Goal: Contribute content: Contribute content

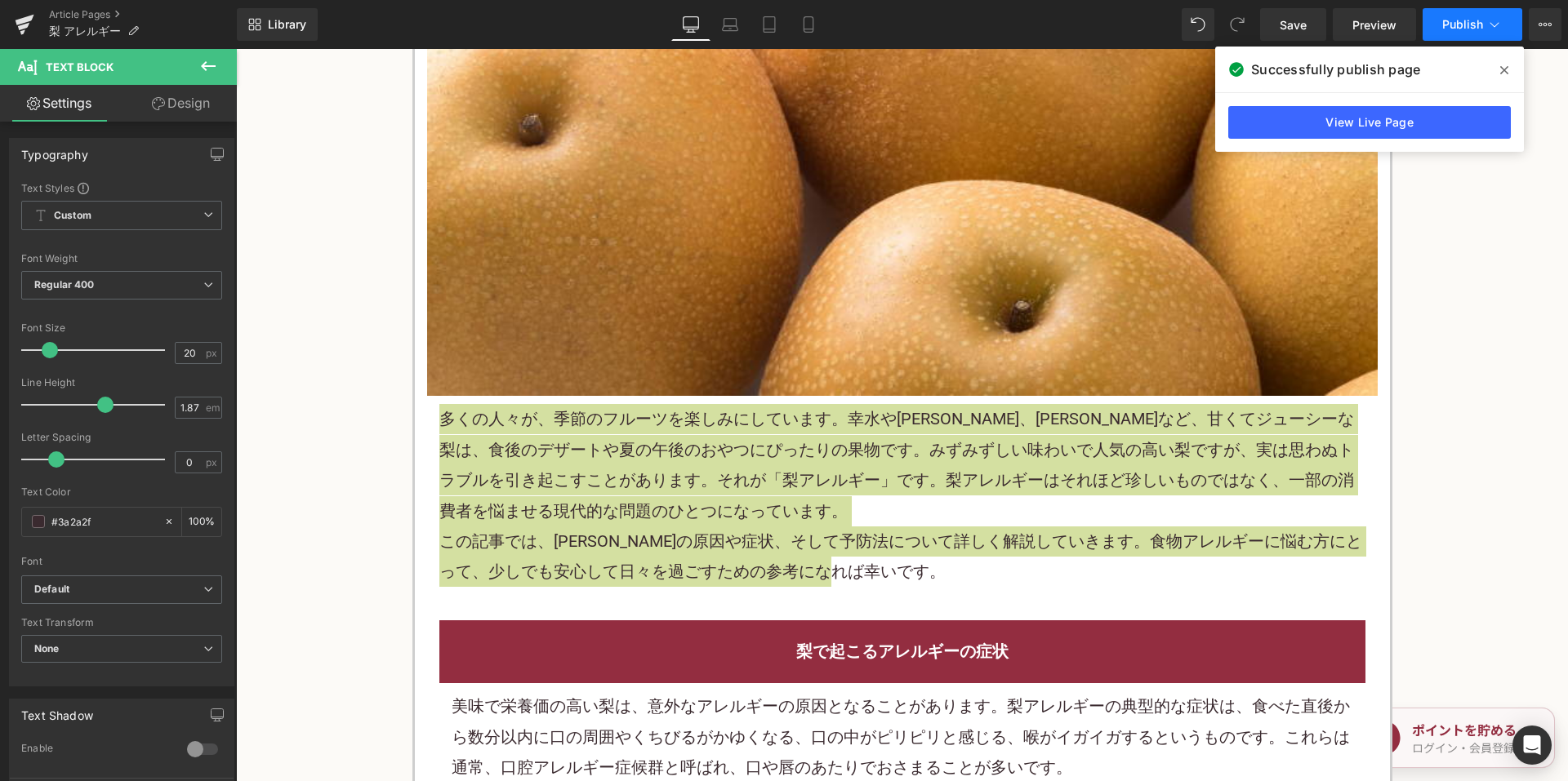
click at [1501, 25] on icon at bounding box center [1494, 24] width 16 height 16
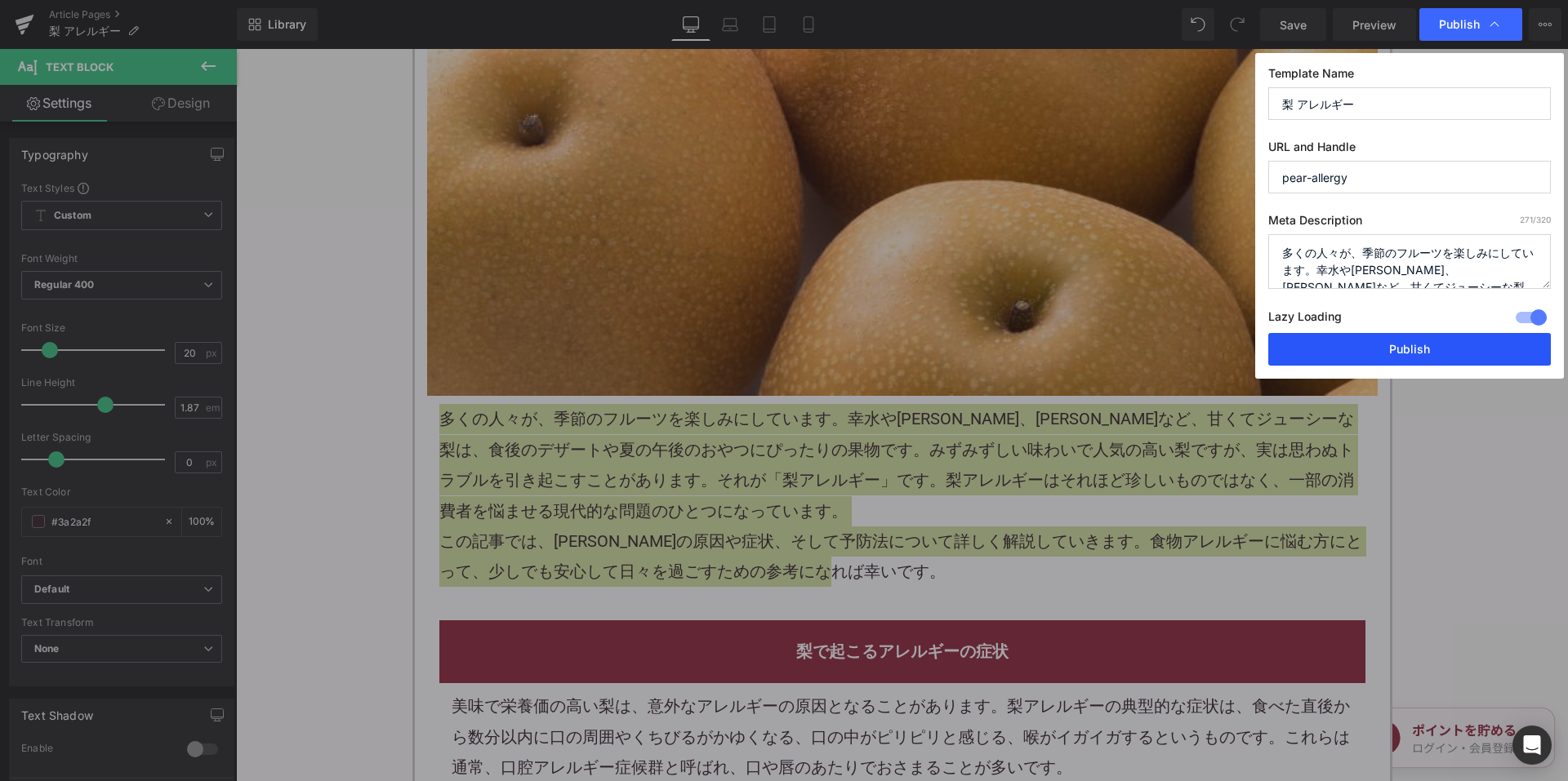
click at [1323, 343] on button "Publish" at bounding box center [1409, 349] width 283 height 32
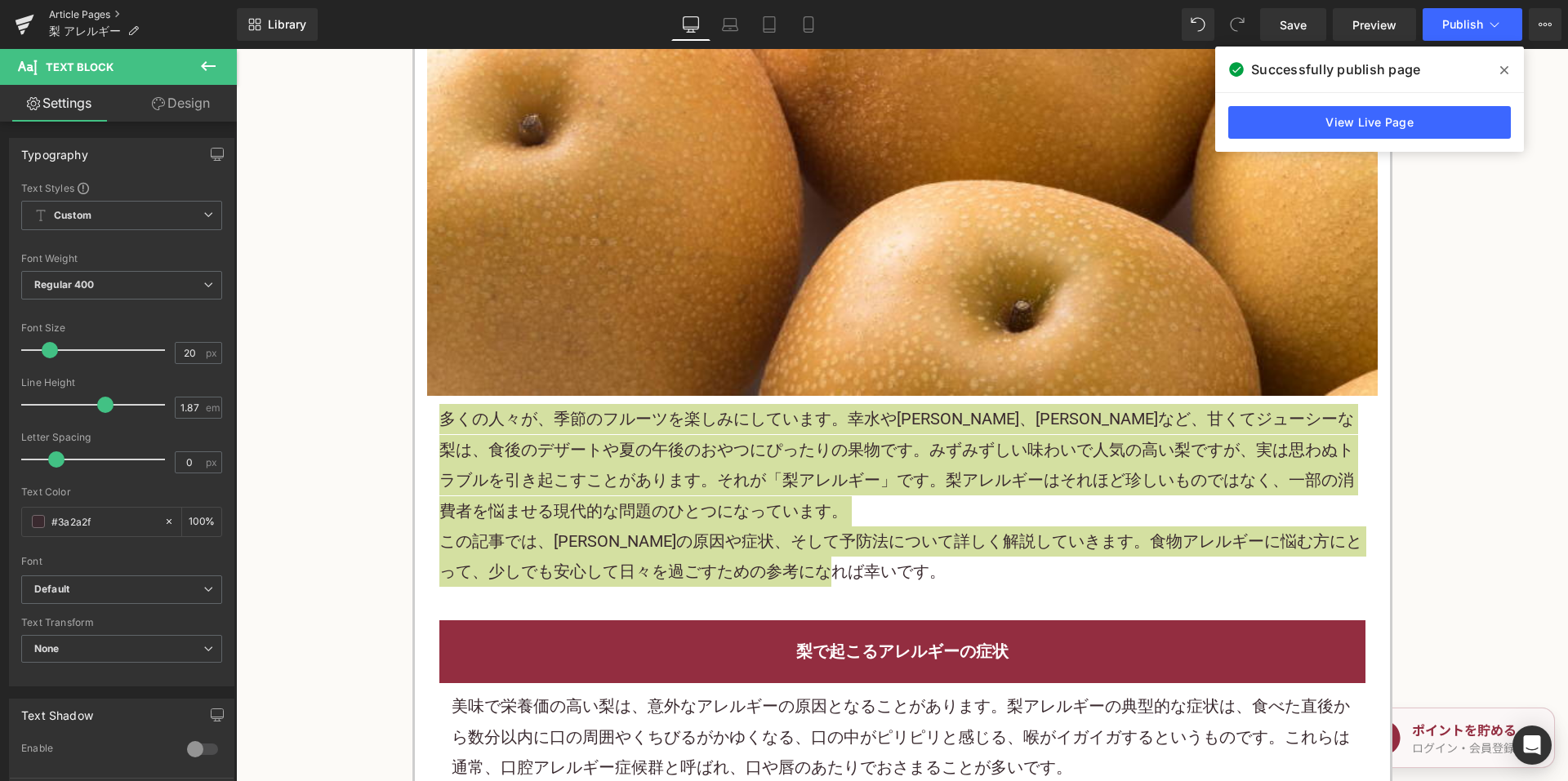
click at [89, 14] on link "Article Pages" at bounding box center [143, 14] width 188 height 13
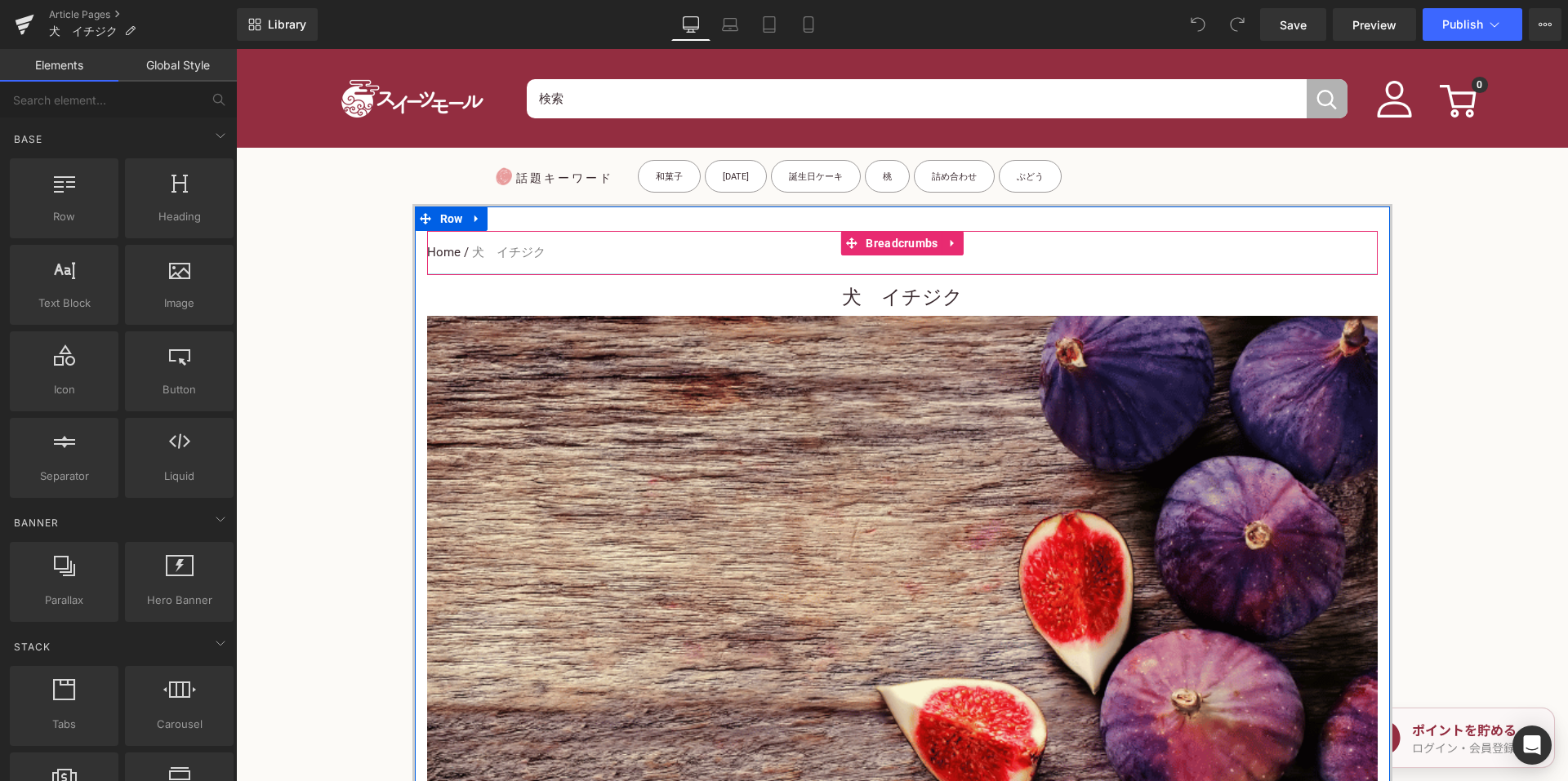
click at [777, 293] on h1 "犬　イチジク" at bounding box center [902, 297] width 950 height 36
click at [781, 293] on h1 "犬　イチジク" at bounding box center [902, 297] width 950 height 36
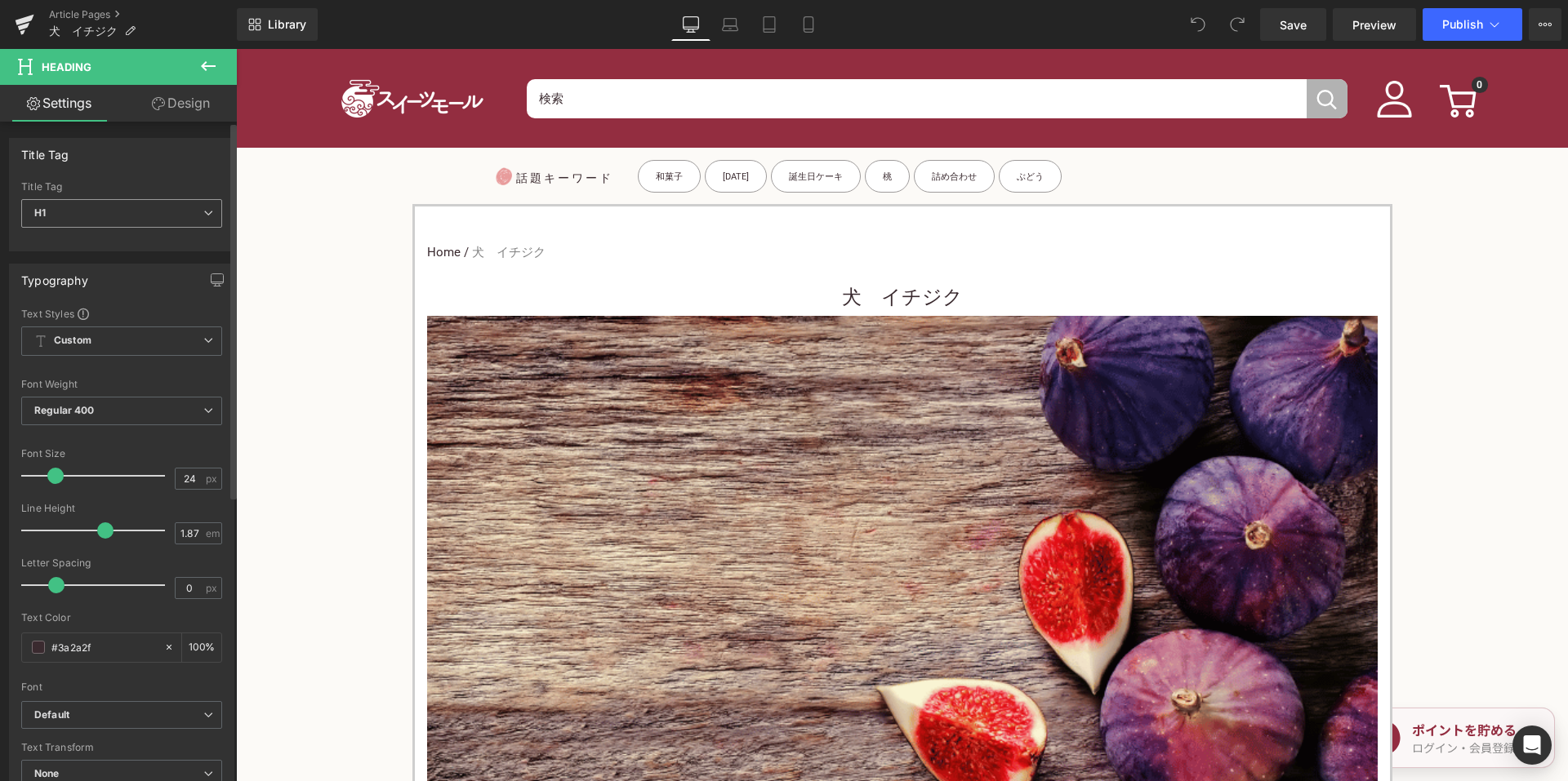
click at [132, 217] on span "H1" at bounding box center [121, 214] width 201 height 29
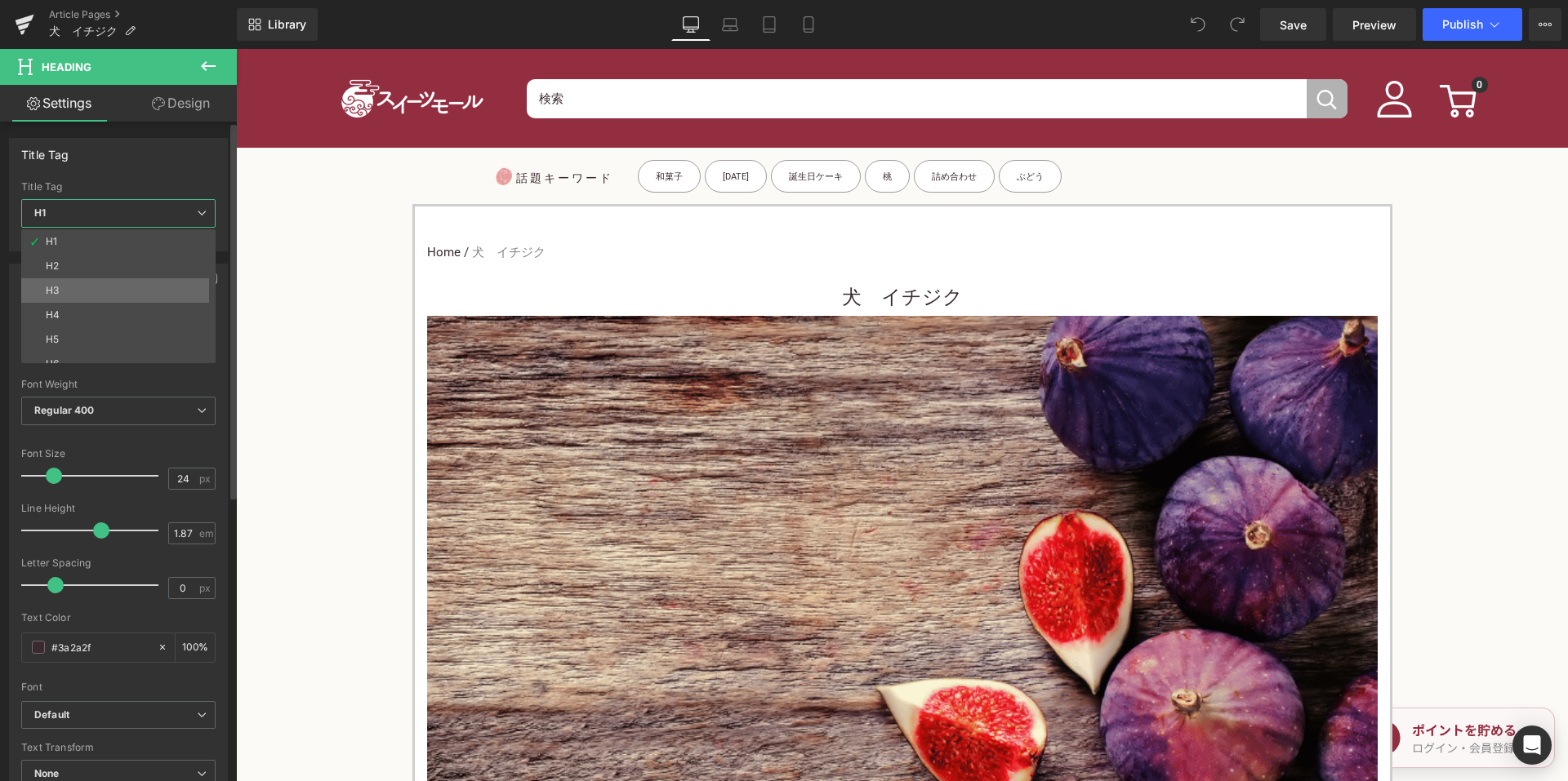
click at [104, 287] on li "H3" at bounding box center [122, 290] width 202 height 25
type input "15"
type input "100"
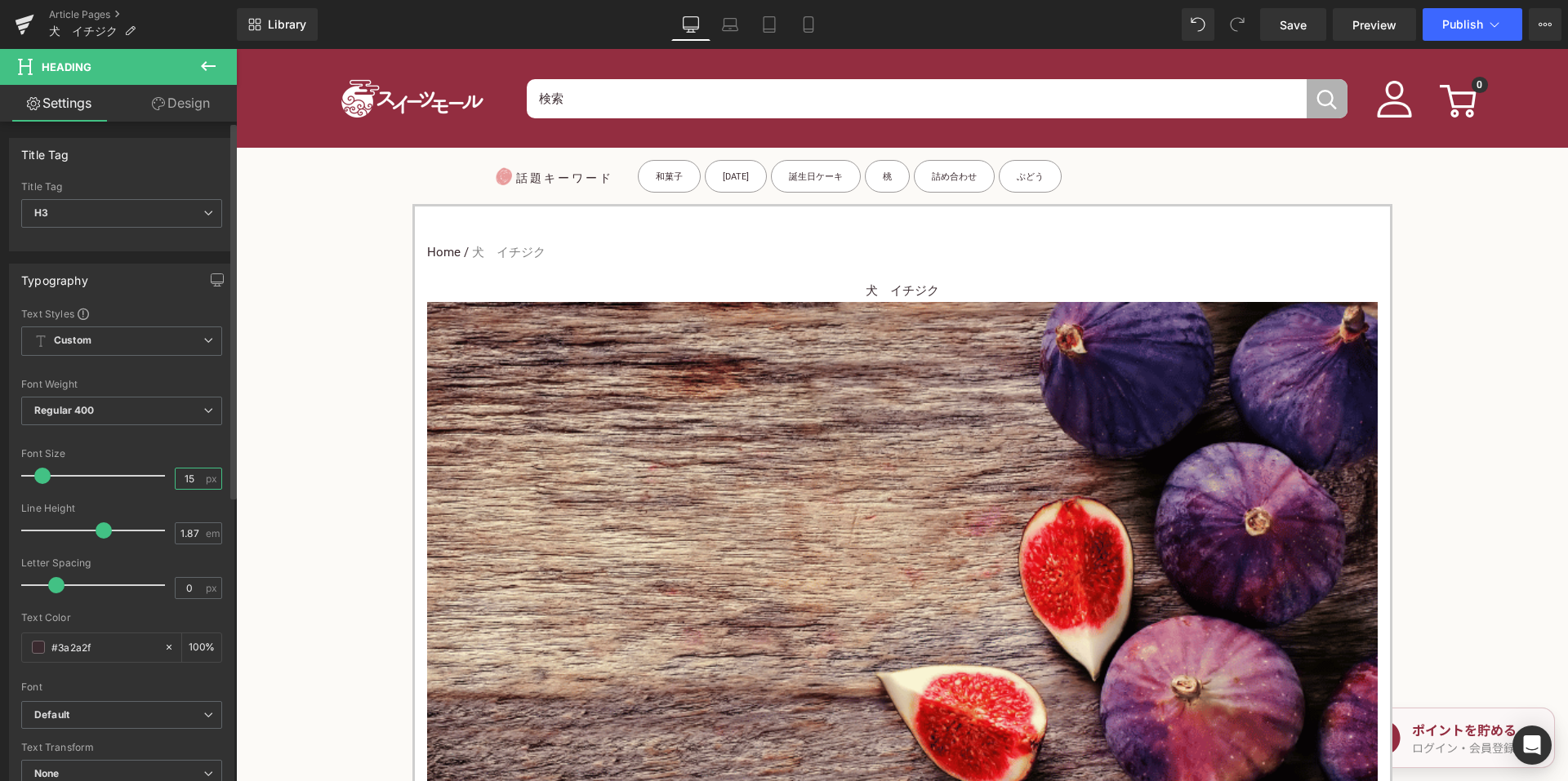
drag, startPoint x: 196, startPoint y: 480, endPoint x: 176, endPoint y: 477, distance: 20.2
click at [176, 477] on input "15" at bounding box center [190, 478] width 29 height 20
type input "24"
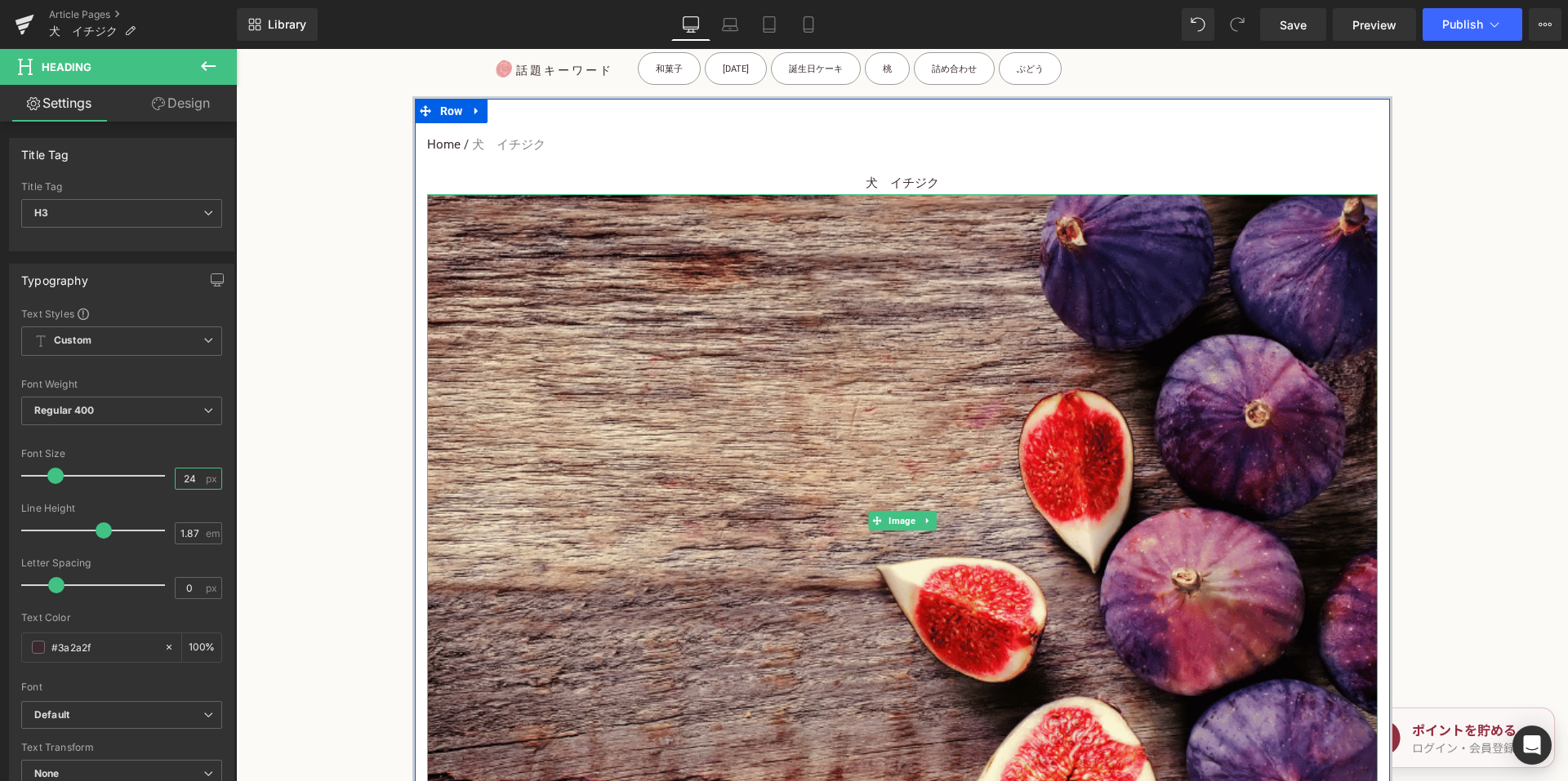
scroll to position [504, 0]
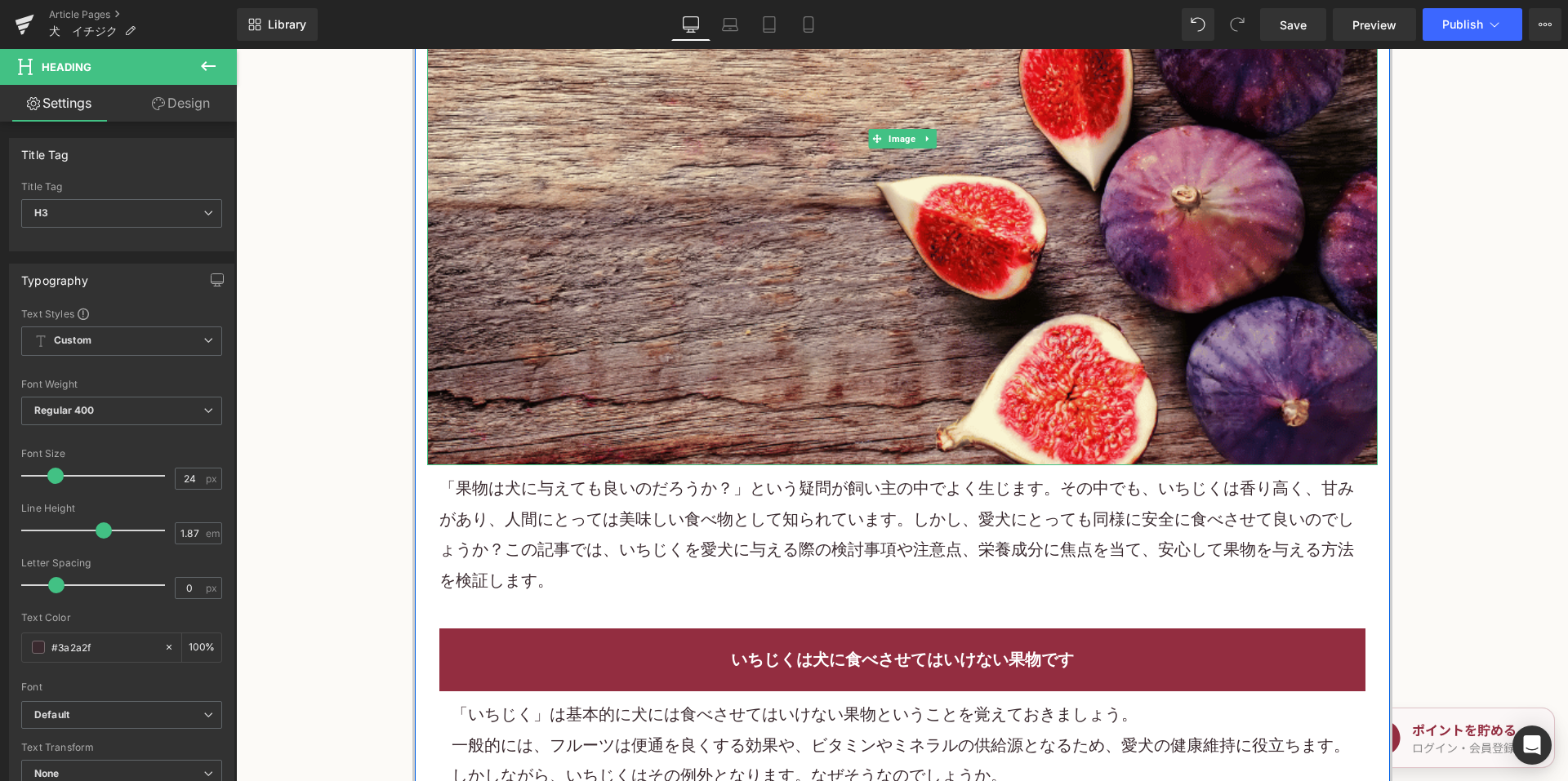
click at [589, 502] on p "「果物は犬に与えても良いのだろうか？」という疑問が飼い主の中でよく生じます。その中でも、いちじくは香り高く、甘みがあり、人間にとっては美味しい食べ物として知ら…" at bounding box center [902, 534] width 926 height 122
click at [590, 502] on p "「果物は犬に与えても良いのだろうか？」という疑問が飼い主の中でよく生じます。その中でも、いちじくは香り高く、甘みがあり、人間にとっては美味しい食べ物として知ら…" at bounding box center [902, 534] width 926 height 122
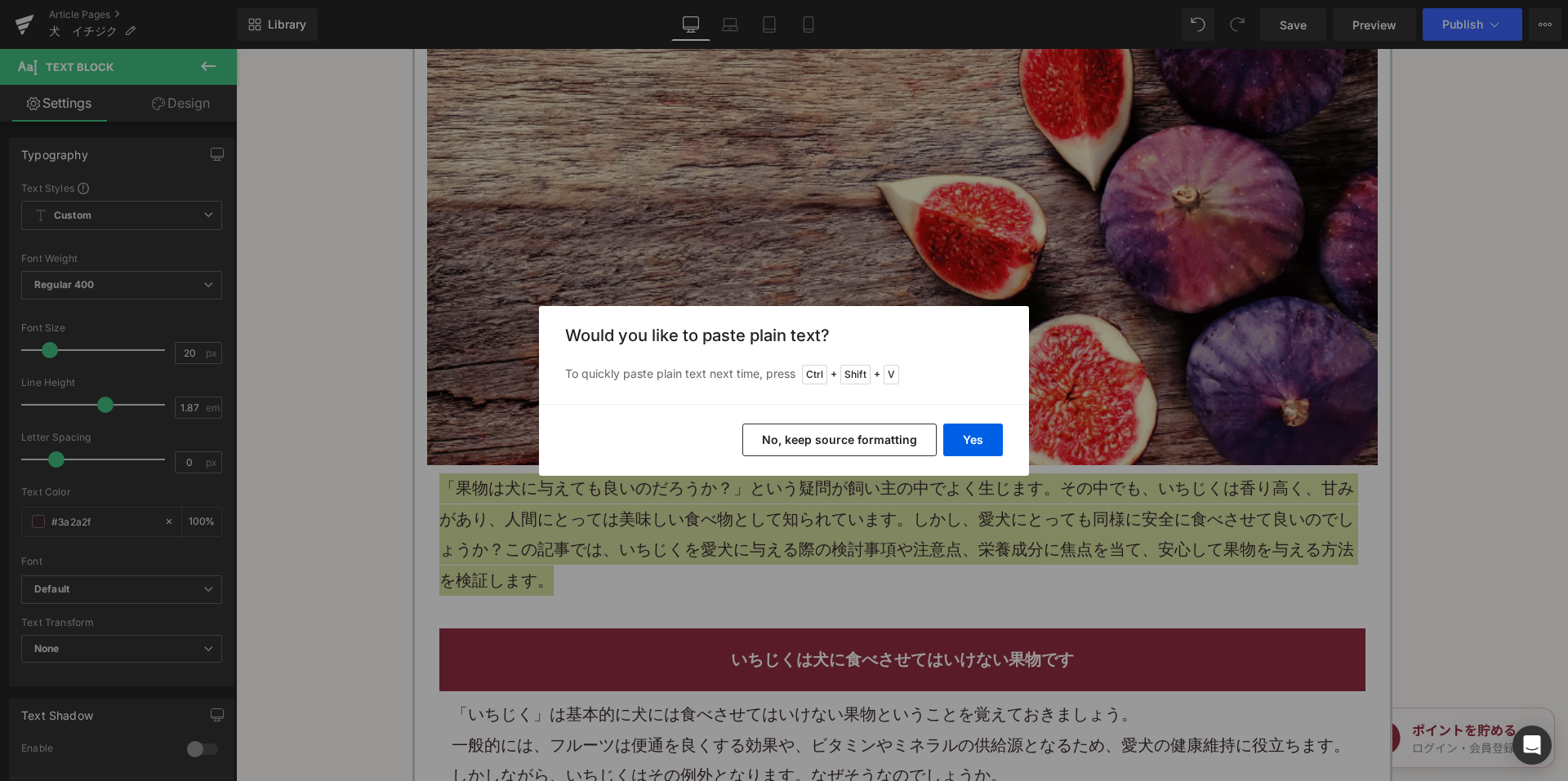
drag, startPoint x: 791, startPoint y: 445, endPoint x: 542, endPoint y: 264, distance: 307.8
click at [791, 445] on button "No, keep source formatting" at bounding box center [839, 439] width 194 height 32
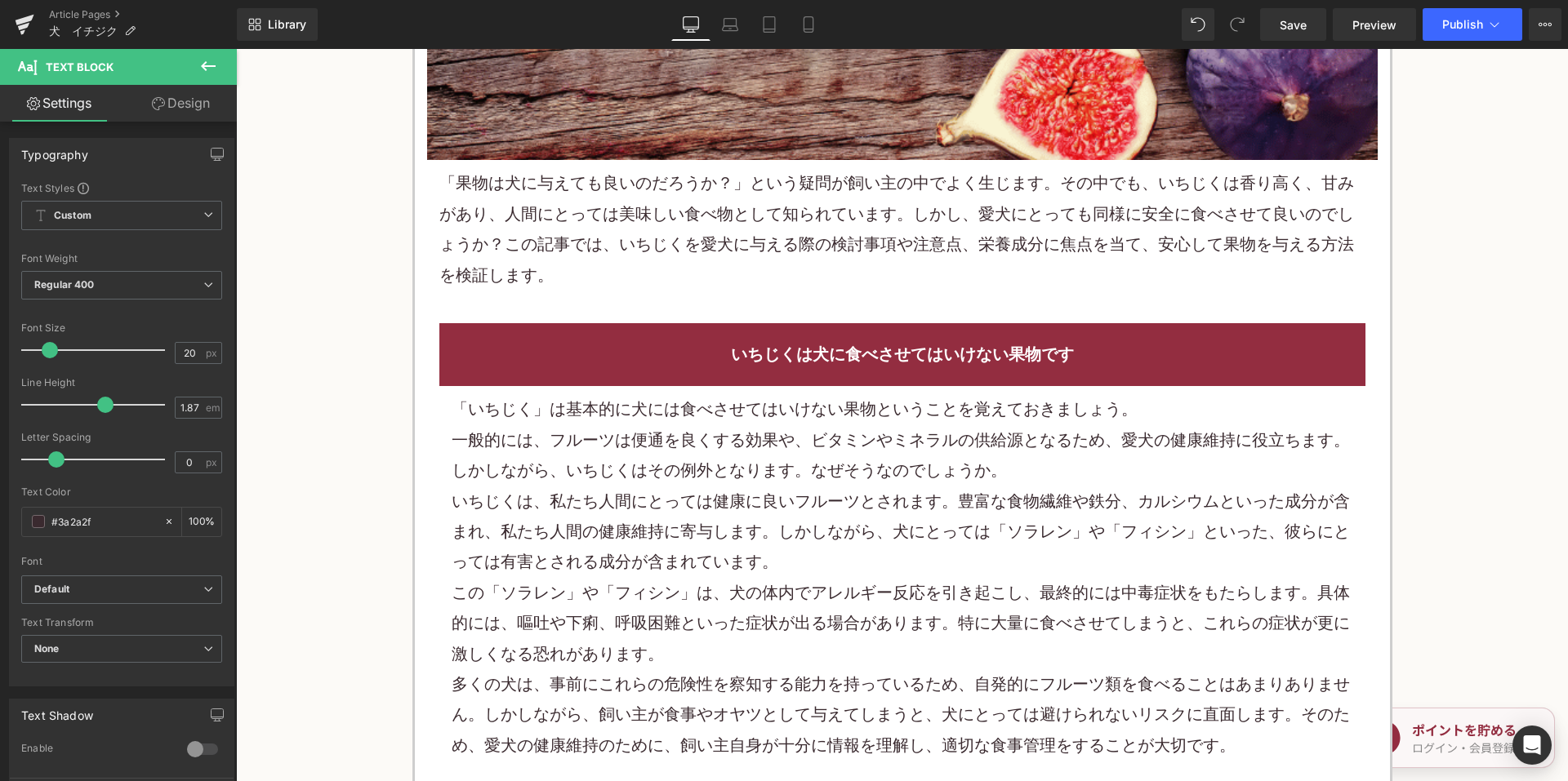
scroll to position [830, 0]
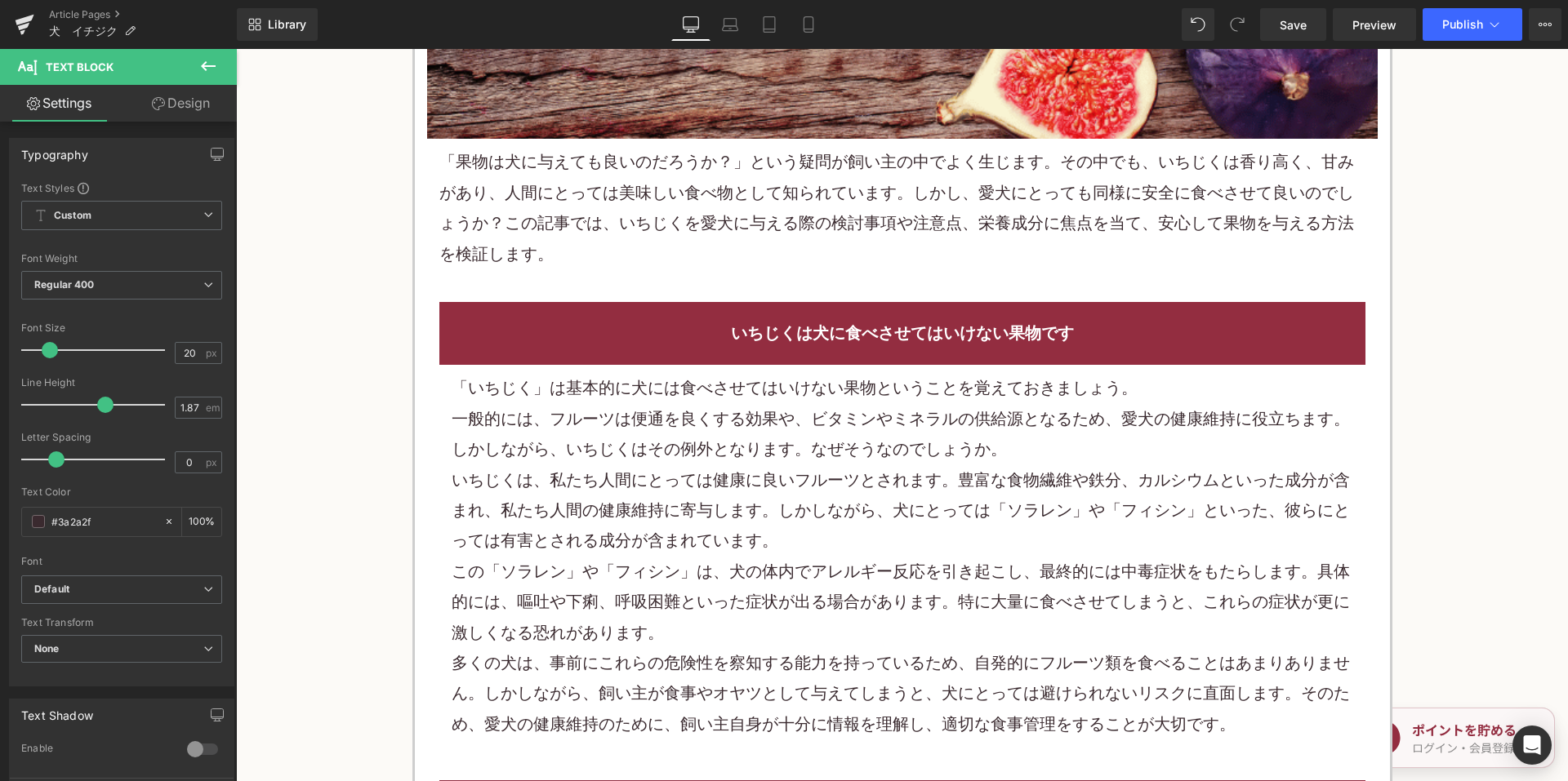
click at [681, 374] on div "「いちじく」は基本的に犬には食べさせてはいけない果物ということを覚えておきましょう。" at bounding box center [902, 388] width 901 height 31
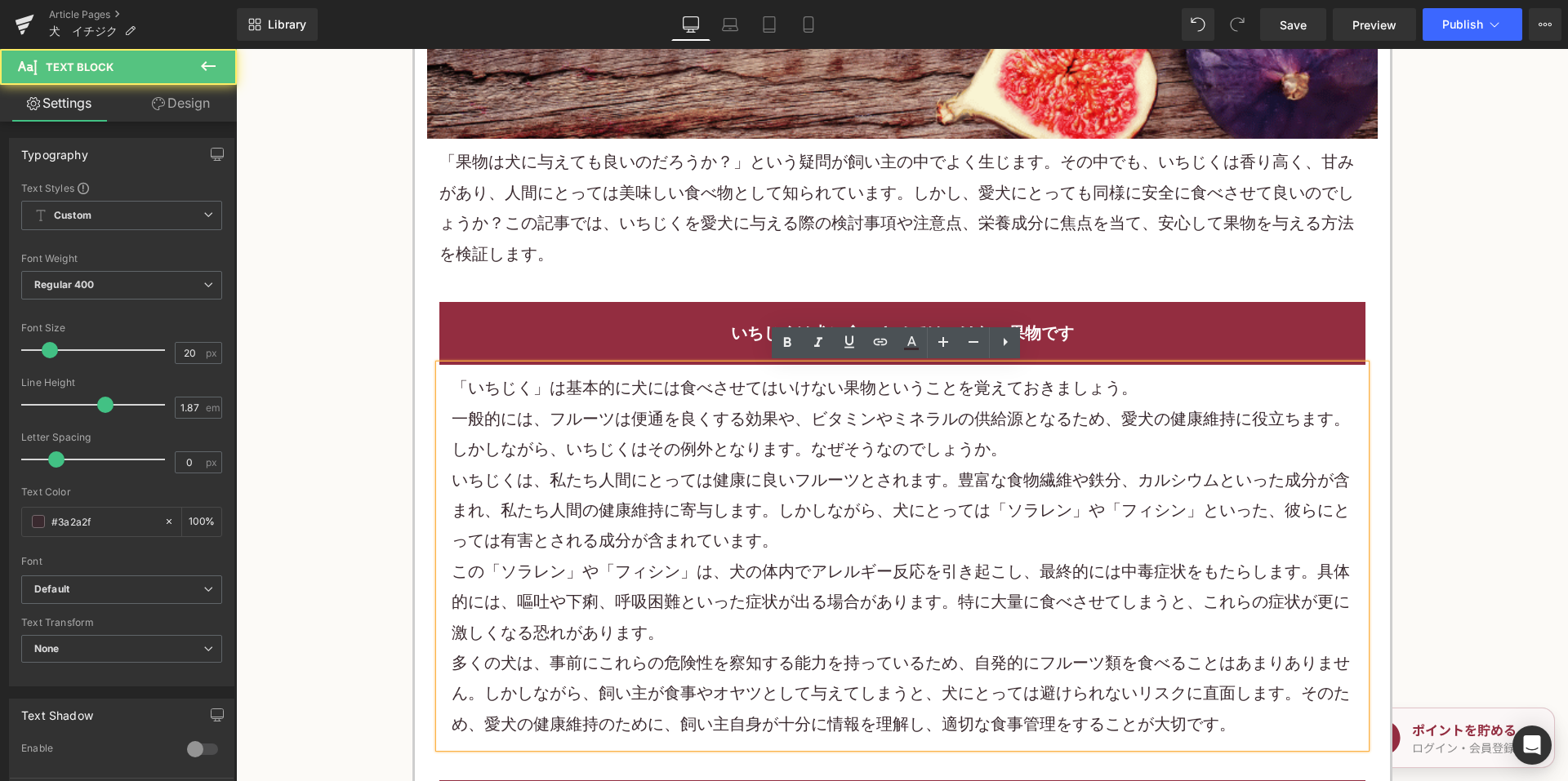
click at [702, 416] on div "一般的には、フルーツは便通を良くする効果や、ビタミンやミネラルの供給源となるため、愛犬の健康維持に役立ちます。しかしながら、いちじくはその例外となります。なぜ…" at bounding box center [902, 434] width 901 height 61
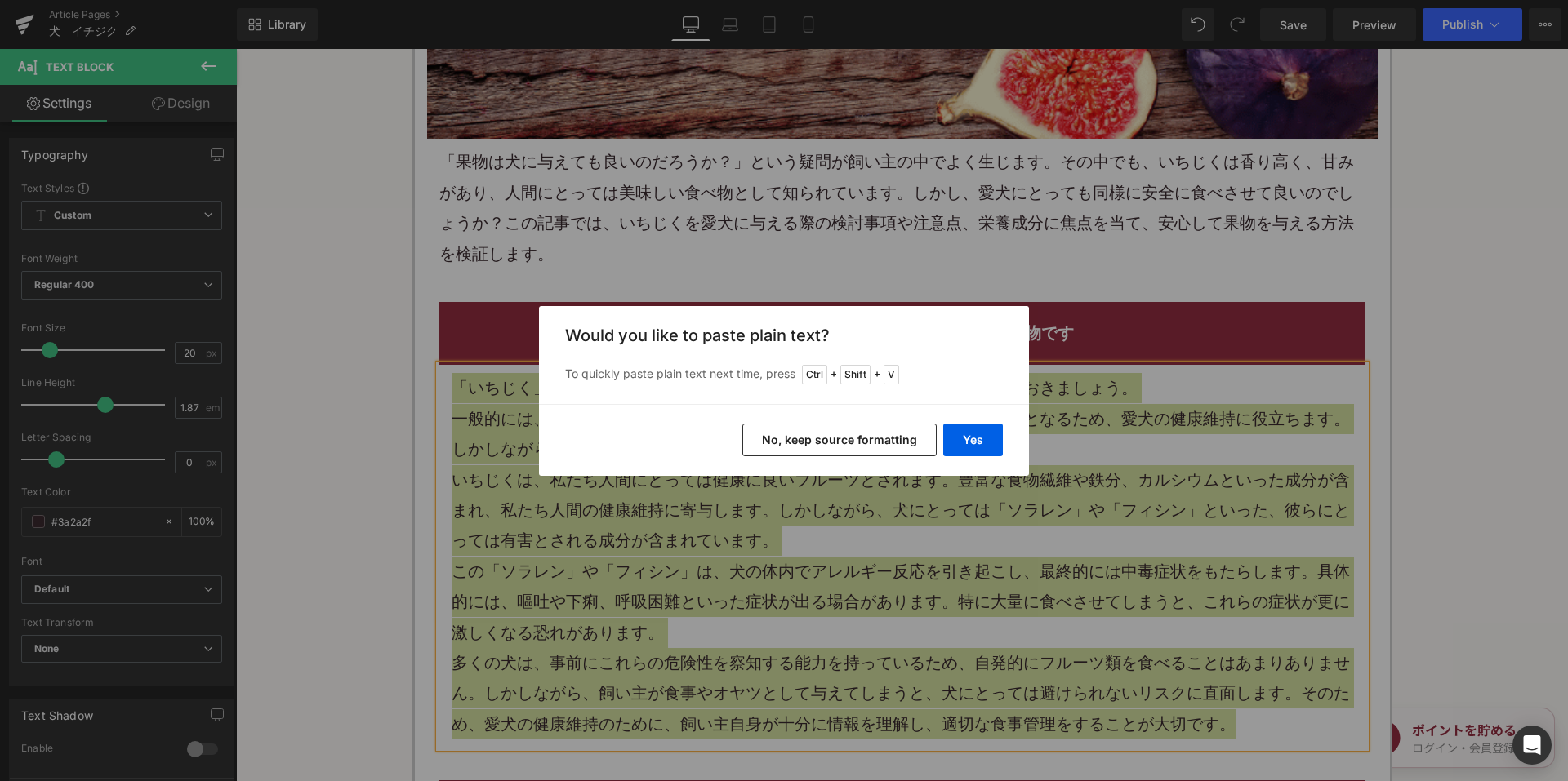
click at [841, 447] on button "No, keep source formatting" at bounding box center [839, 439] width 194 height 32
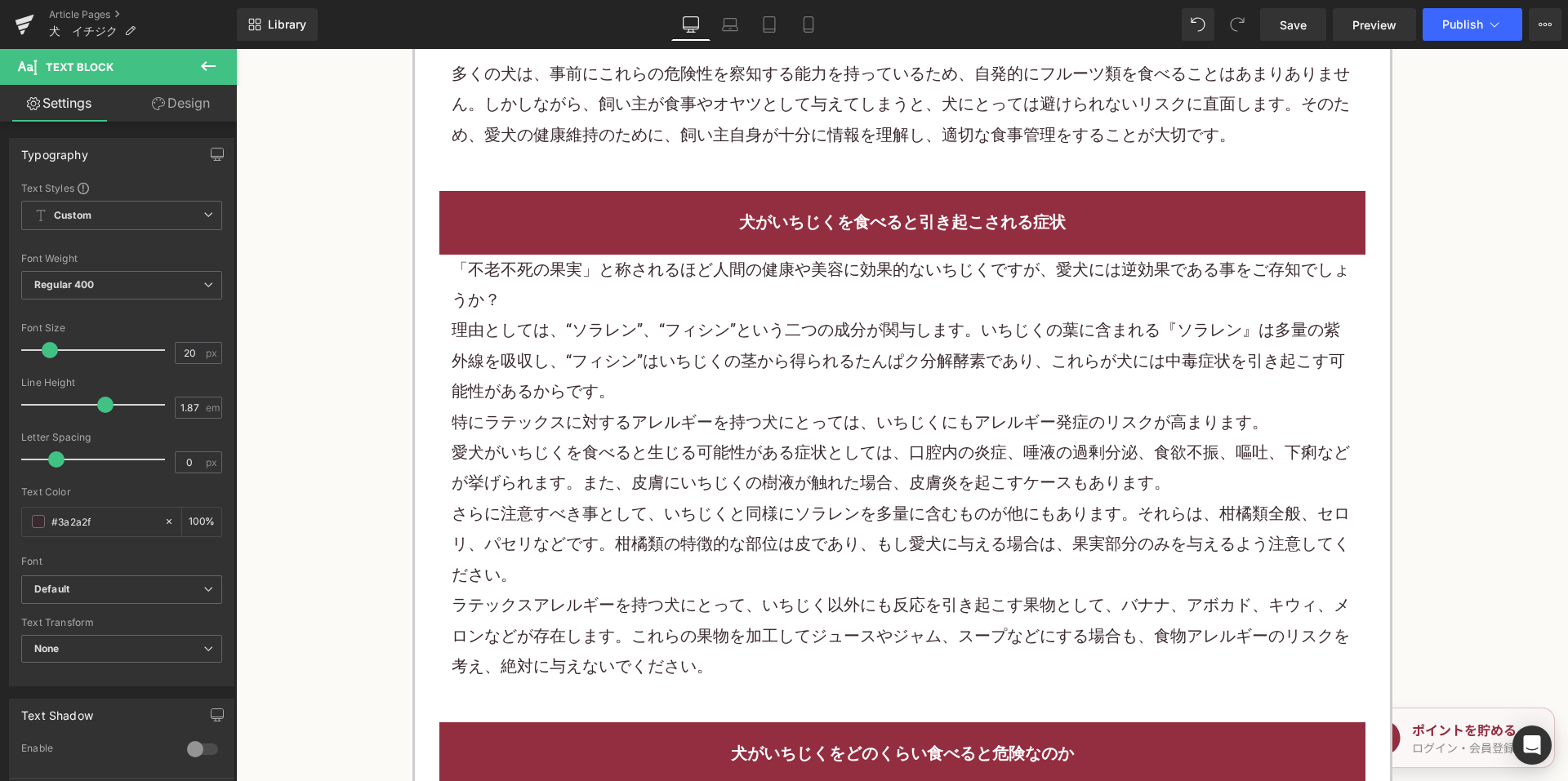
scroll to position [1565, 0]
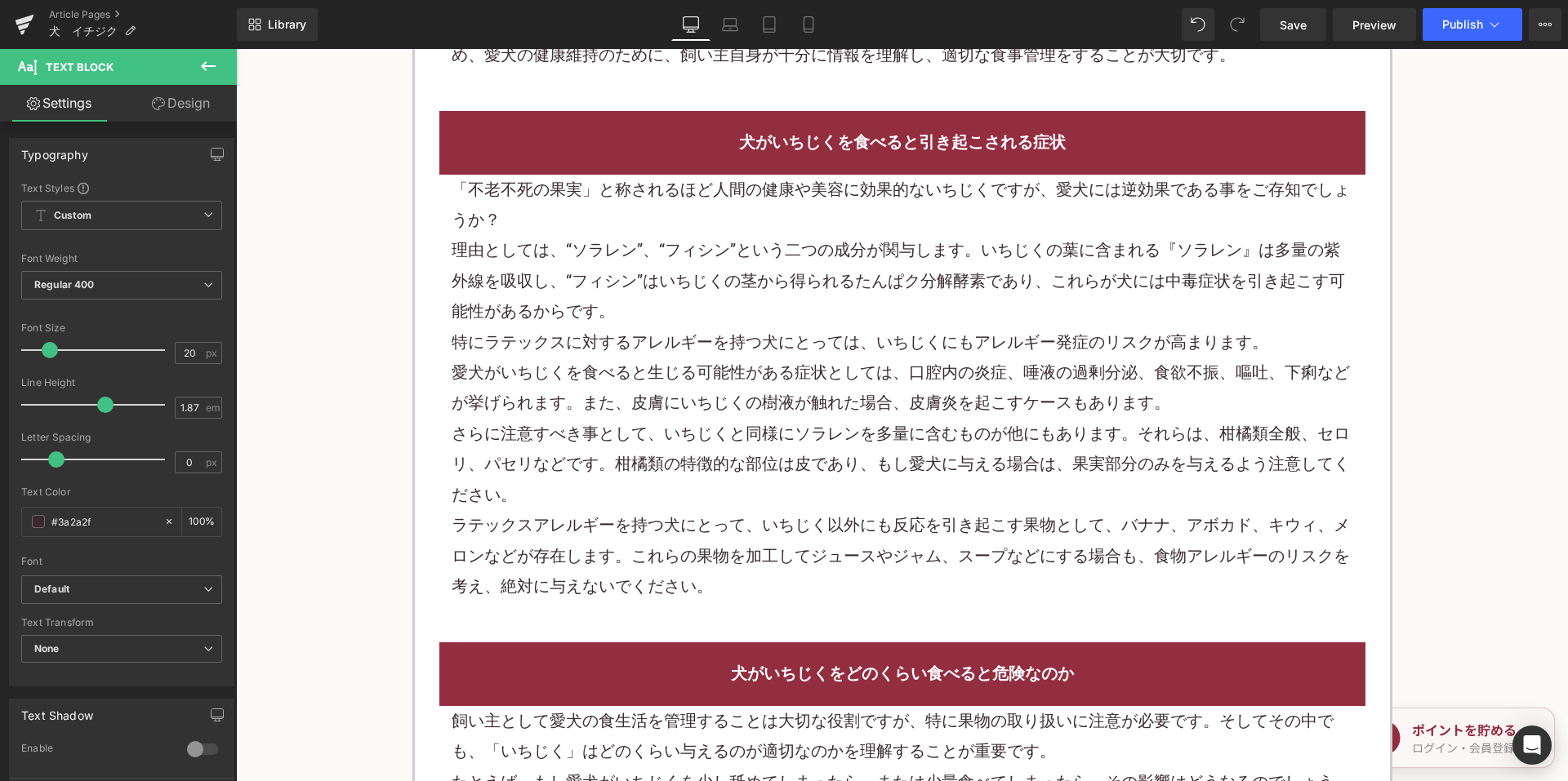
click at [551, 356] on div "特にラテックスに対するアレルギーを持つ犬にとっては、いちじくにもアレルギー発症のリスクが高まります。" at bounding box center [902, 343] width 901 height 31
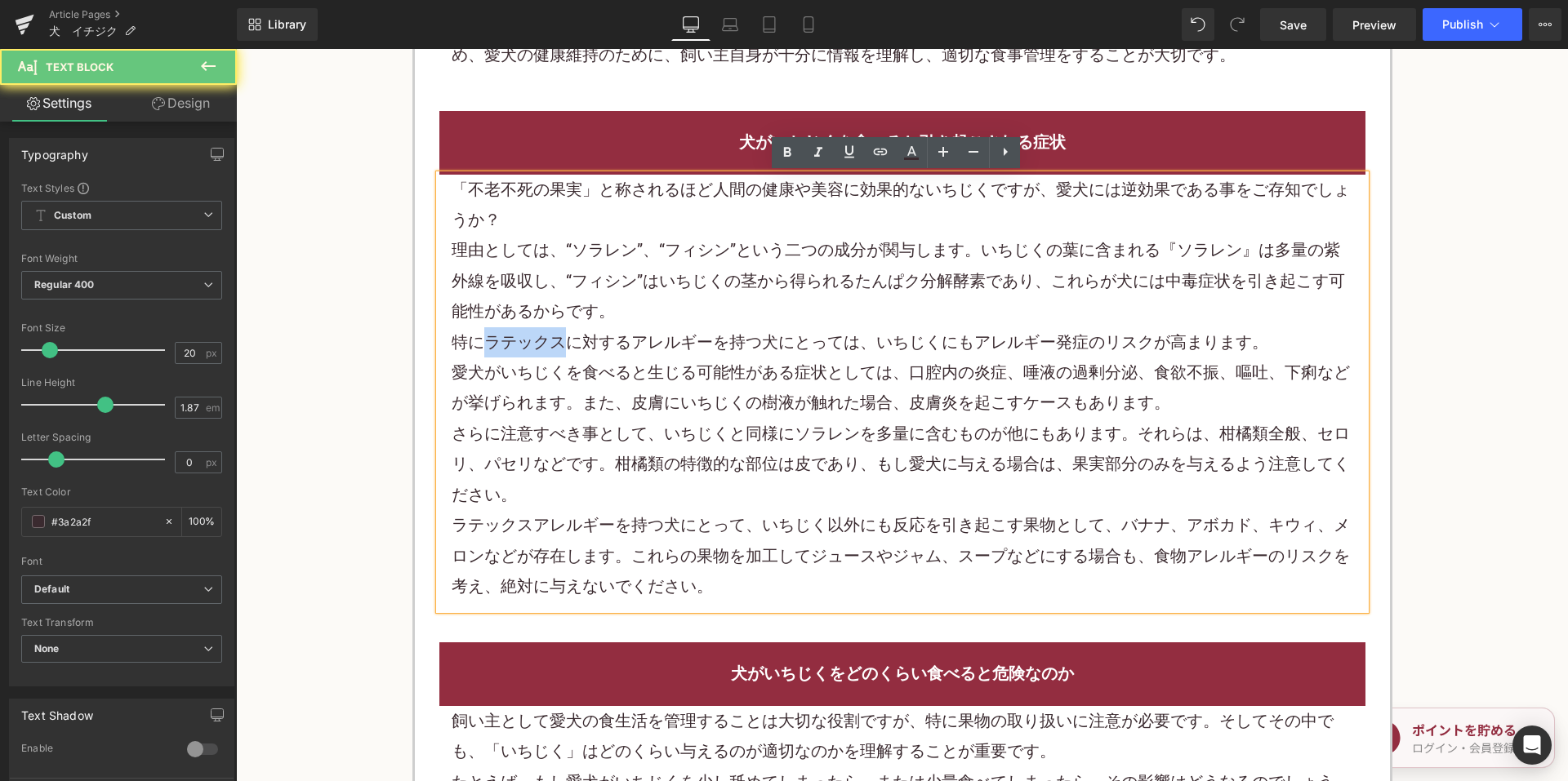
click at [551, 356] on div "特にラテックスに対するアレルギーを持つ犬にとっては、いちじくにもアレルギー発症のリスクが高まります。" at bounding box center [902, 343] width 901 height 31
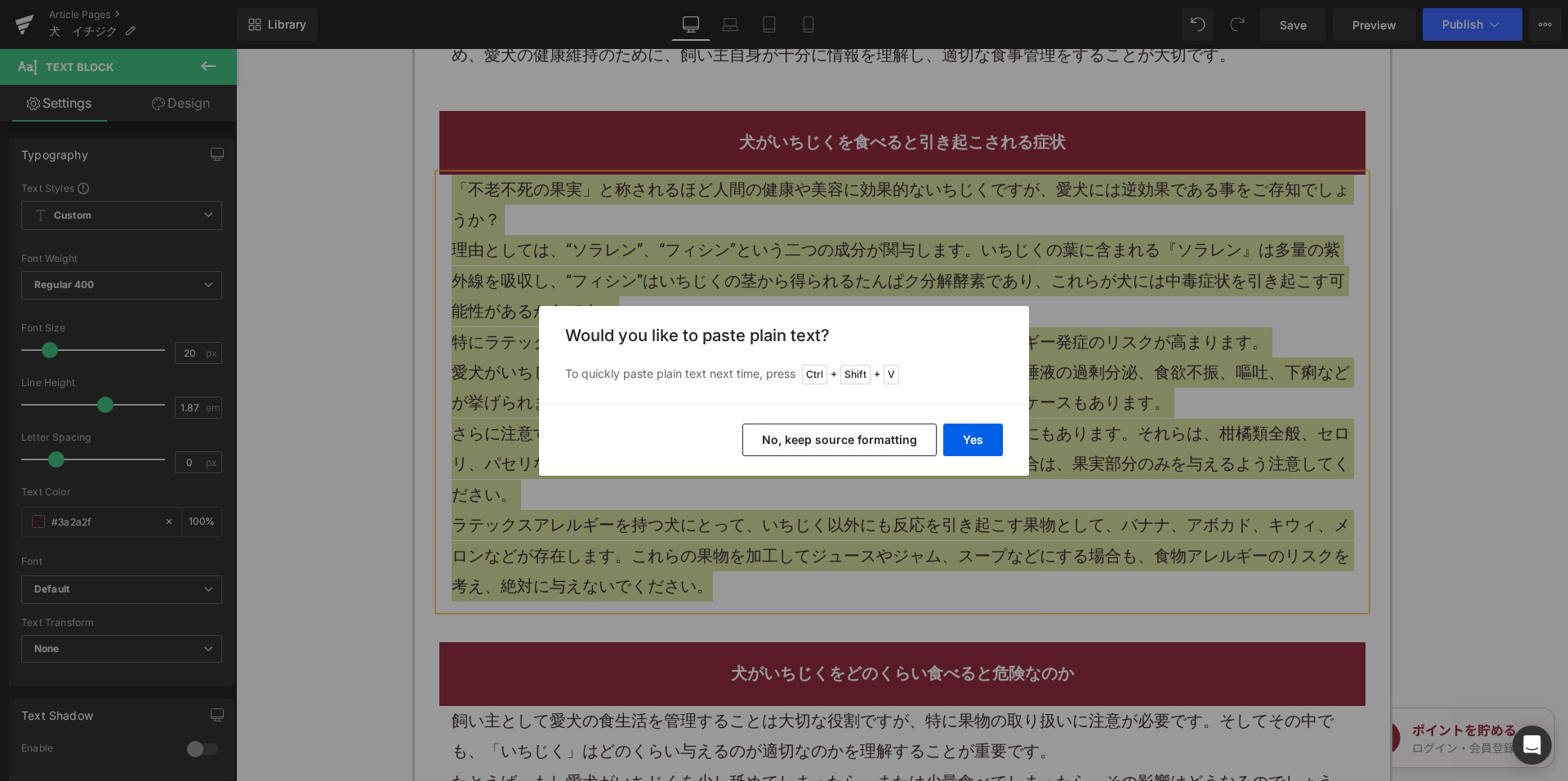
drag, startPoint x: 770, startPoint y: 434, endPoint x: 533, endPoint y: 348, distance: 252.1
click at [770, 434] on button "No, keep source formatting" at bounding box center [839, 439] width 194 height 32
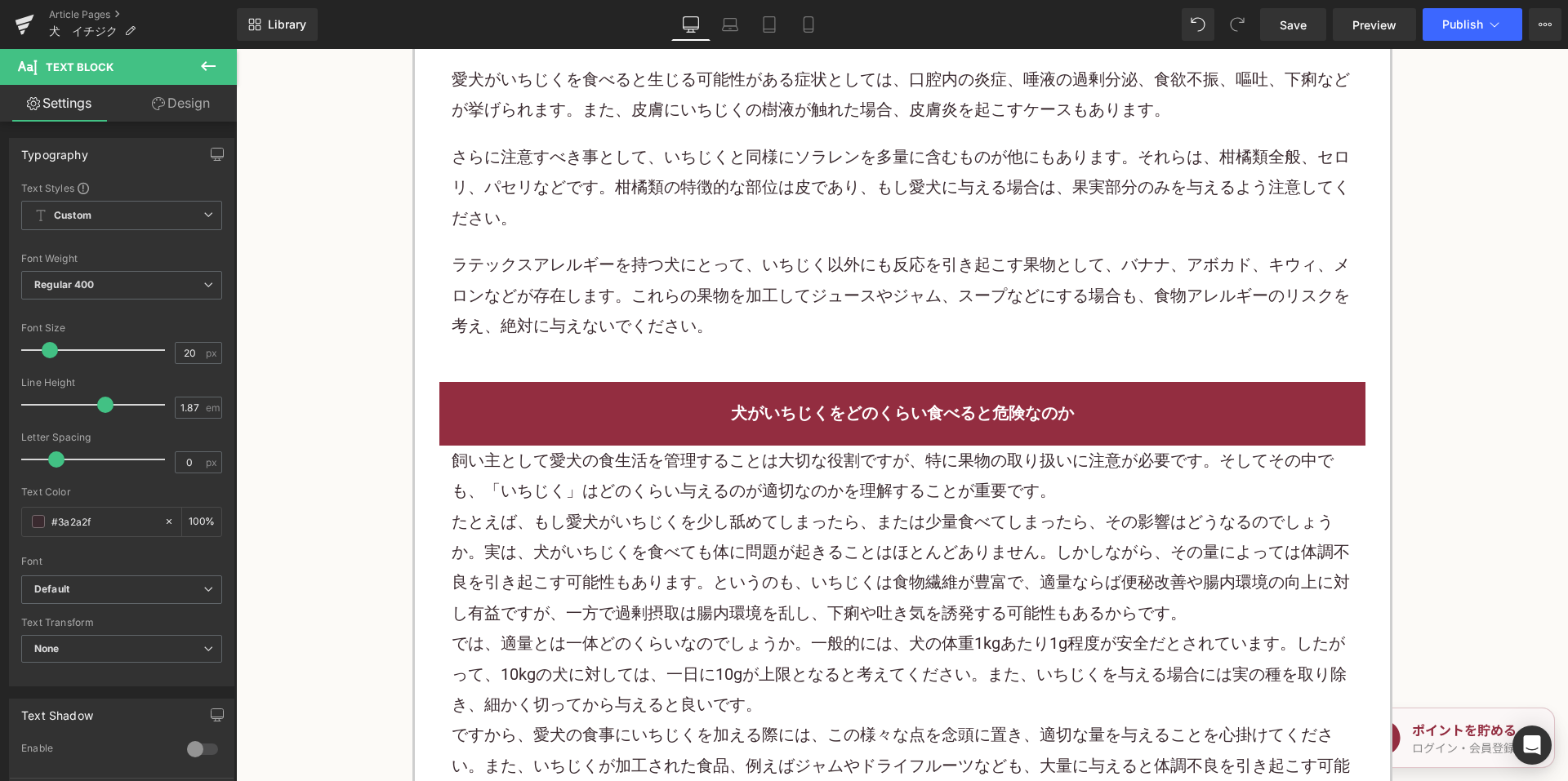
scroll to position [1972, 0]
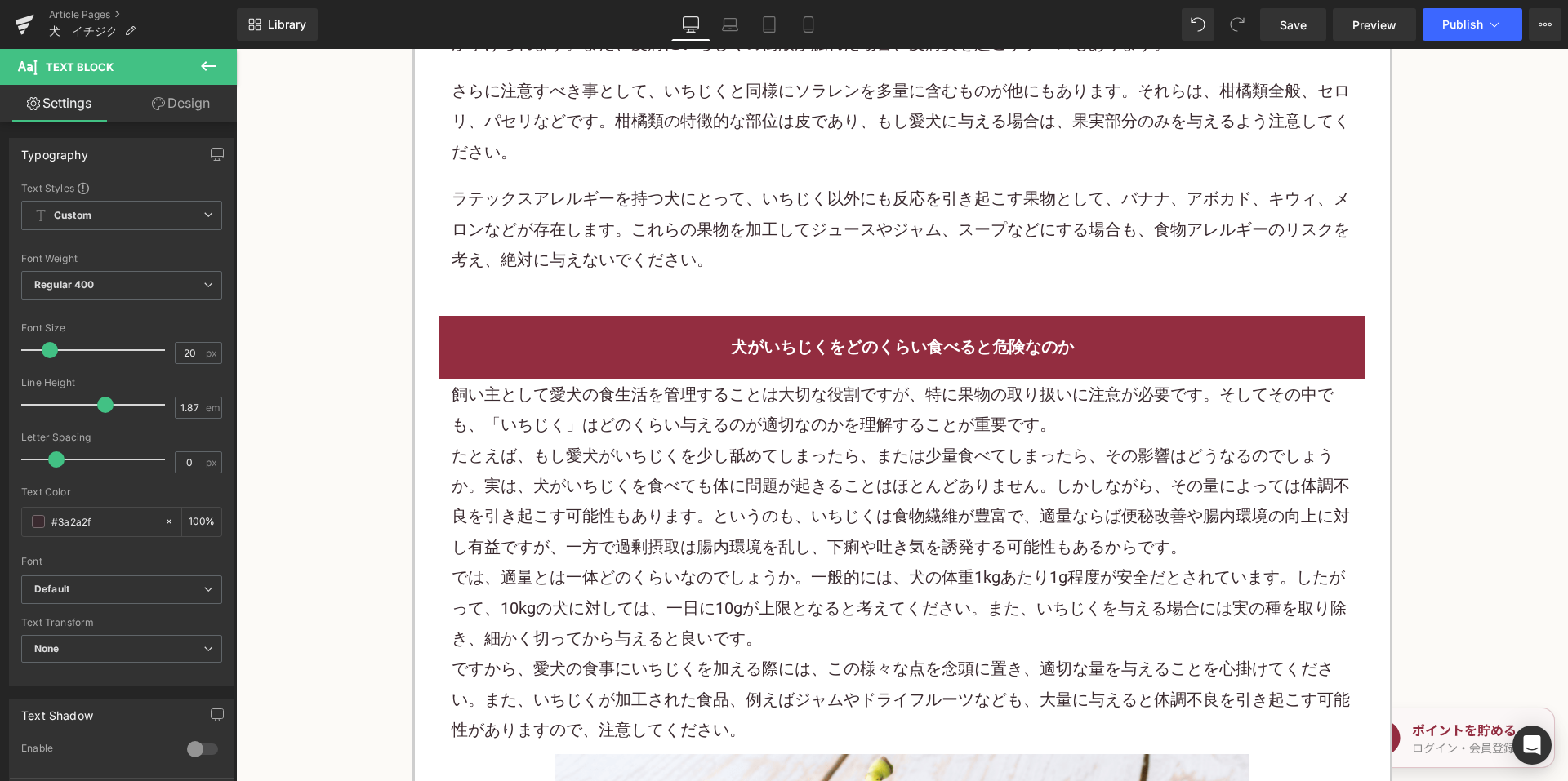
click at [691, 451] on p "たとえば、もし愛犬がいちじくを少し舐めてしまったら、または少量食べてしまったら、その影響はどうなるのでしょうか。実は、犬がいちじくを食べても体に問題が起きるこ…" at bounding box center [902, 502] width 901 height 122
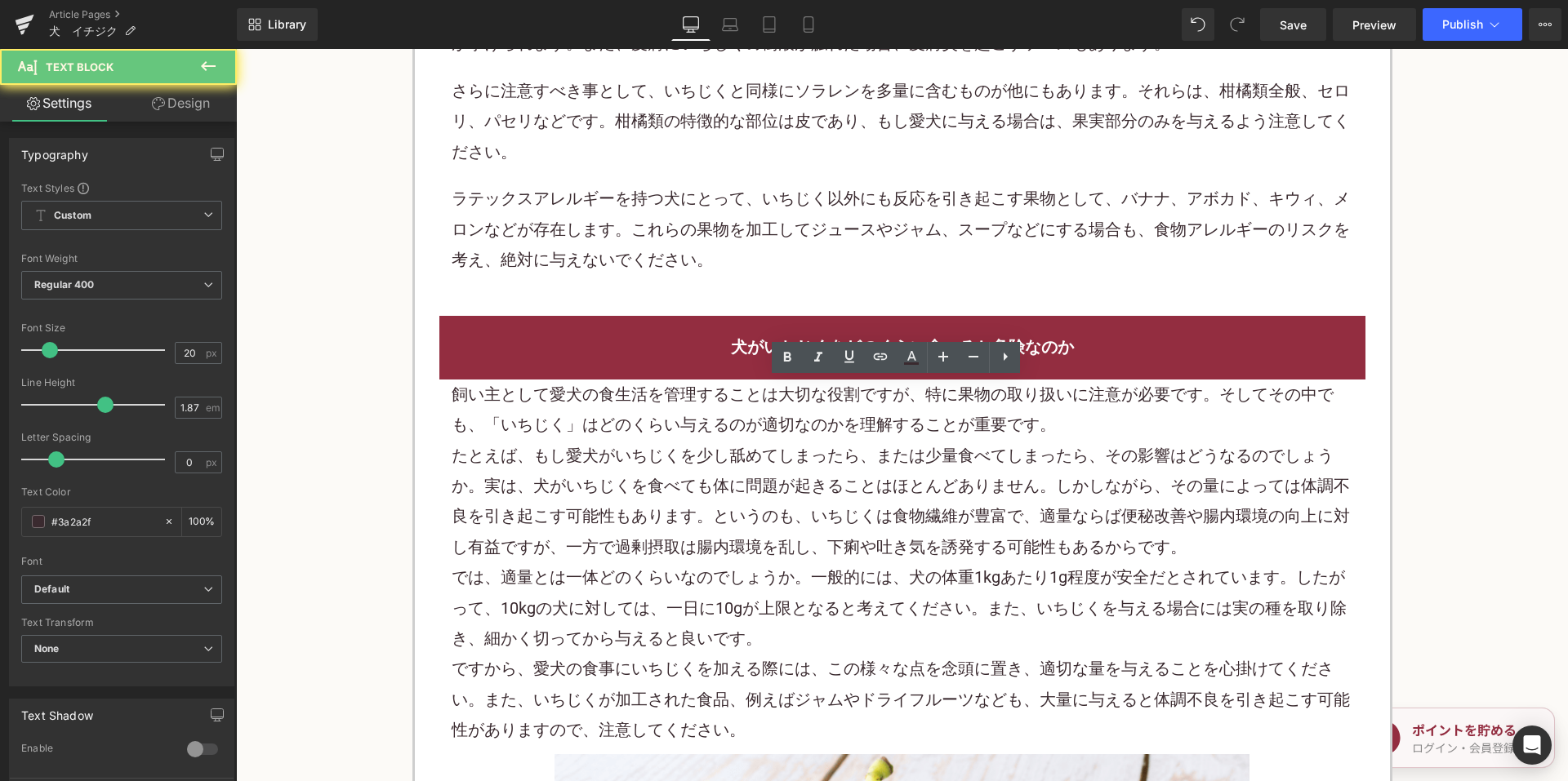
click at [691, 452] on p "たとえば、もし愛犬がいちじくを少し舐めてしまったら、または少量食べてしまったら、その影響はどうなるのでしょうか。実は、犬がいちじくを食べても体に問題が起きるこ…" at bounding box center [902, 502] width 901 height 122
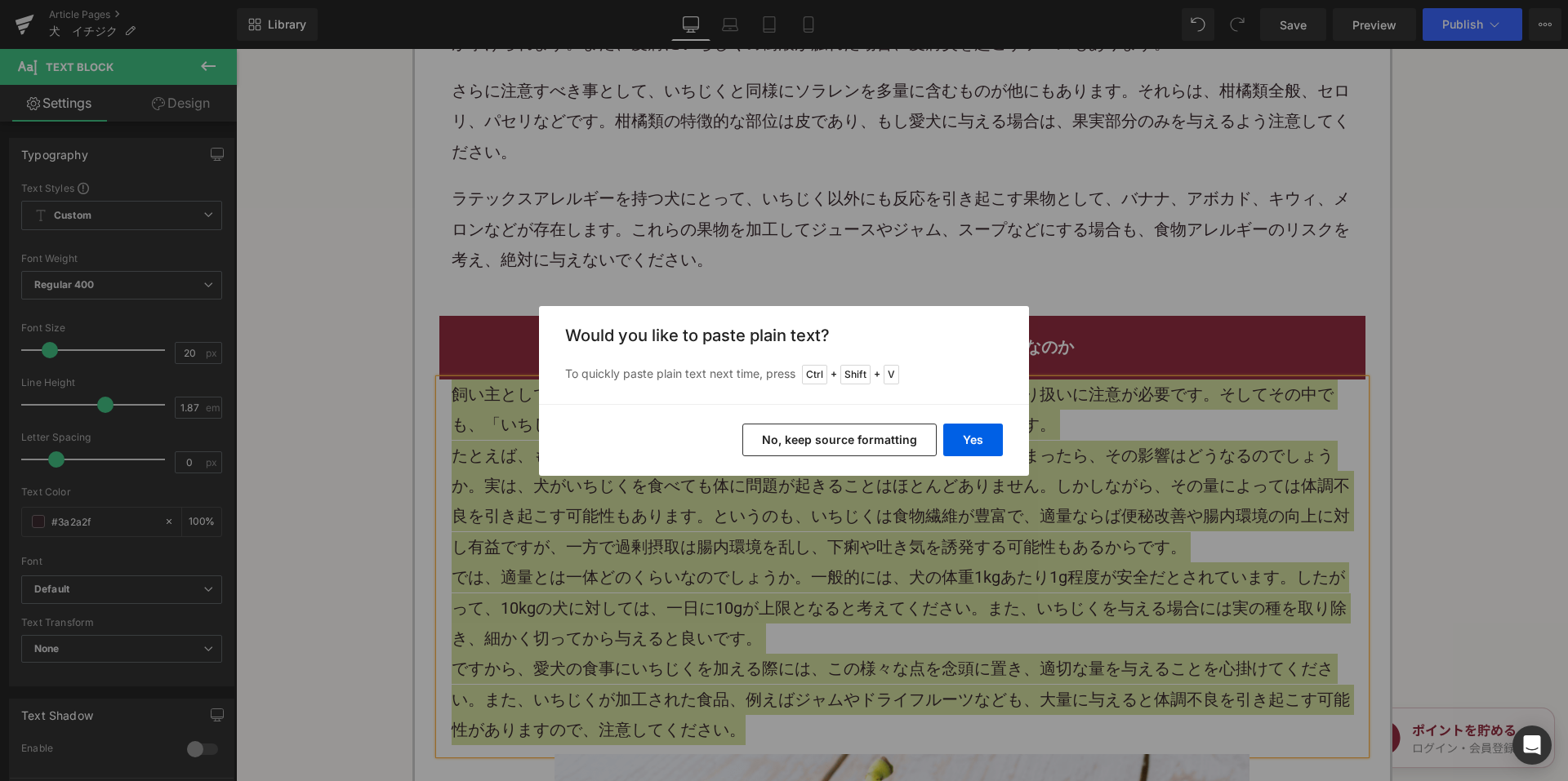
click at [832, 445] on button "No, keep source formatting" at bounding box center [839, 439] width 194 height 32
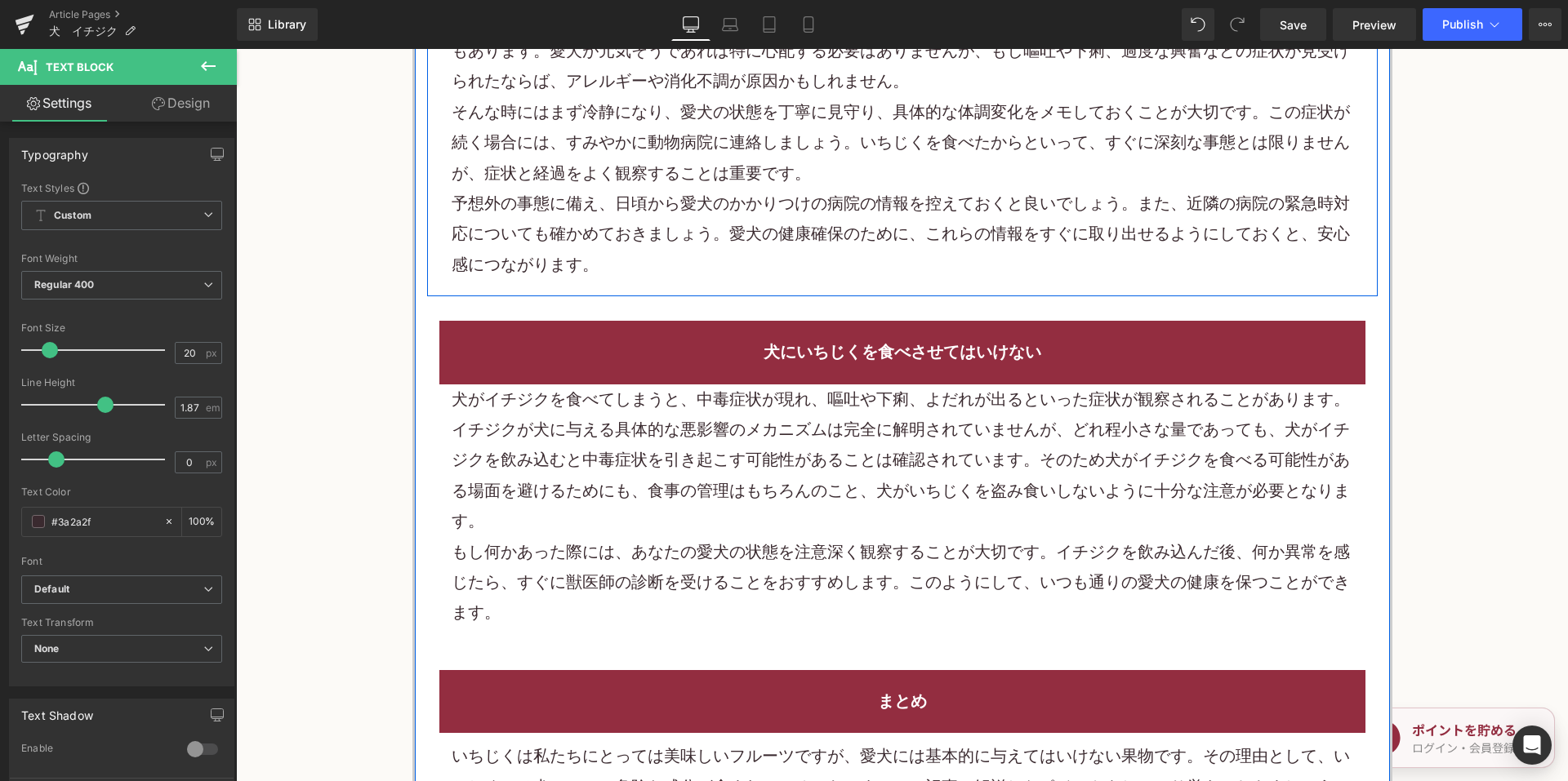
scroll to position [3360, 0]
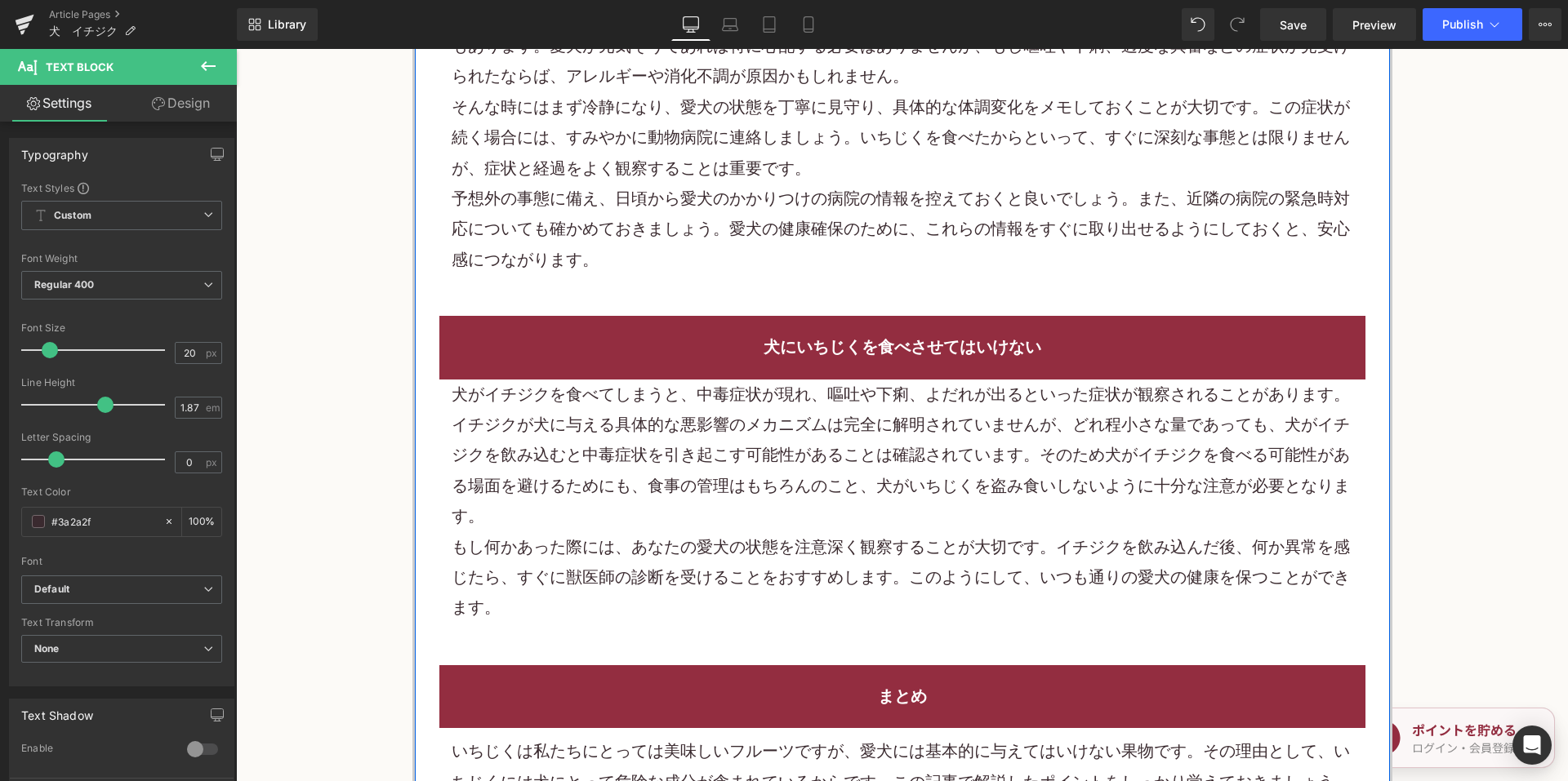
click at [683, 408] on p "犬がイチジクを食べてしまうと、中毒症状が現れ、嘔吐や下痢、よだれが出るといった症状が観察されることがあります。" at bounding box center [902, 395] width 901 height 31
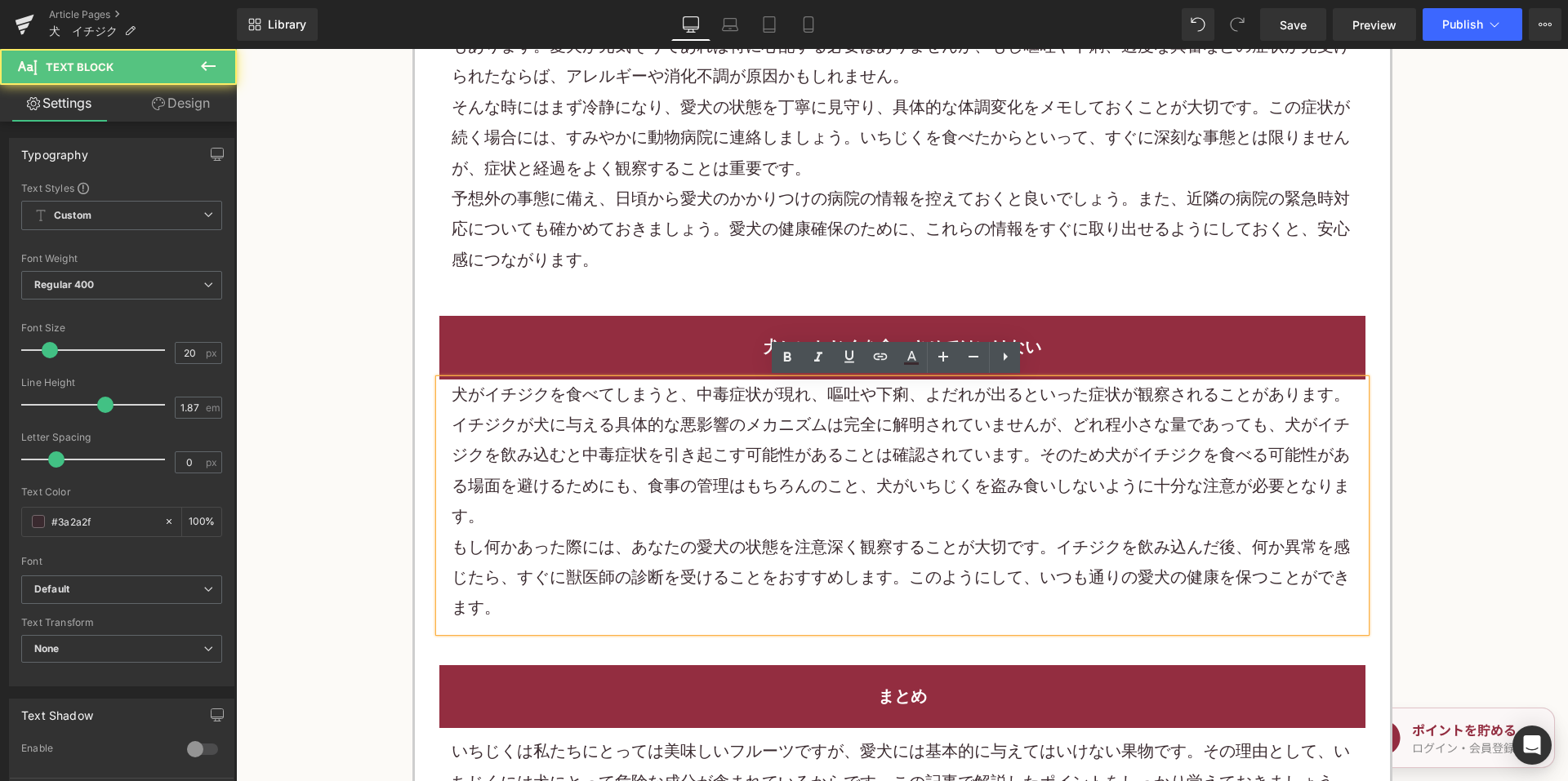
click at [675, 427] on p "イチジクが犬に与える具体的な悪影響のメカニズムは完全に解明されていませんが、どれ程小さな量であっても、犬がイチジクを飲み込むと中毒症状を引き起こす可能性がある…" at bounding box center [902, 471] width 901 height 122
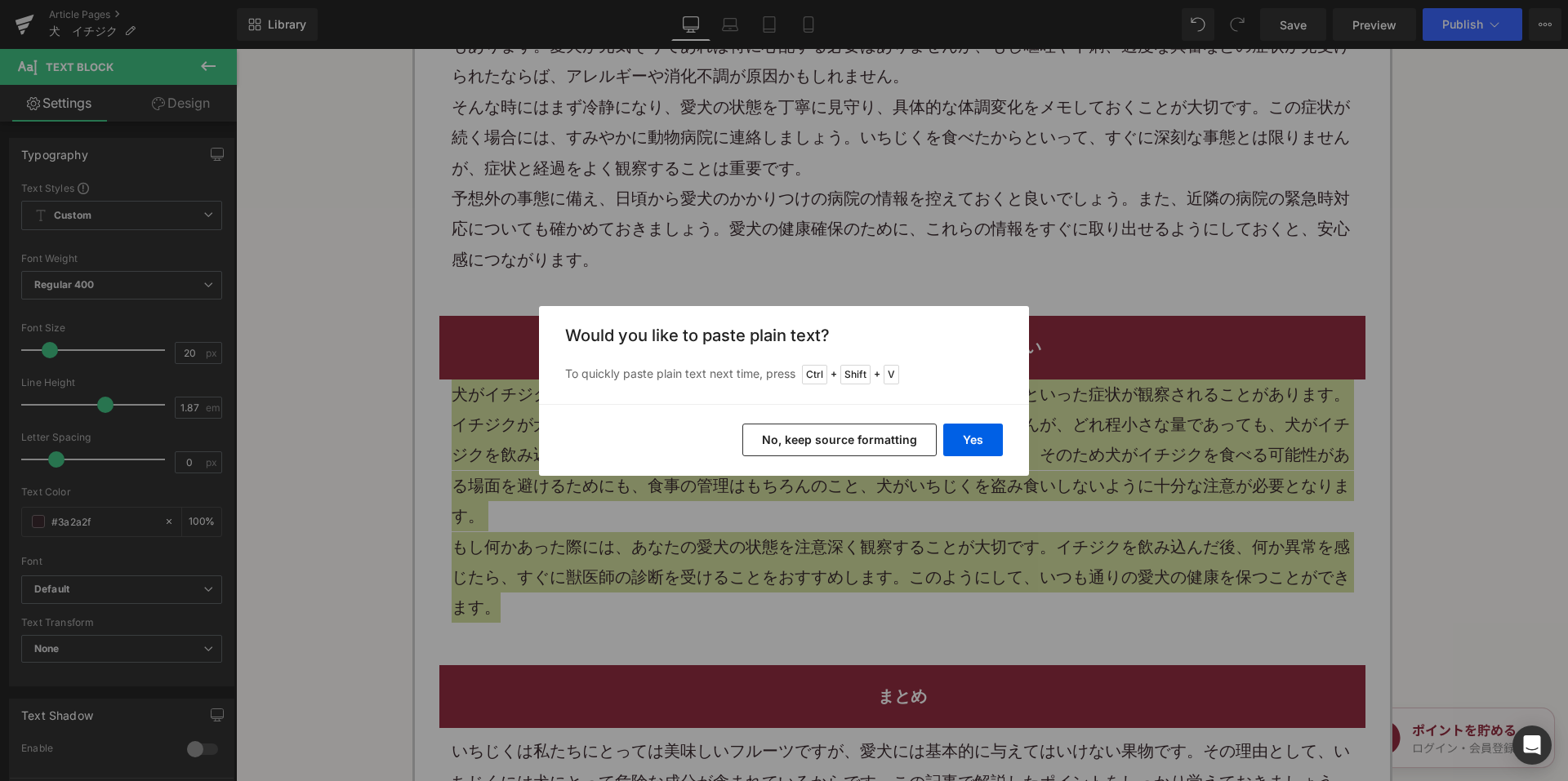
click at [798, 450] on button "No, keep source formatting" at bounding box center [839, 439] width 194 height 32
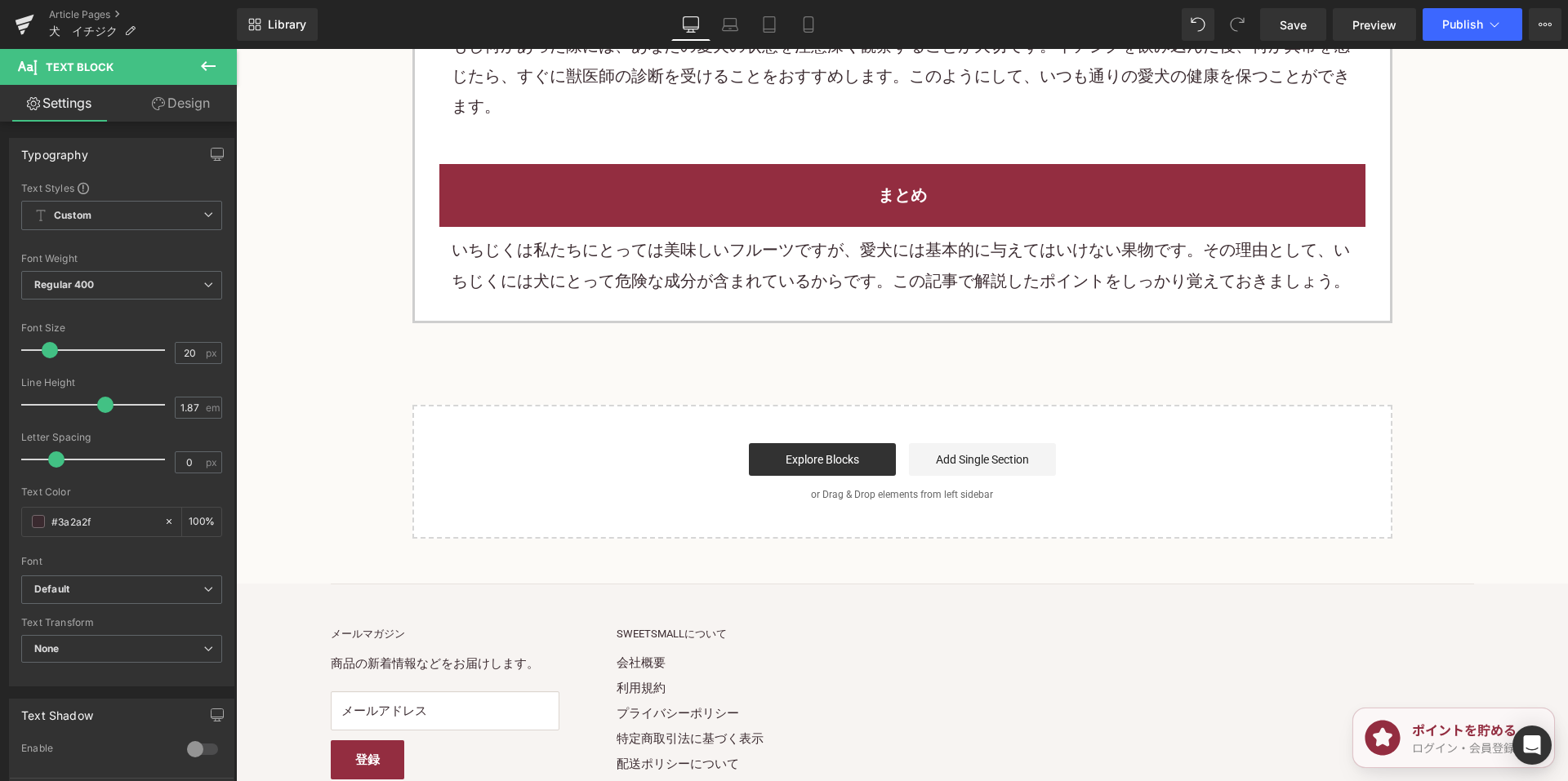
scroll to position [3931, 0]
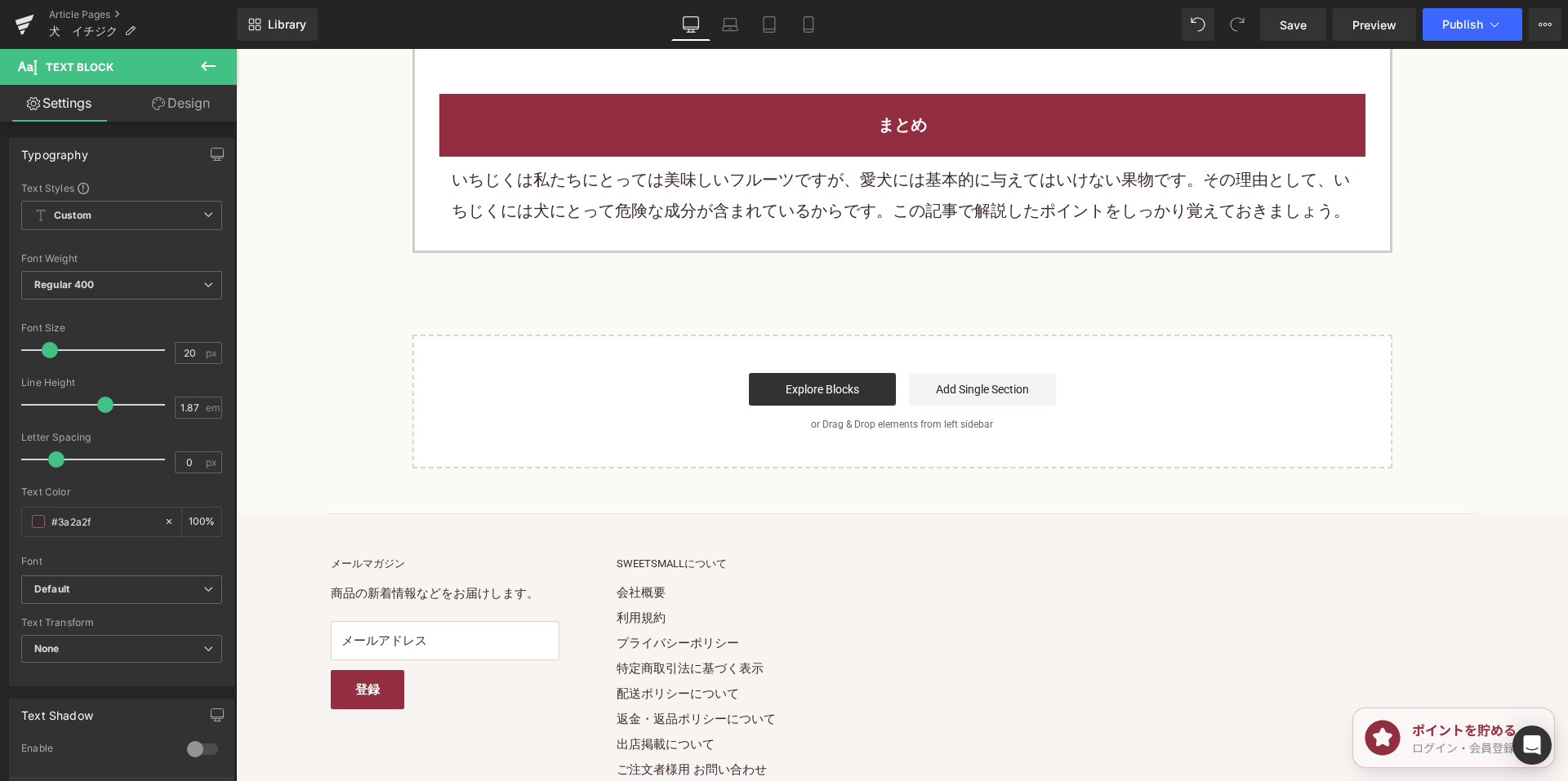
click at [699, 197] on p "いちじくは私たちにとっては美味しいフルーツですが、愛犬には基本的に与えてはいけない果物です。その理由として、いちじくには犬にとって危険な成分が含まれているから…" at bounding box center [902, 195] width 901 height 61
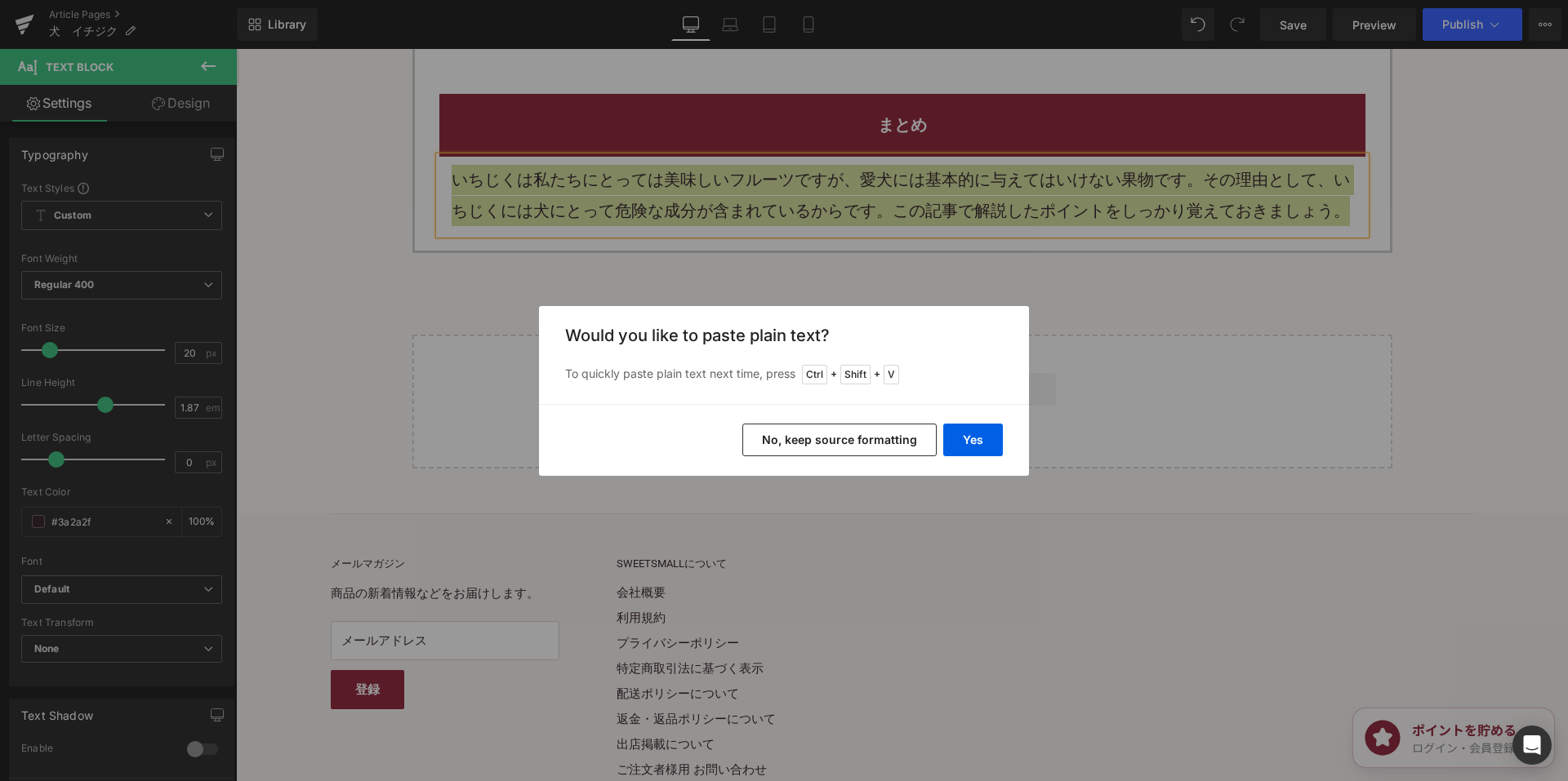
click at [800, 433] on button "No, keep source formatting" at bounding box center [839, 439] width 194 height 32
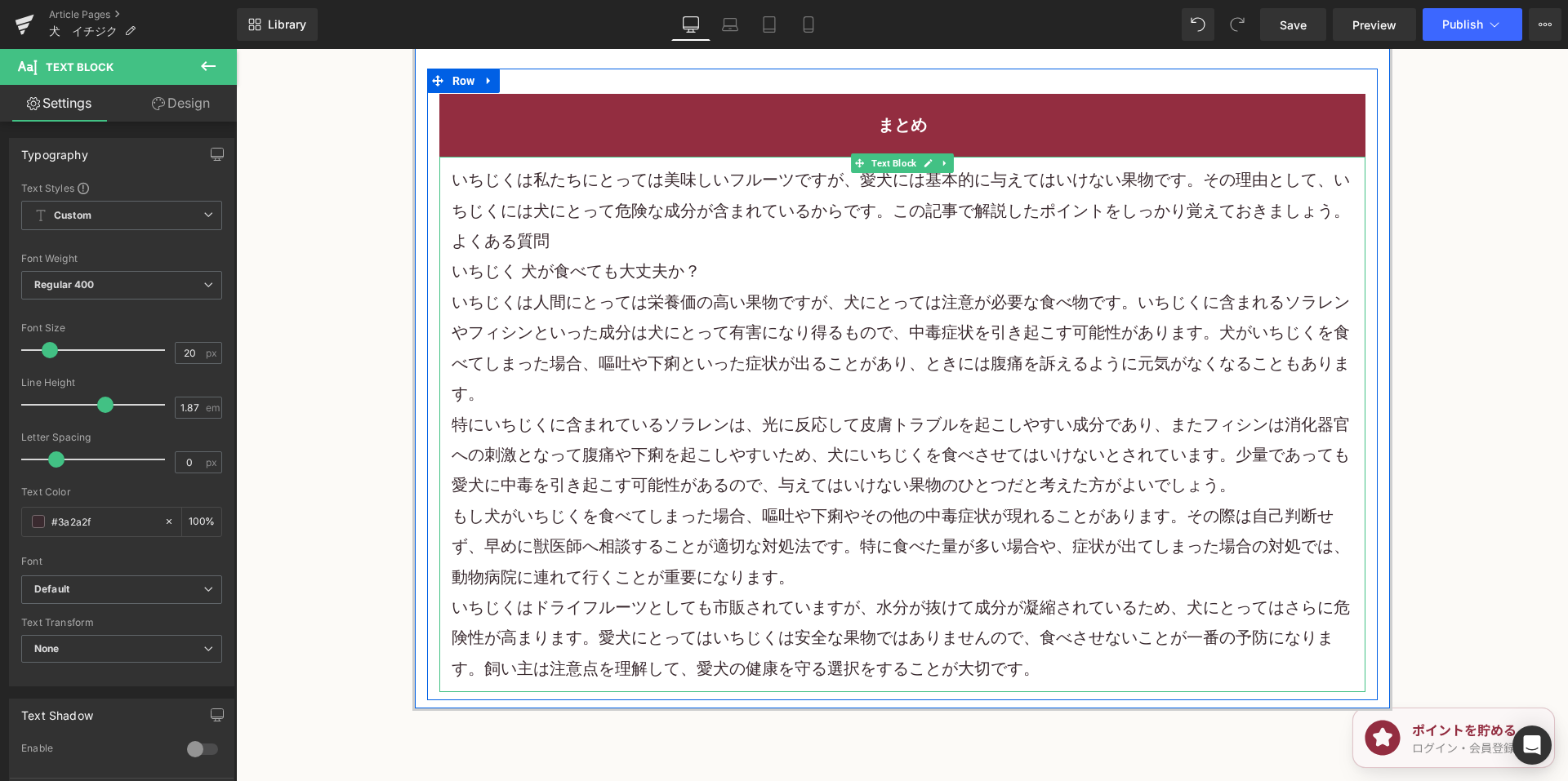
click at [1341, 217] on p "いちじくは私たちにとっては美味しいフルーツですが、愛犬には基本的に与えてはいけない果物です。その理由として、いちじくには犬にとって危険な成分が含まれているから…" at bounding box center [902, 195] width 901 height 61
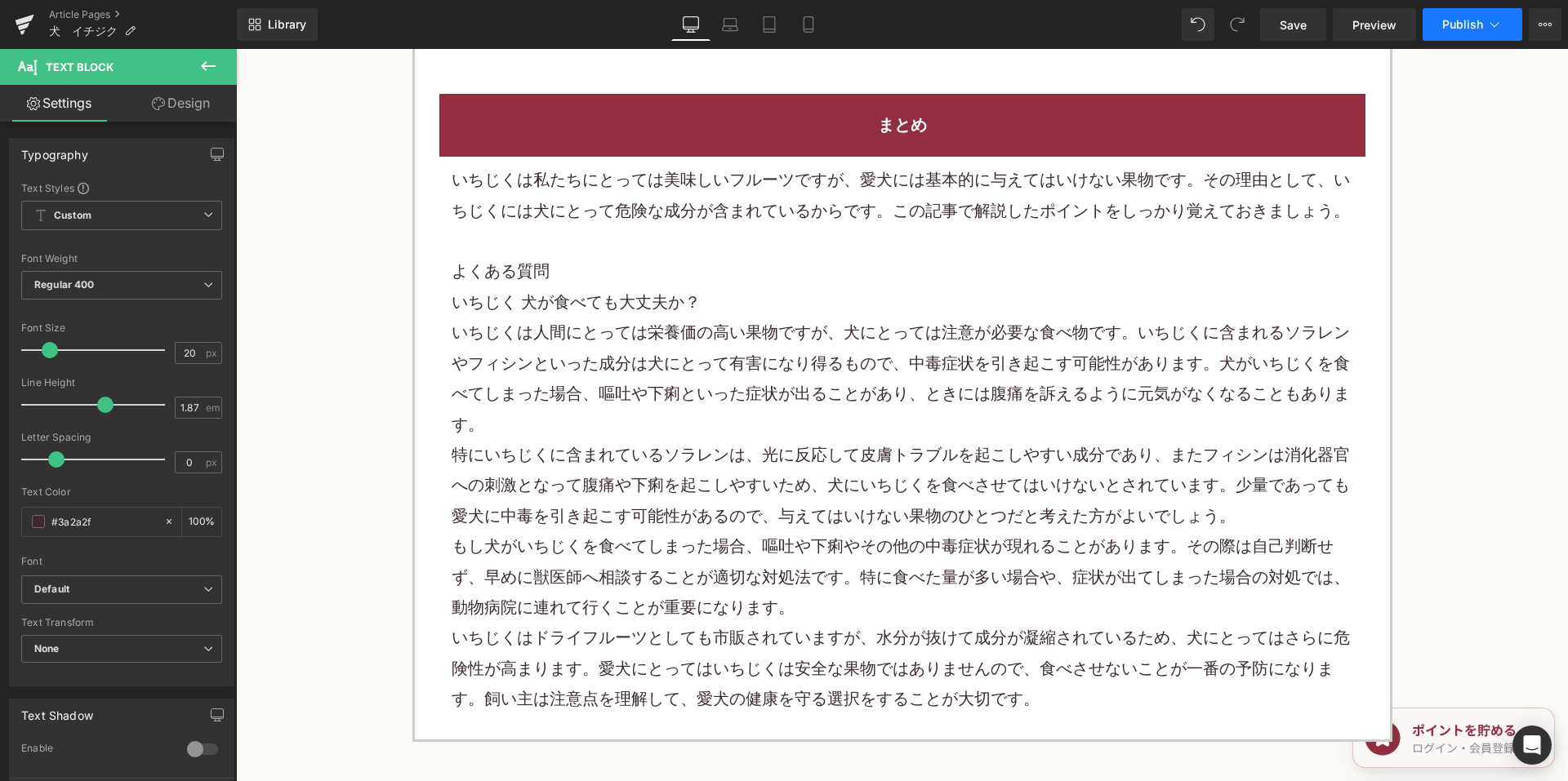
click at [1437, 31] on button "Publish" at bounding box center [1471, 25] width 99 height 32
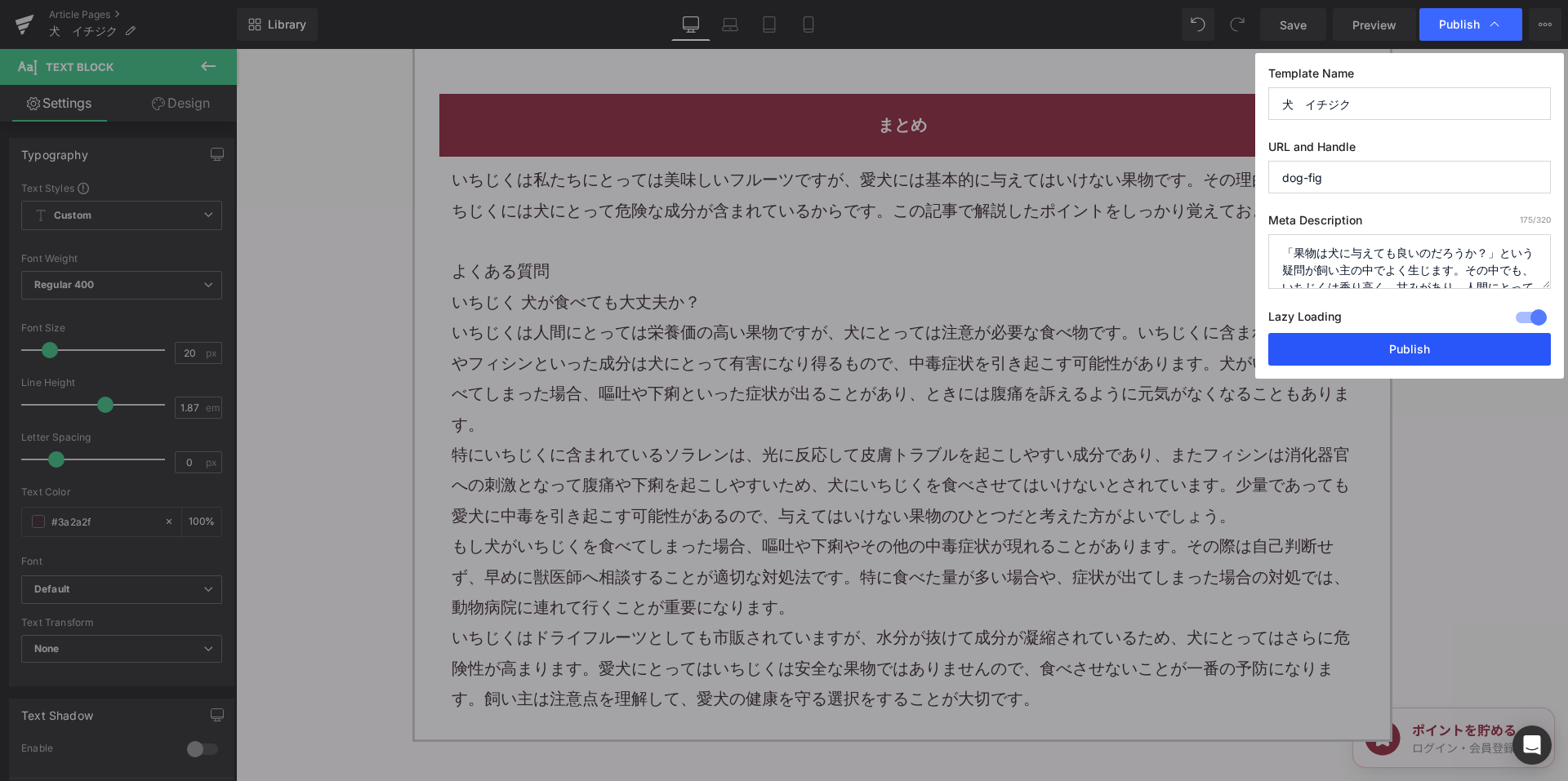
drag, startPoint x: 1330, startPoint y: 344, endPoint x: 990, endPoint y: 204, distance: 367.7
click at [1330, 344] on button "Publish" at bounding box center [1409, 349] width 283 height 32
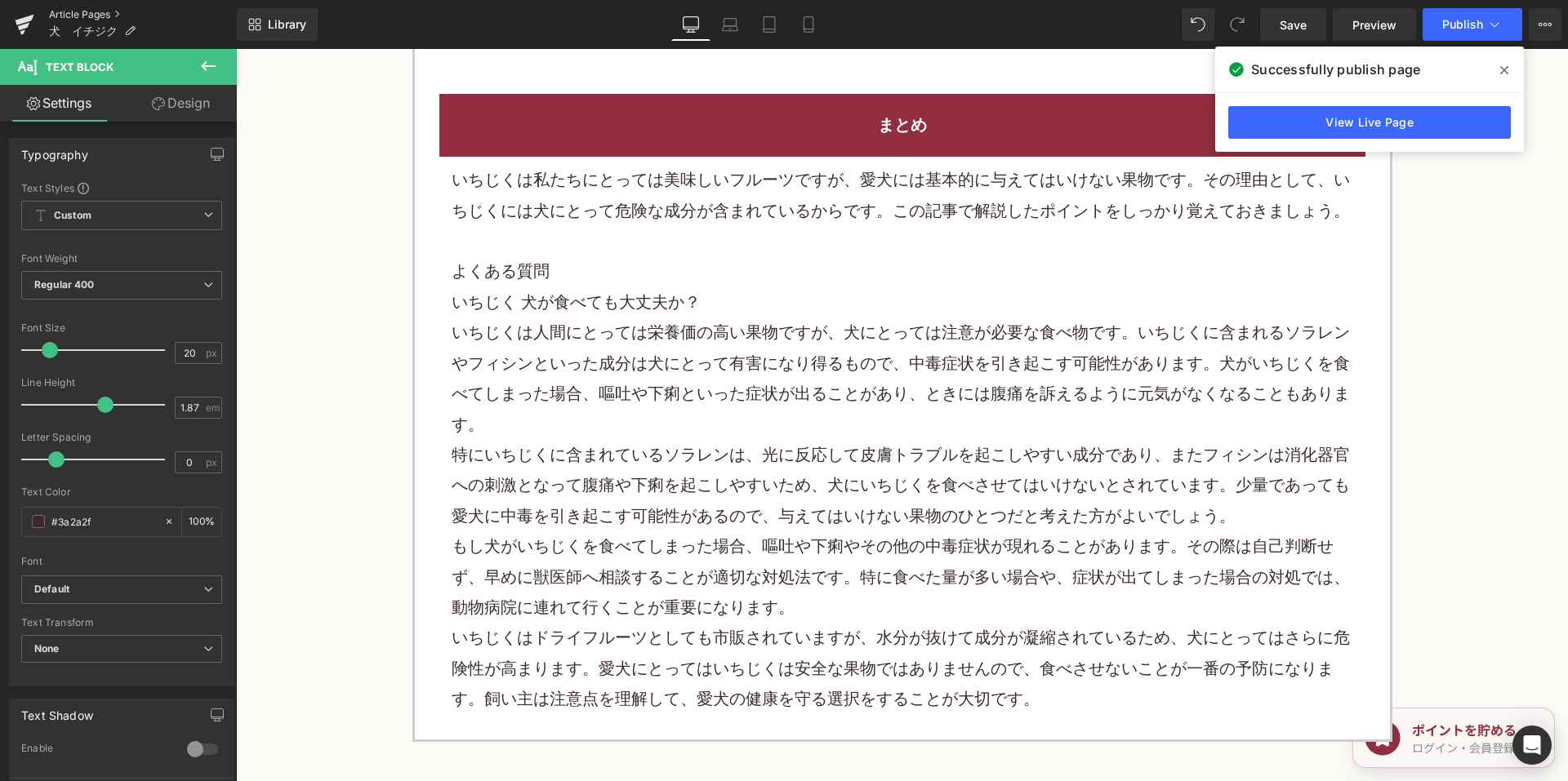
click at [87, 13] on link "Article Pages" at bounding box center [143, 14] width 188 height 13
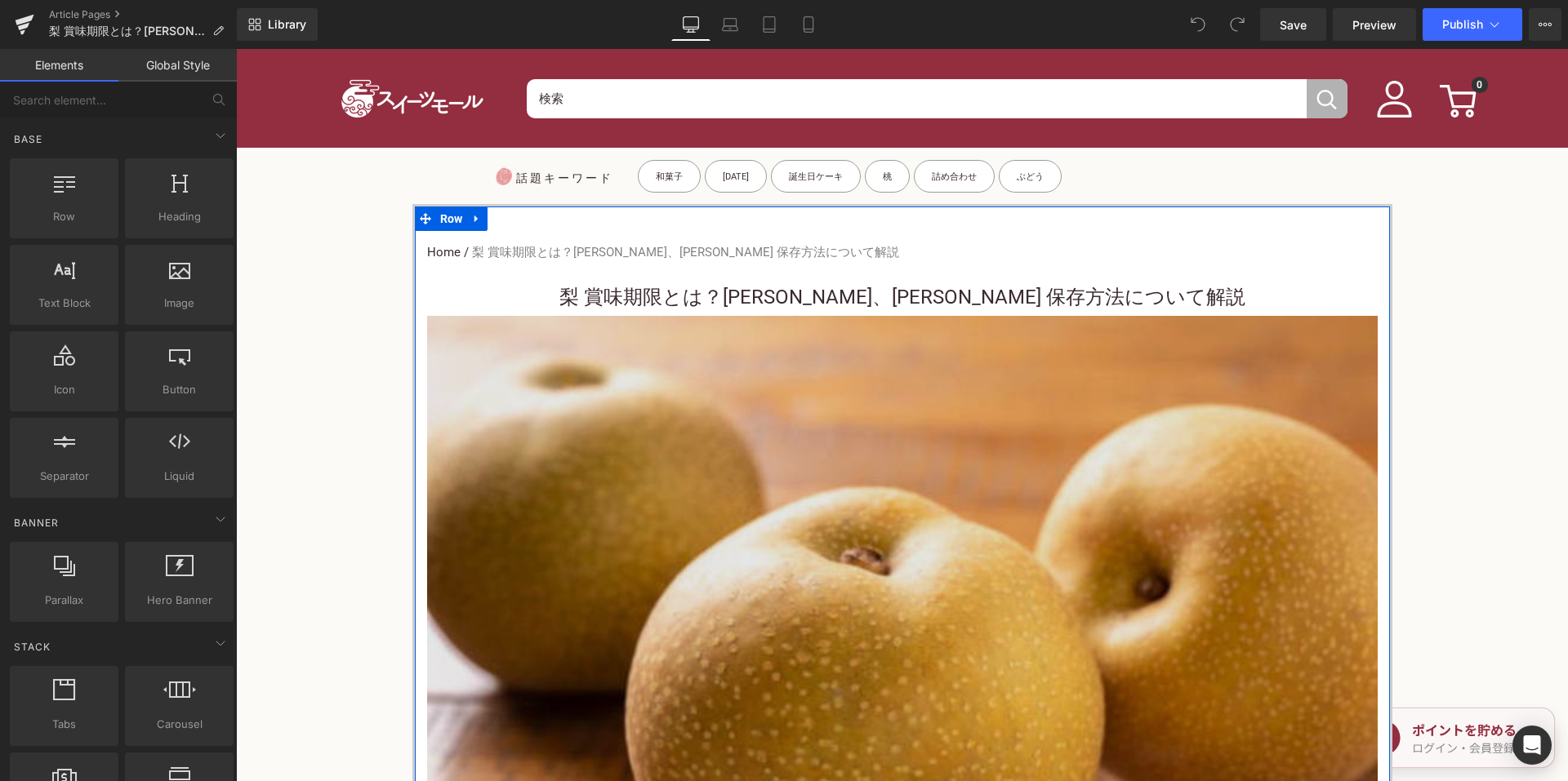
scroll to position [572, 0]
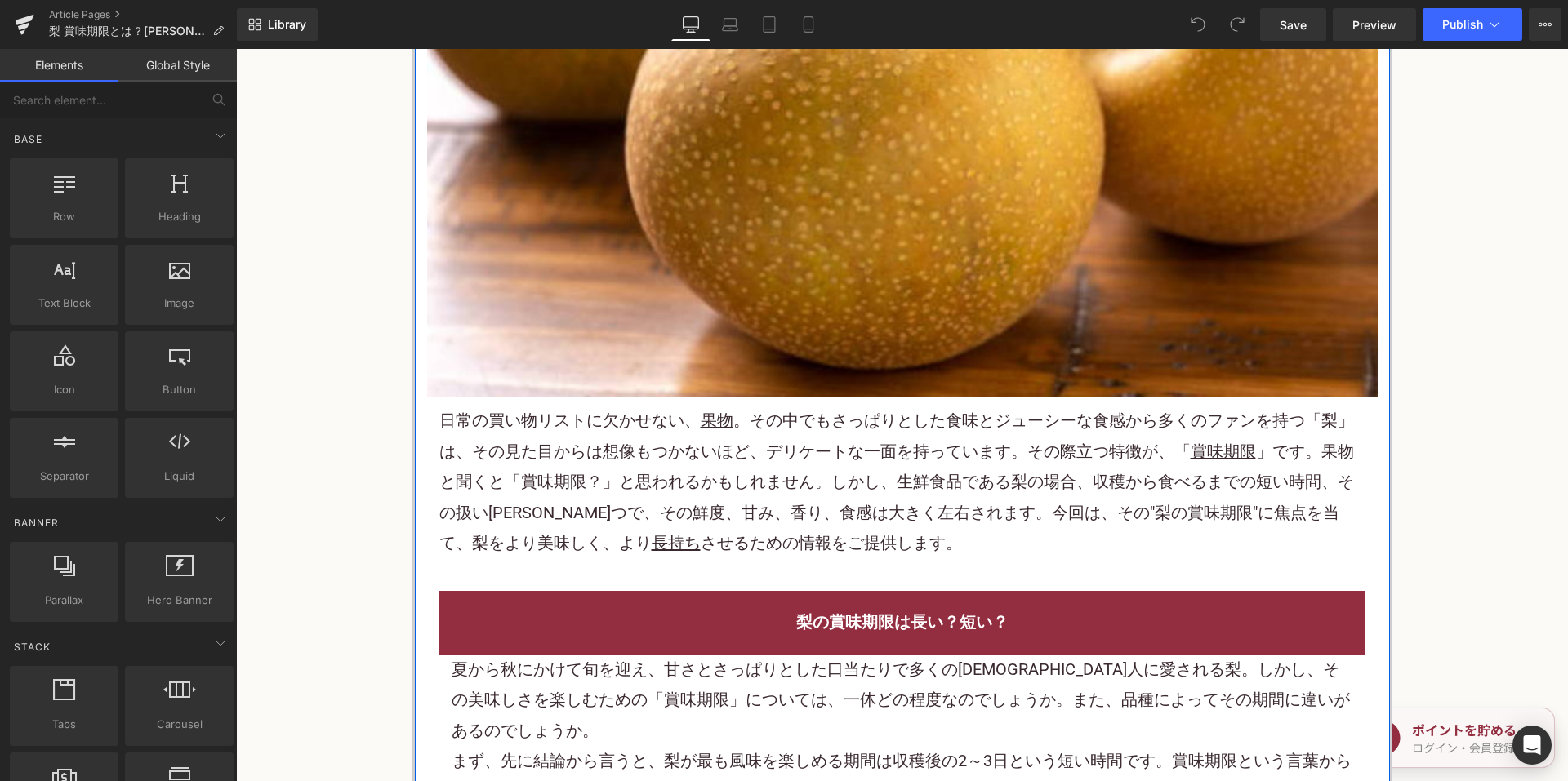
click at [624, 483] on p "日常の買い物リストに欠かせない、 果物 。その中でもさっぱりとした食味とジューシーな食感から多くのファンを持つ「梨」は、その見た目からは想像もつかないほど、デ…" at bounding box center [902, 482] width 926 height 153
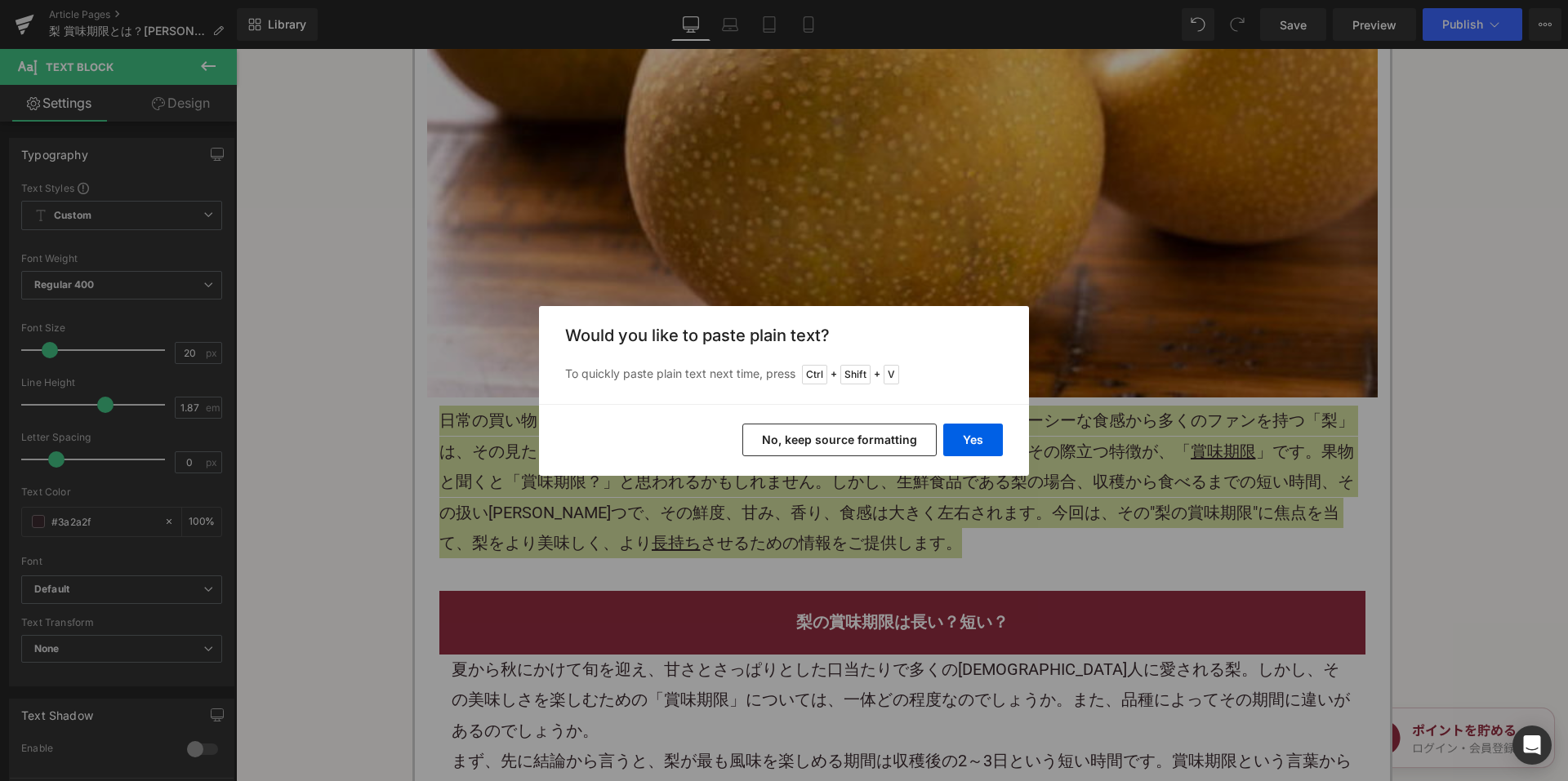
click at [777, 429] on button "No, keep source formatting" at bounding box center [839, 439] width 194 height 32
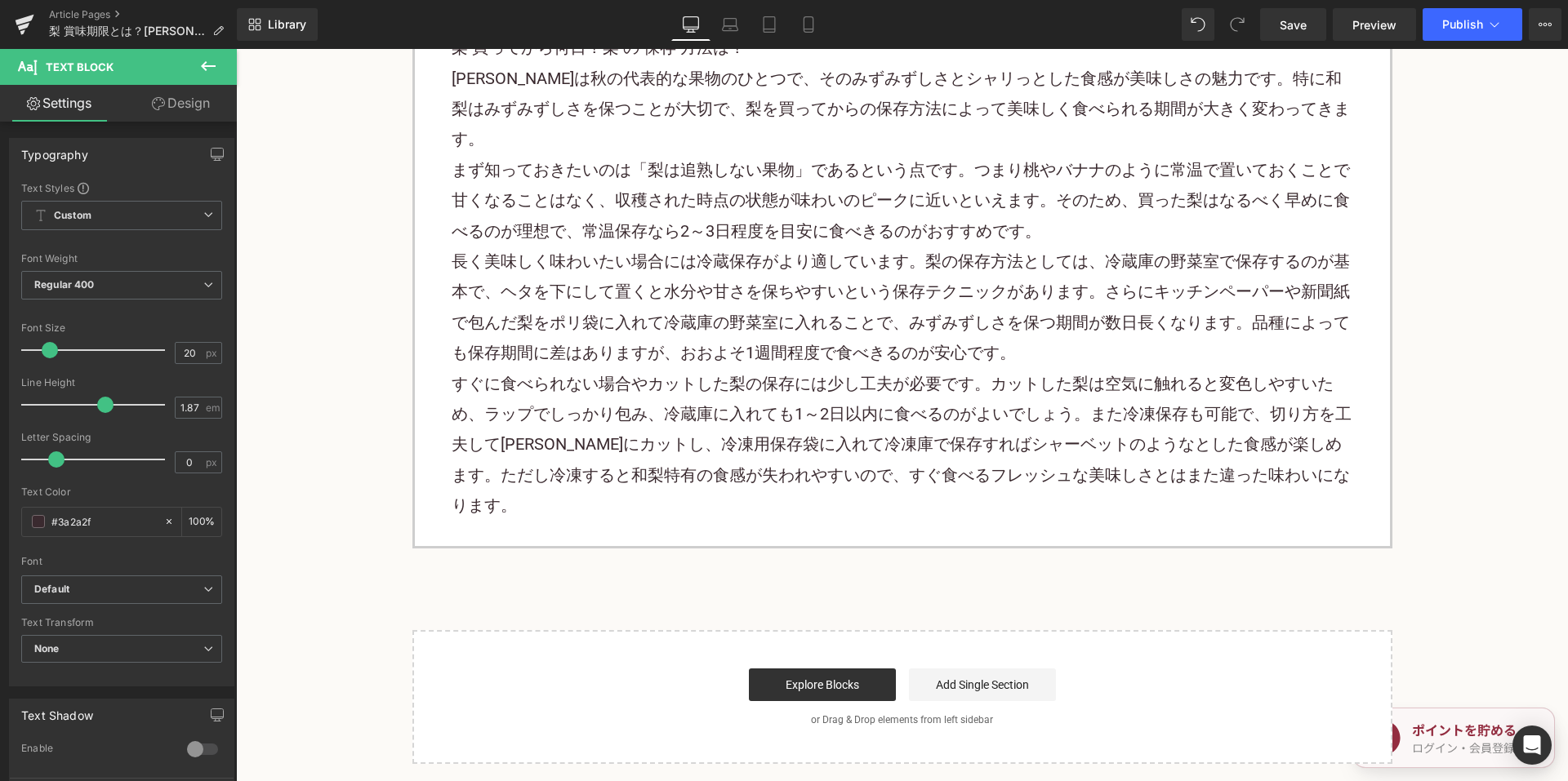
scroll to position [5221, 0]
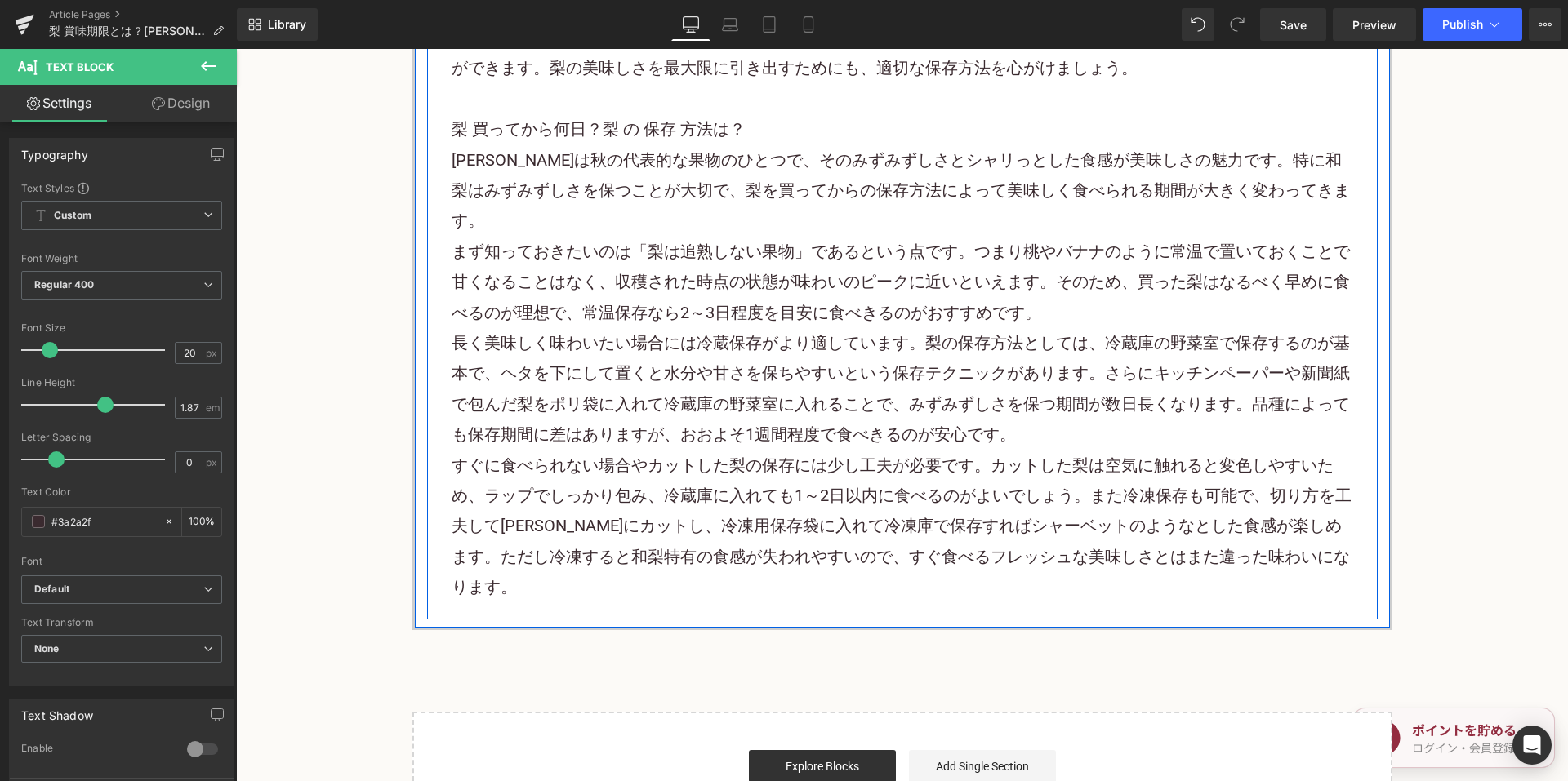
click at [1337, 490] on p "すぐに食べられない場合やカットした梨の保存には少し工夫が必要です。カットした梨は空気に触れると変色しやすいため、ラップでしっかり包み、冷蔵庫に入れても1～2日…" at bounding box center [902, 527] width 901 height 153
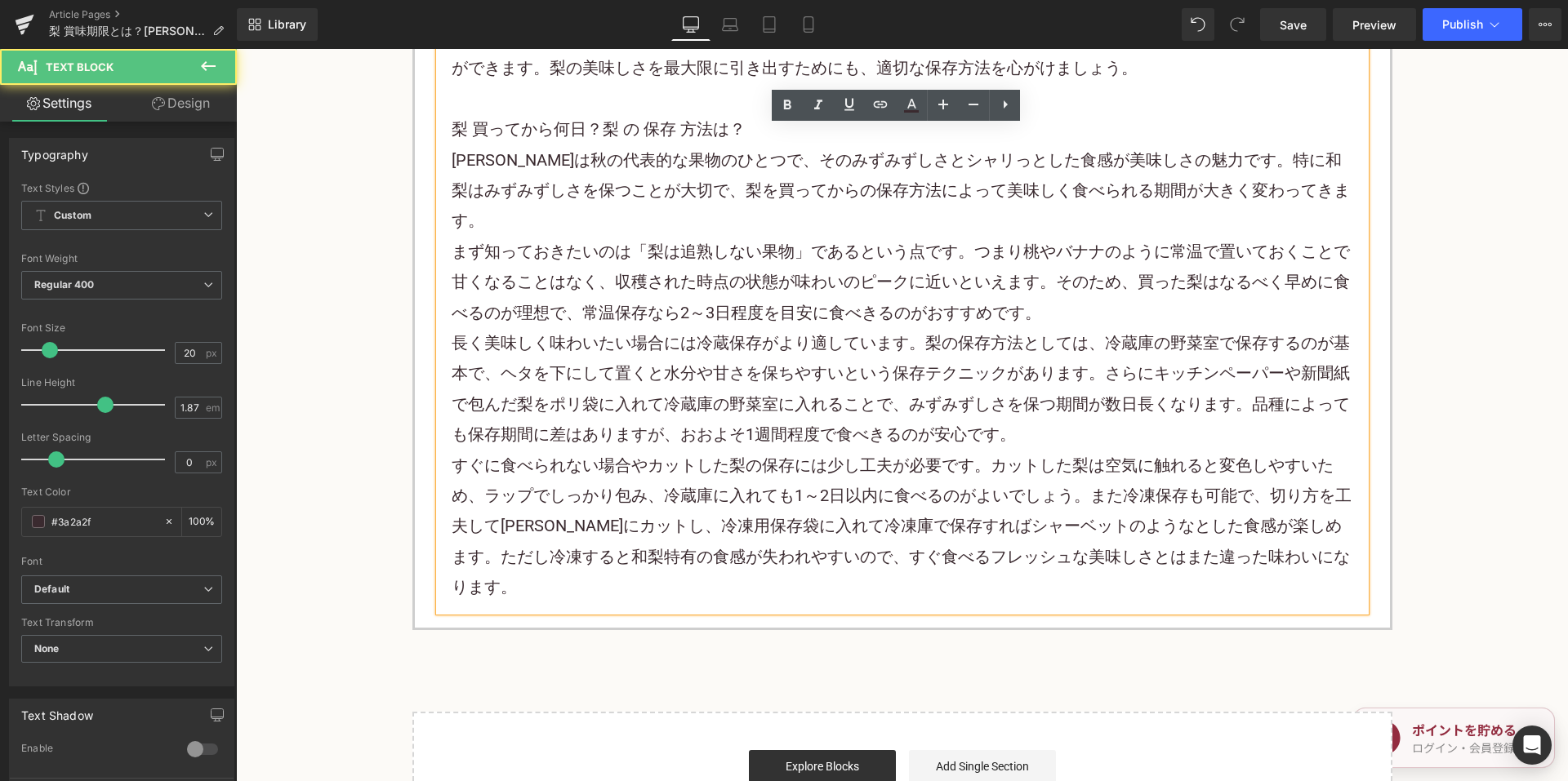
click at [1339, 498] on p "すぐに食べられない場合やカットした梨の保存には少し工夫が必要です。カットした梨は空気に触れると変色しやすいため、ラップでしっかり包み、冷蔵庫に入れても1～2日…" at bounding box center [902, 527] width 901 height 153
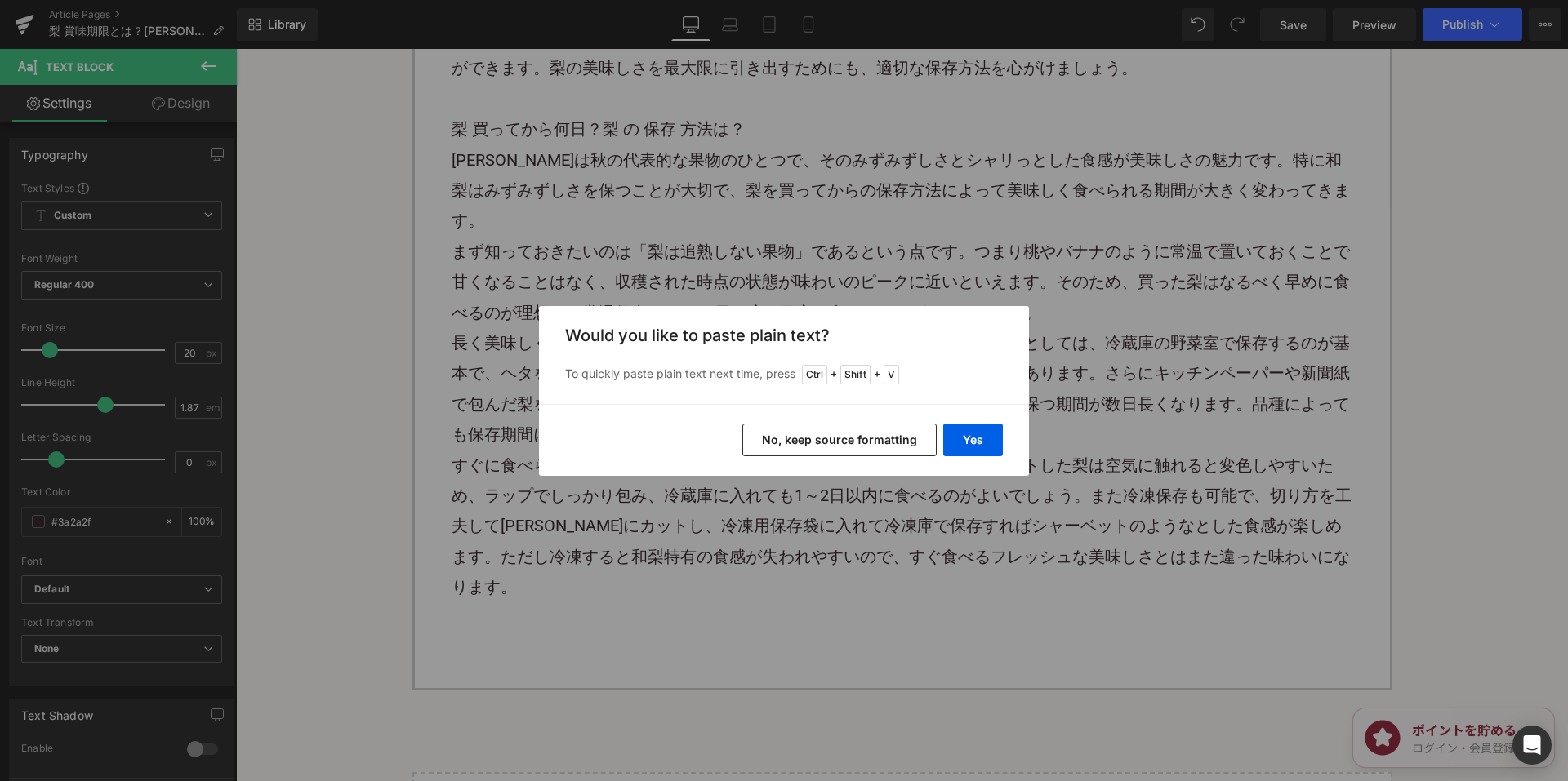
click at [763, 438] on button "No, keep source formatting" at bounding box center [839, 439] width 194 height 32
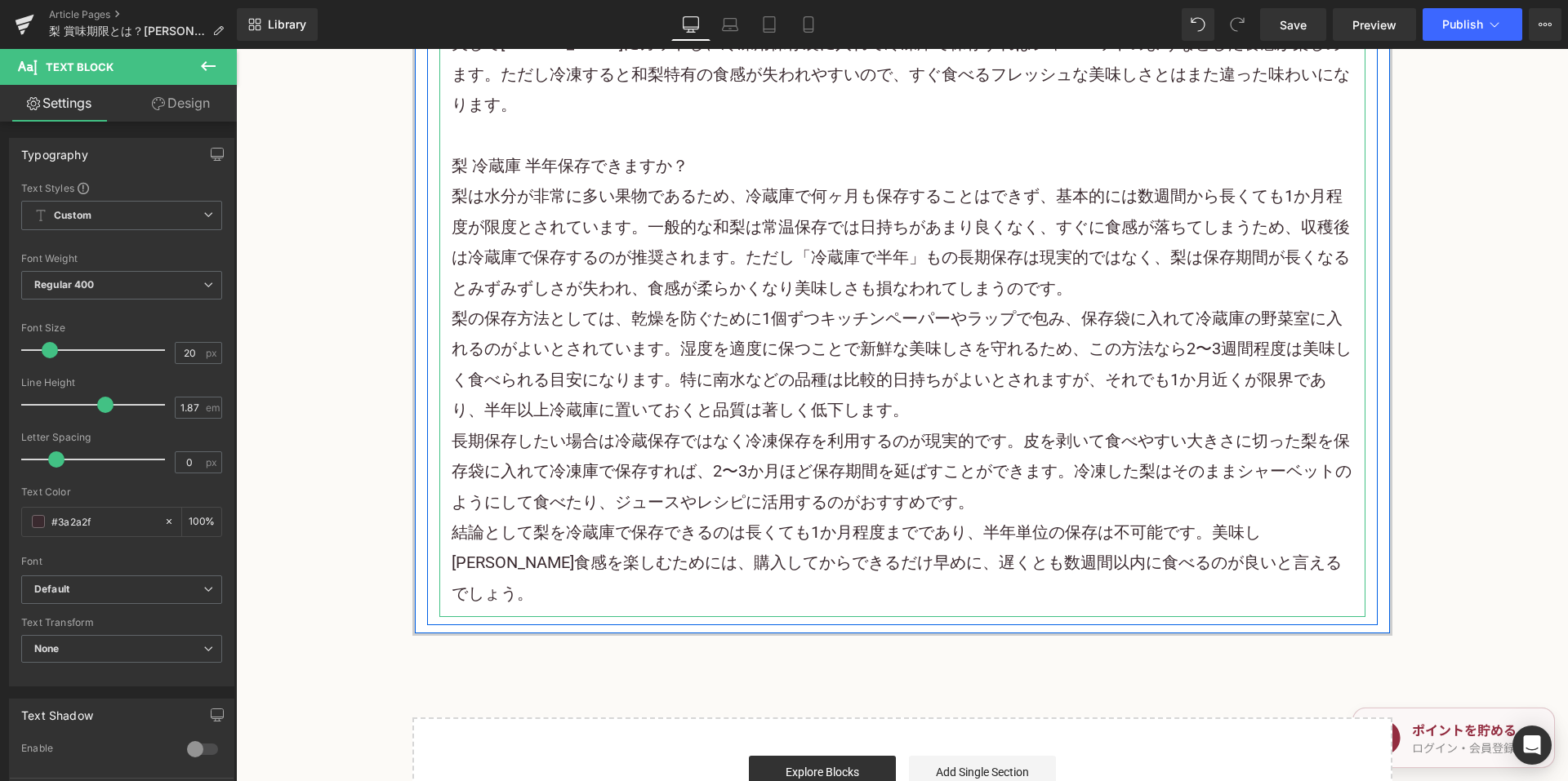
scroll to position [5711, 0]
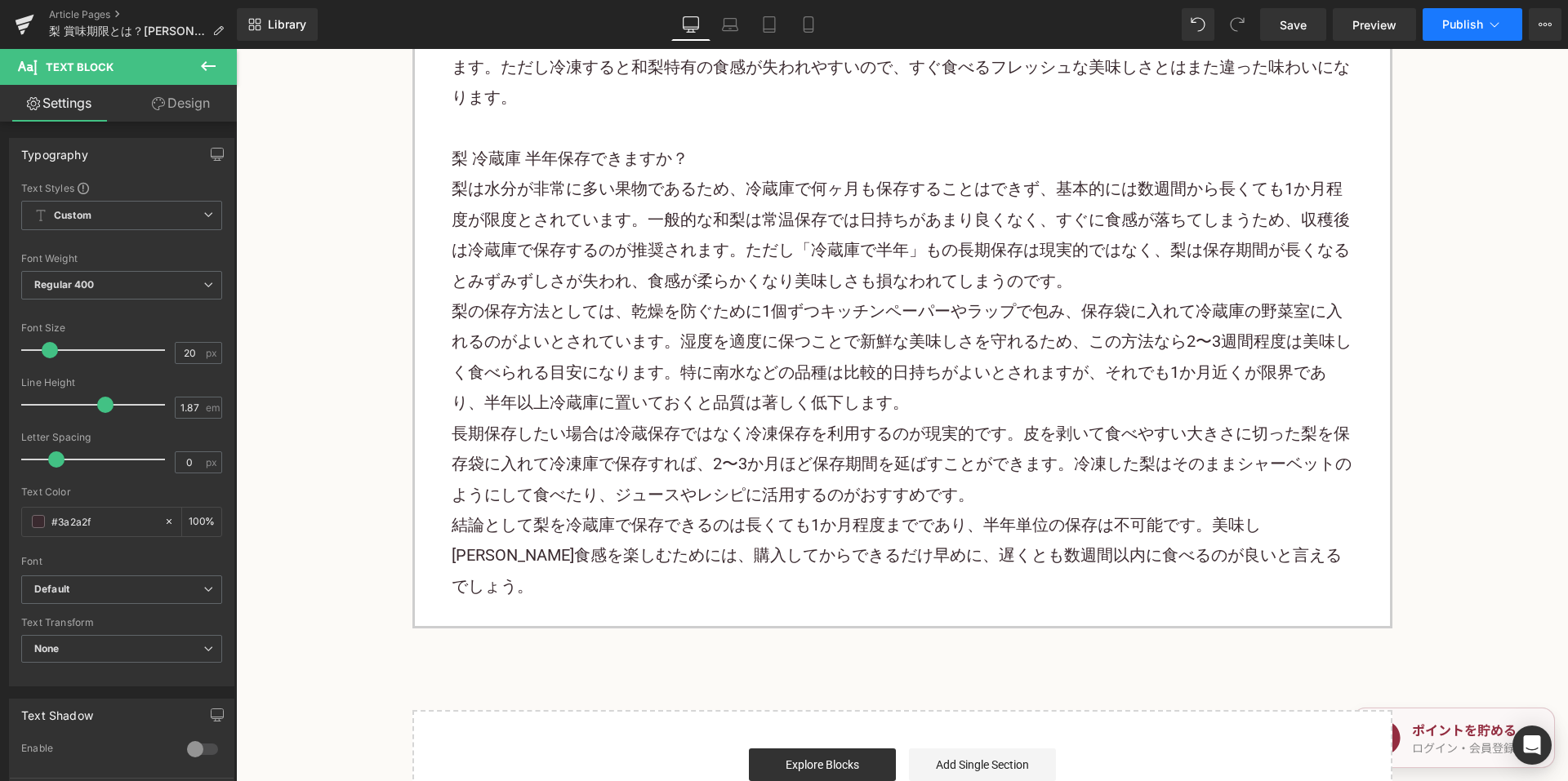
click at [1487, 15] on button "Publish" at bounding box center [1471, 25] width 99 height 32
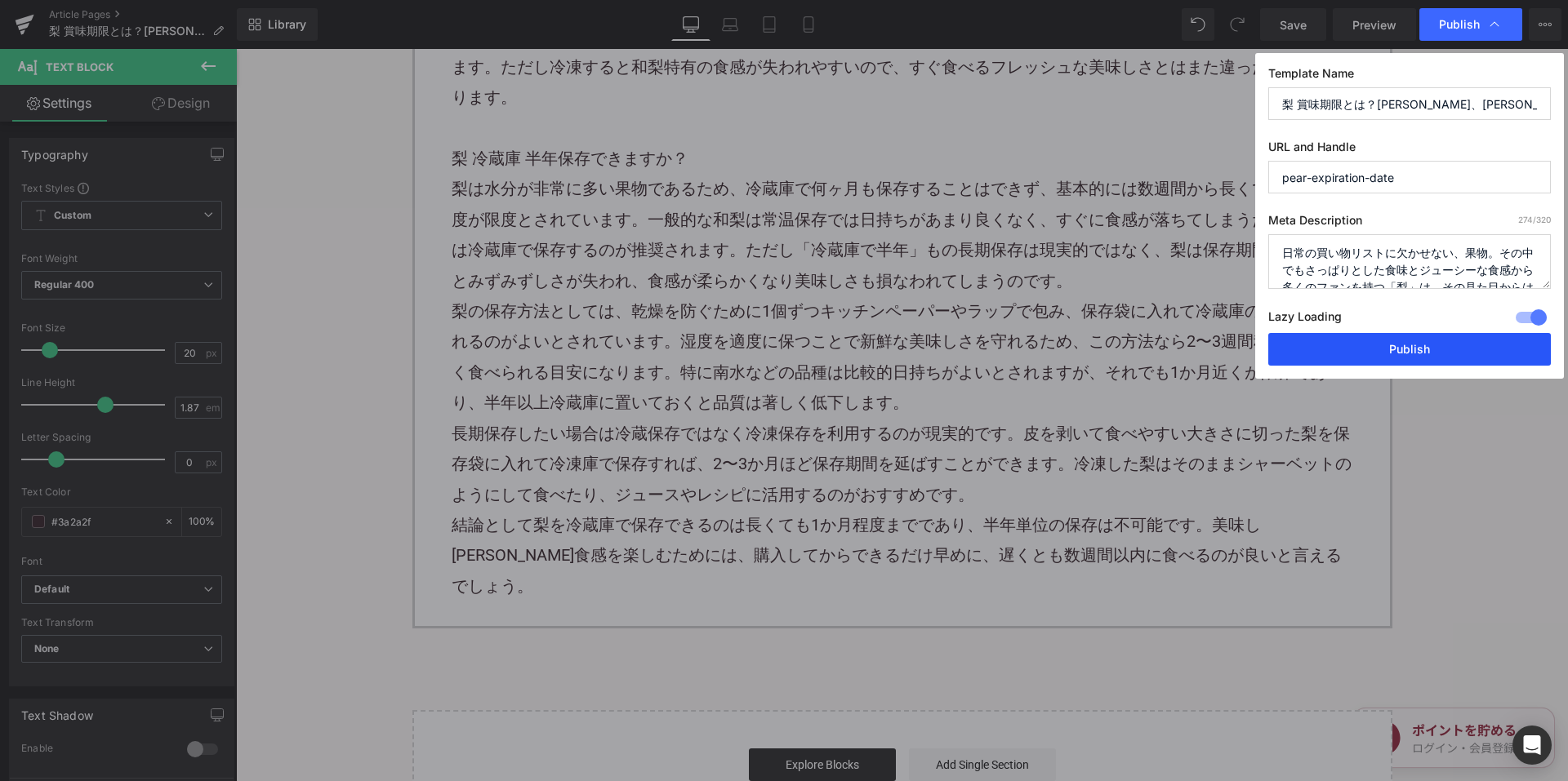
drag, startPoint x: 1332, startPoint y: 341, endPoint x: 871, endPoint y: 104, distance: 518.4
click at [1332, 341] on button "Publish" at bounding box center [1409, 349] width 283 height 32
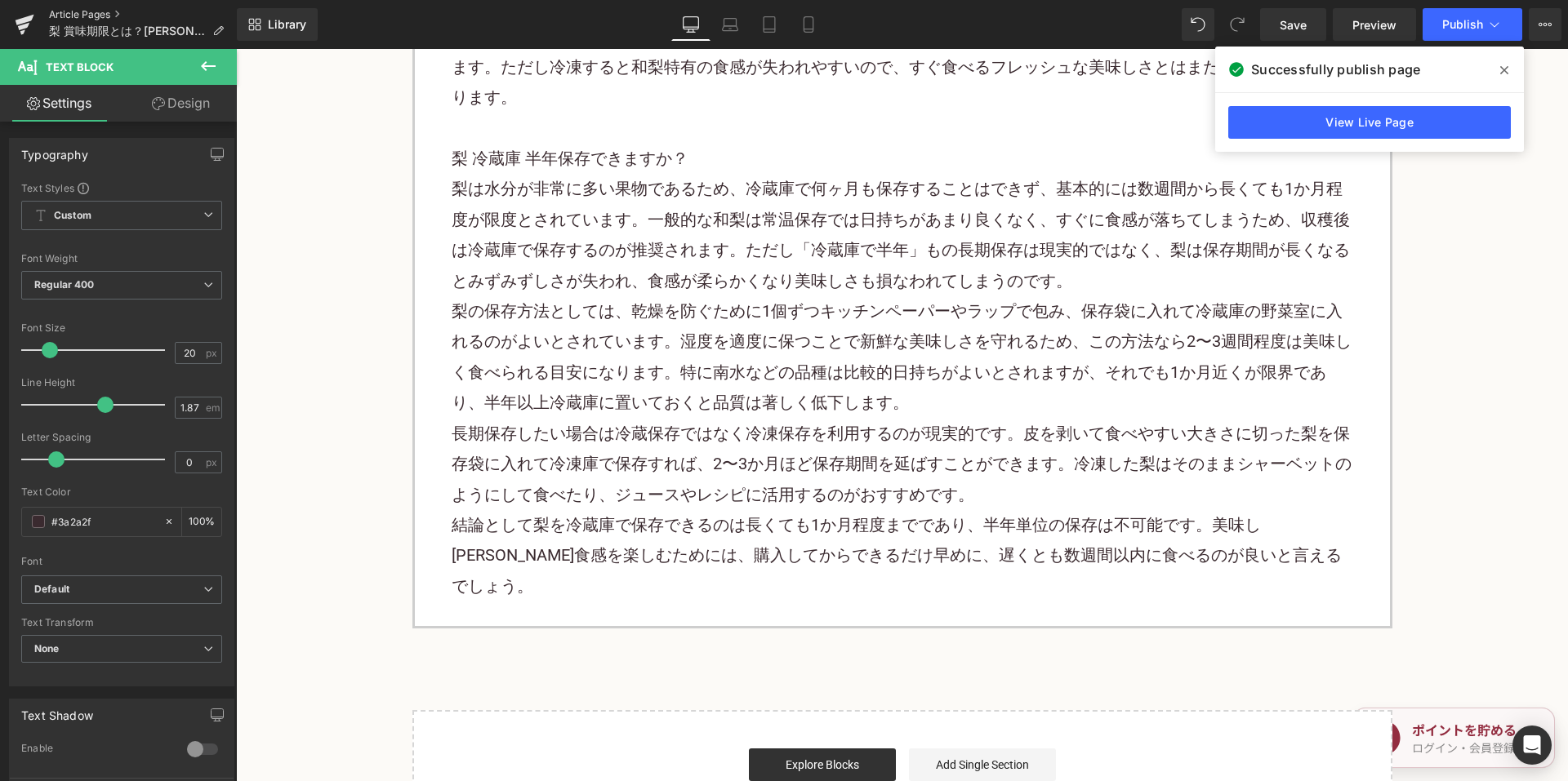
click at [99, 17] on link "Article Pages" at bounding box center [143, 14] width 188 height 13
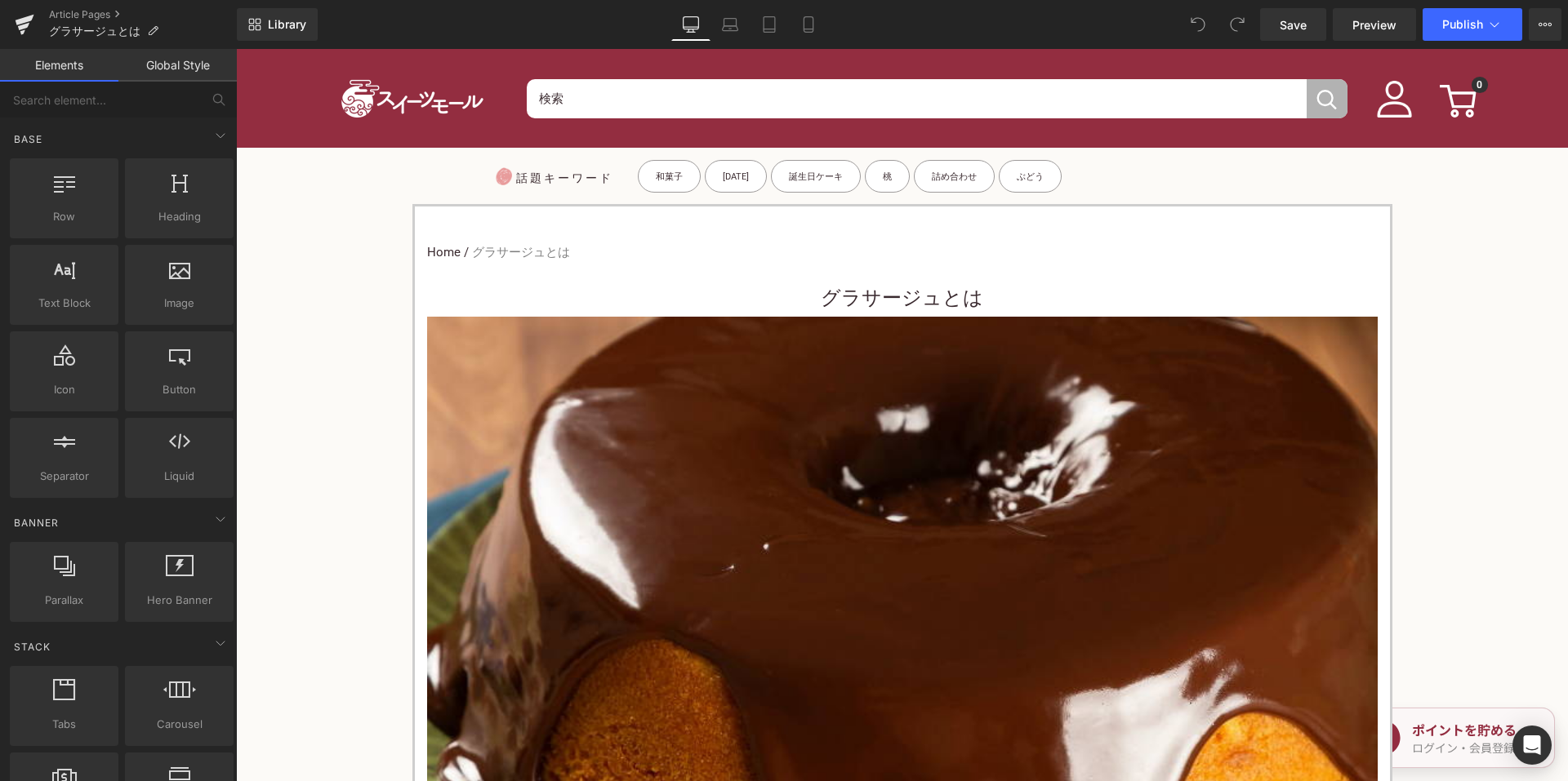
click at [799, 274] on div "Home / グラサージュとは Breadcrumbs" at bounding box center [902, 253] width 950 height 44
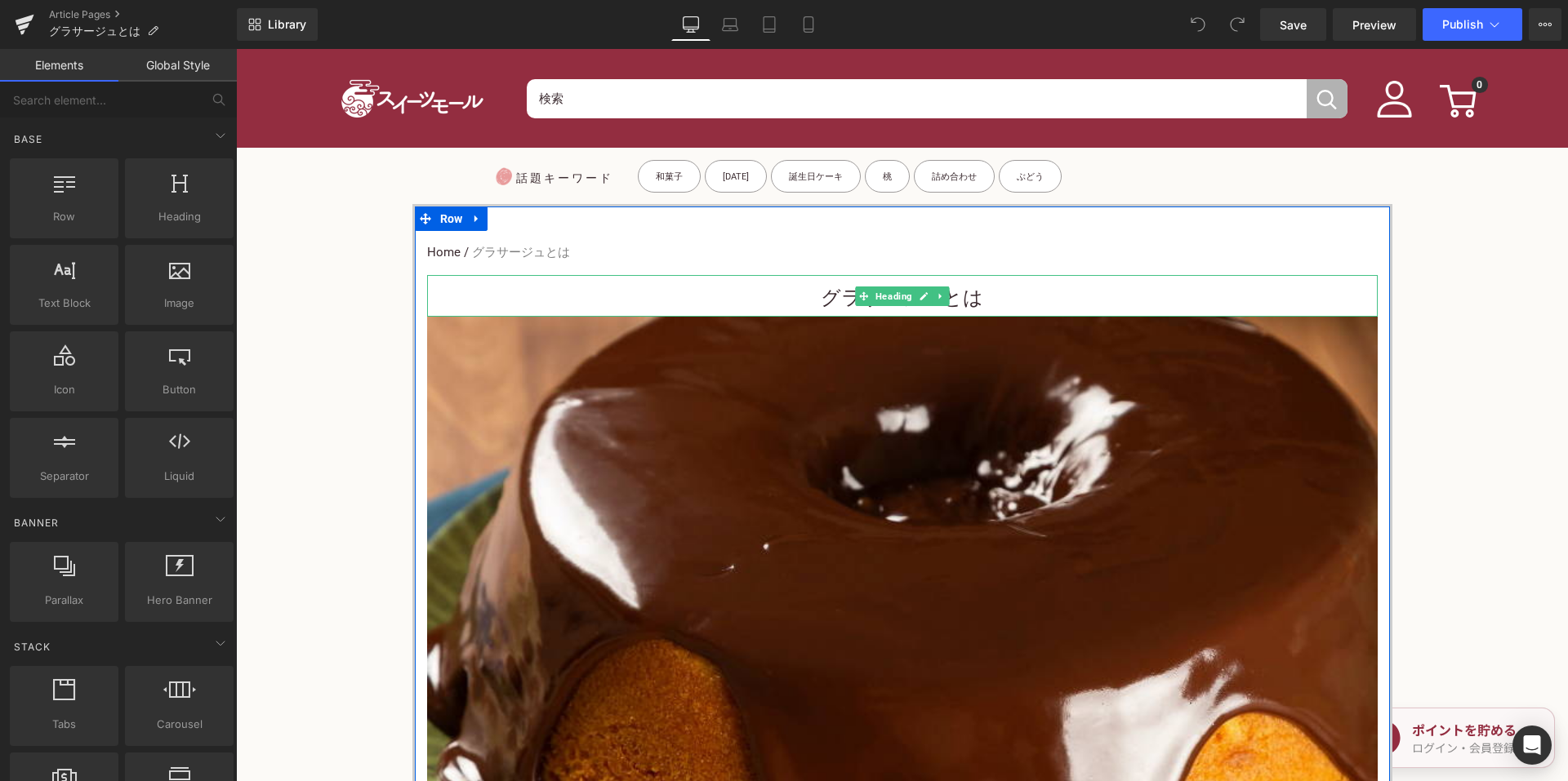
click at [791, 304] on h1 "グラサージュとは" at bounding box center [902, 298] width 950 height 36
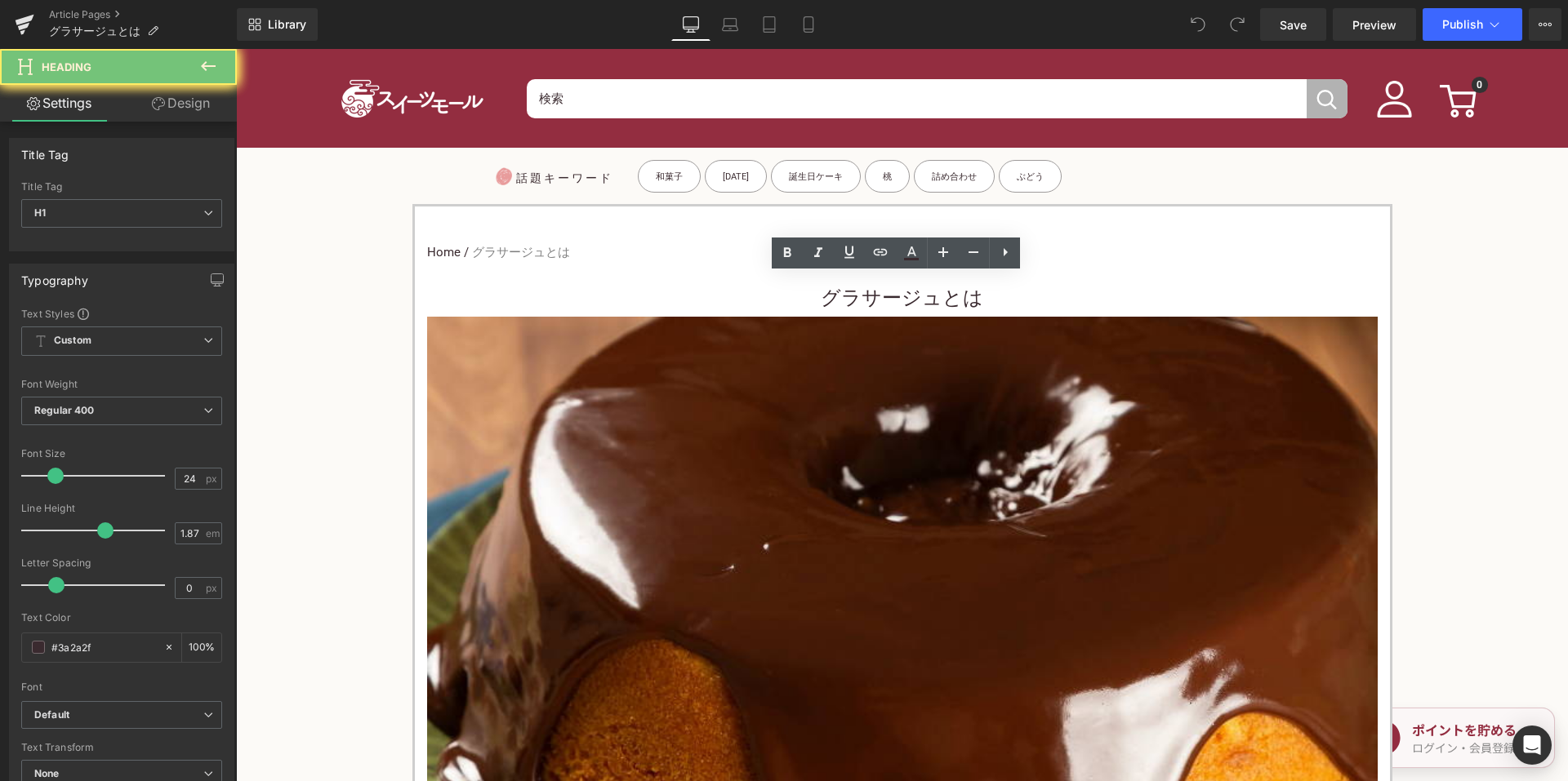
click at [805, 289] on h1 "グラサージュとは" at bounding box center [902, 298] width 950 height 36
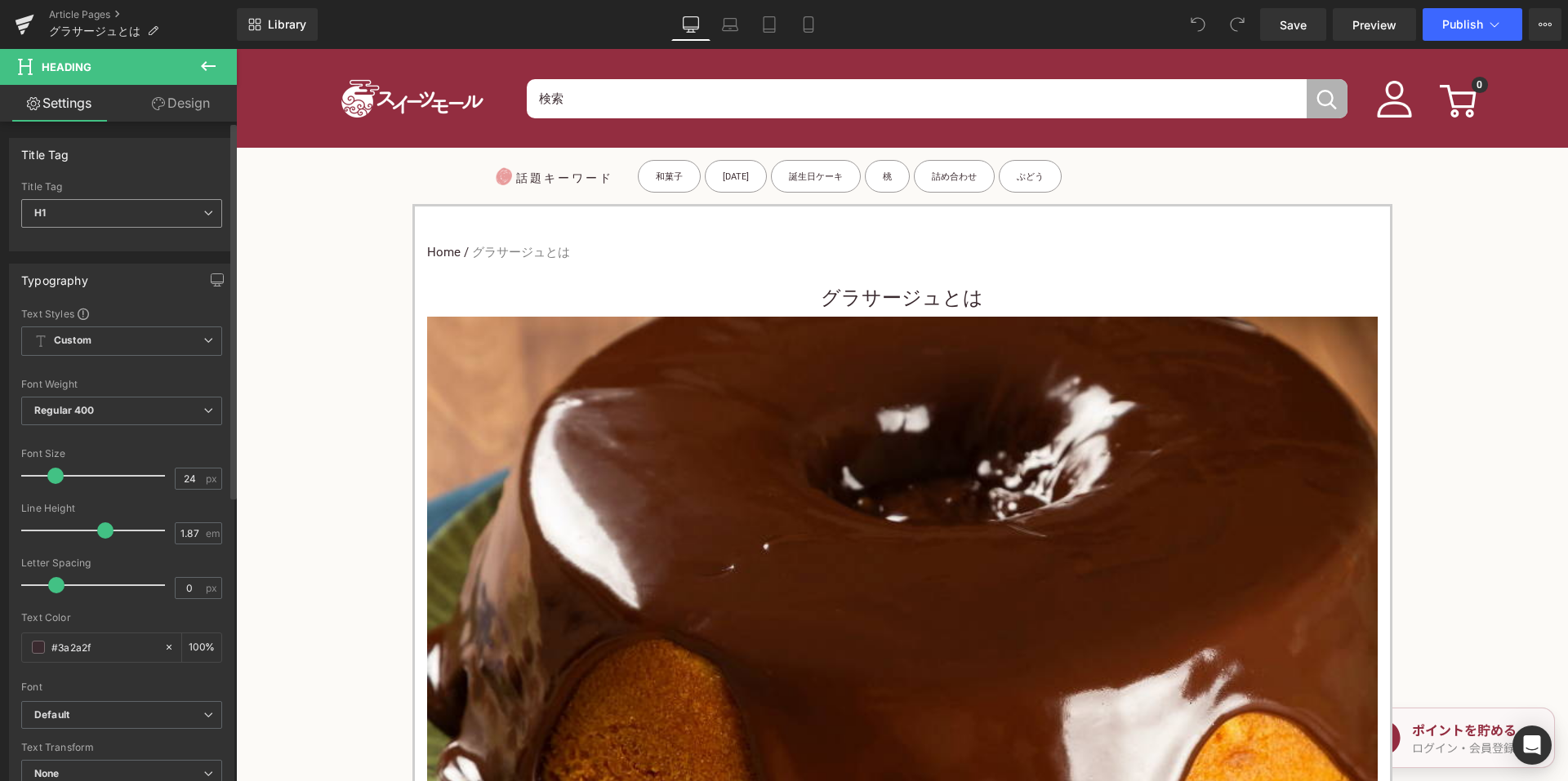
click at [121, 209] on span "H1" at bounding box center [121, 214] width 201 height 29
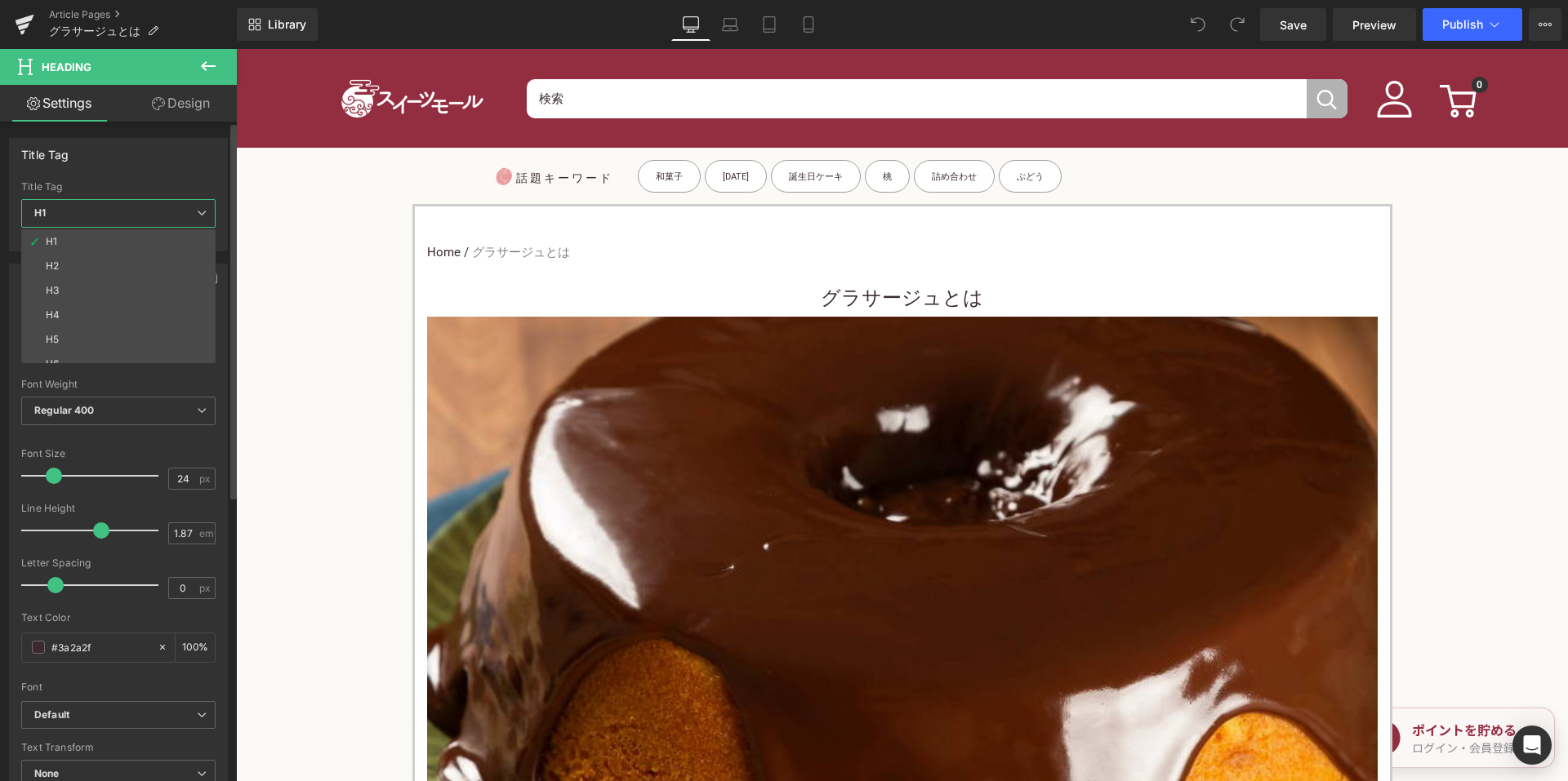
click at [103, 289] on li "H3" at bounding box center [122, 290] width 202 height 25
type input "15"
type input "100"
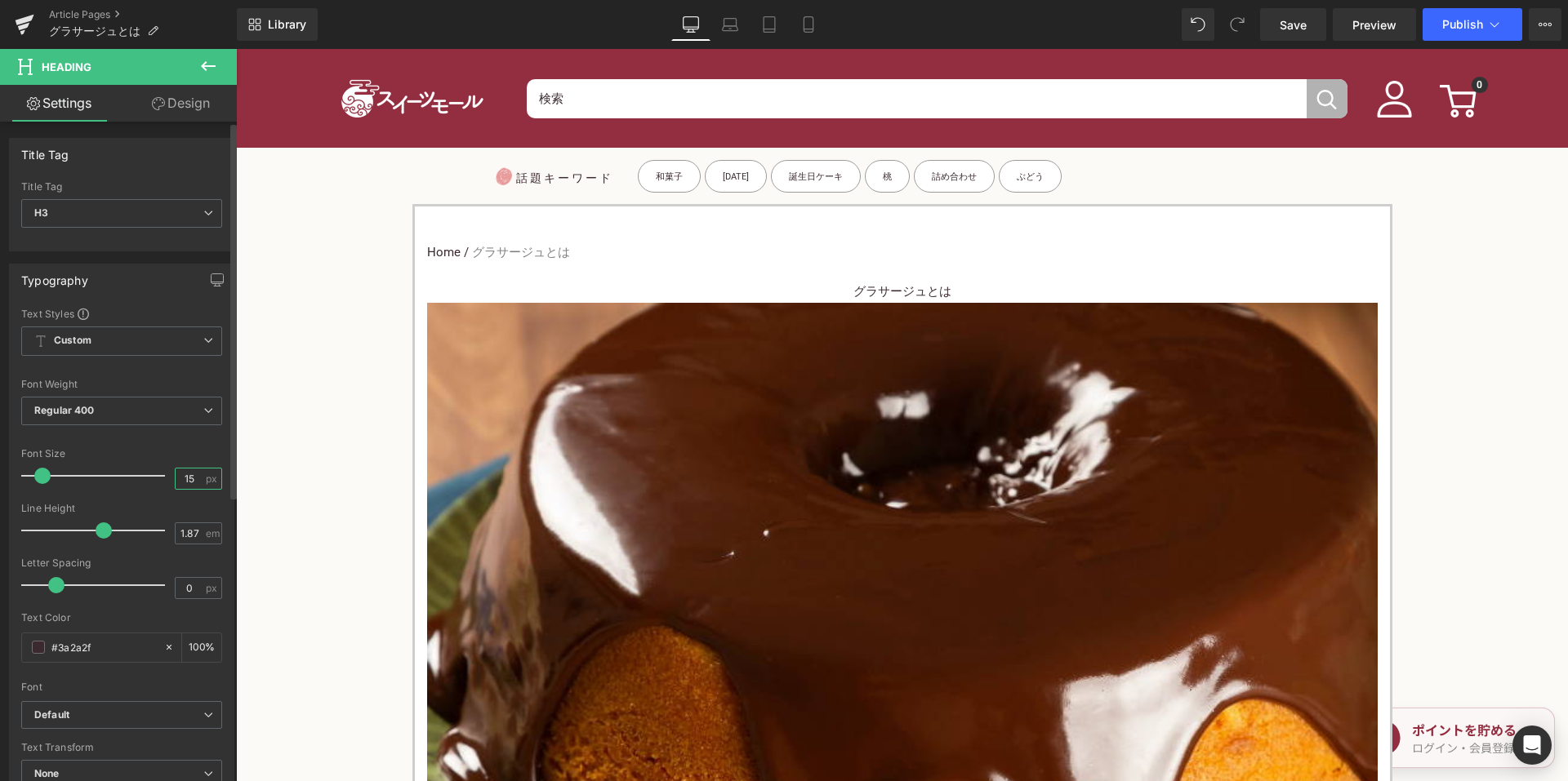
drag, startPoint x: 197, startPoint y: 483, endPoint x: 158, endPoint y: 474, distance: 40.0
click at [159, 475] on div "Font Size 15 px" at bounding box center [121, 475] width 201 height 54
type input "24"
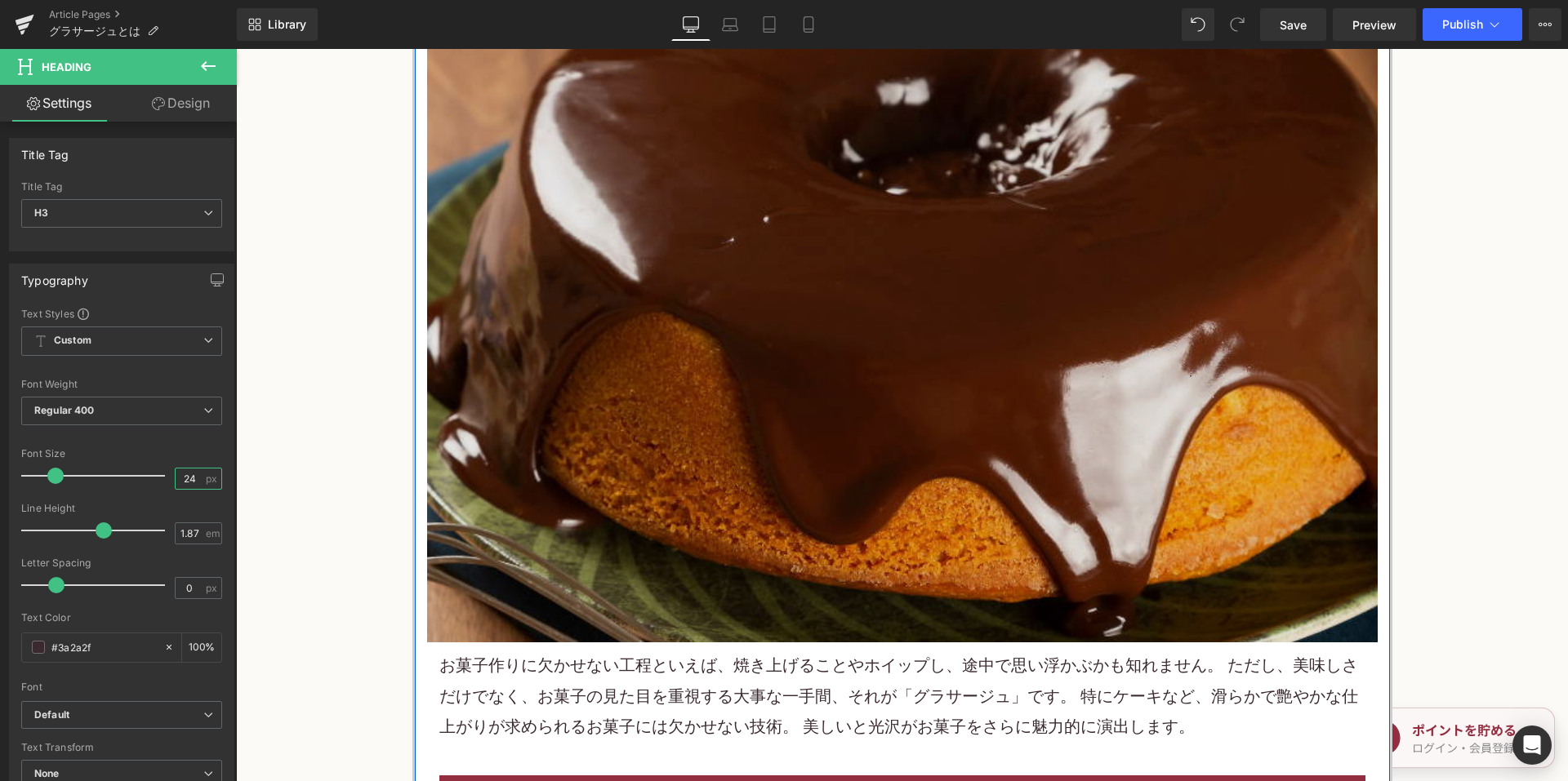
scroll to position [734, 0]
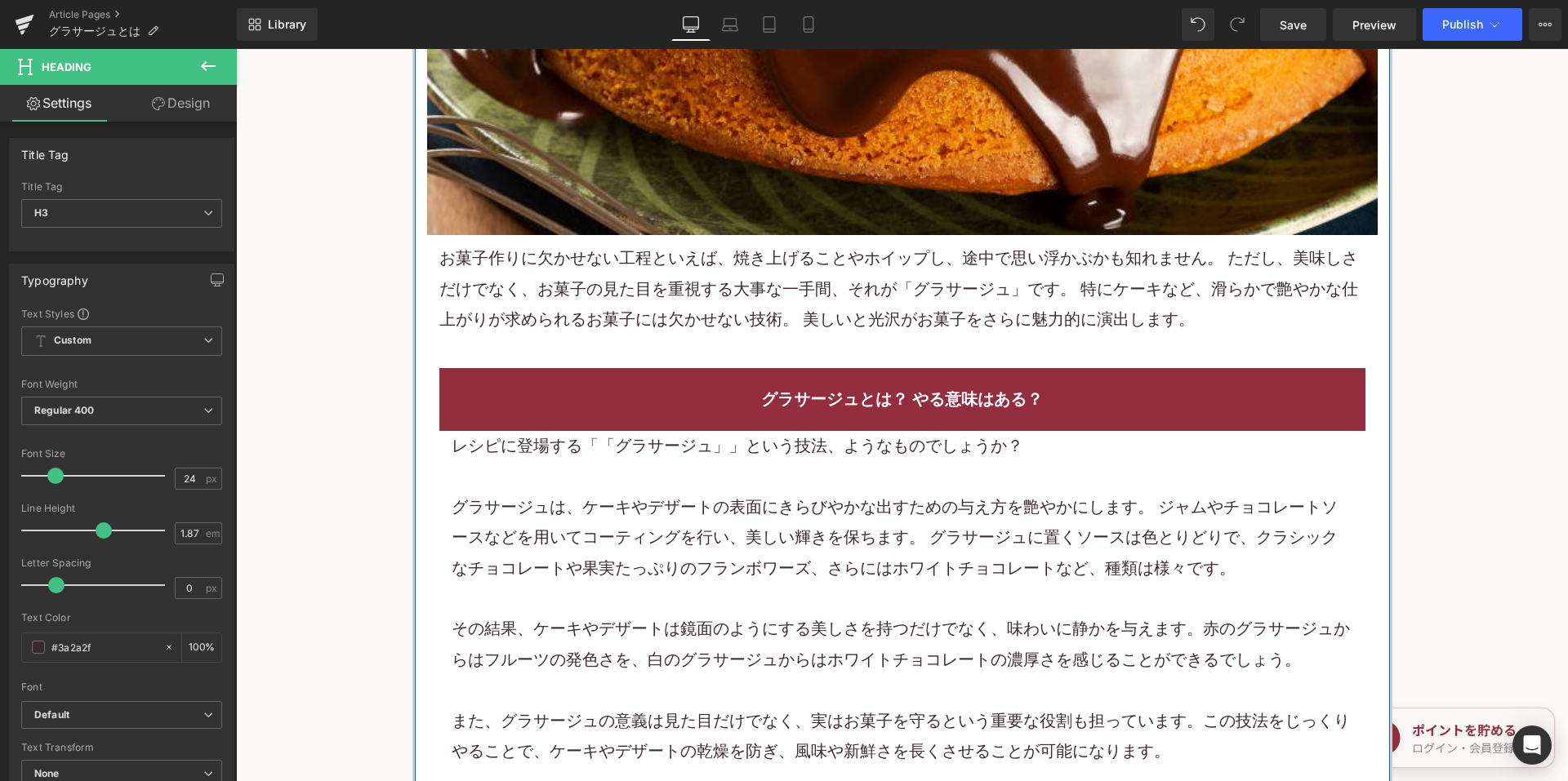
click at [688, 300] on font "お菓子作りに欠かせない工程といえば、焼き上げることやホイップし、途中で思い浮かぶかも知れません。 ただし、美味しさだけでなく、お菓子の見た目を重視する大事な一…" at bounding box center [899, 288] width 919 height 81
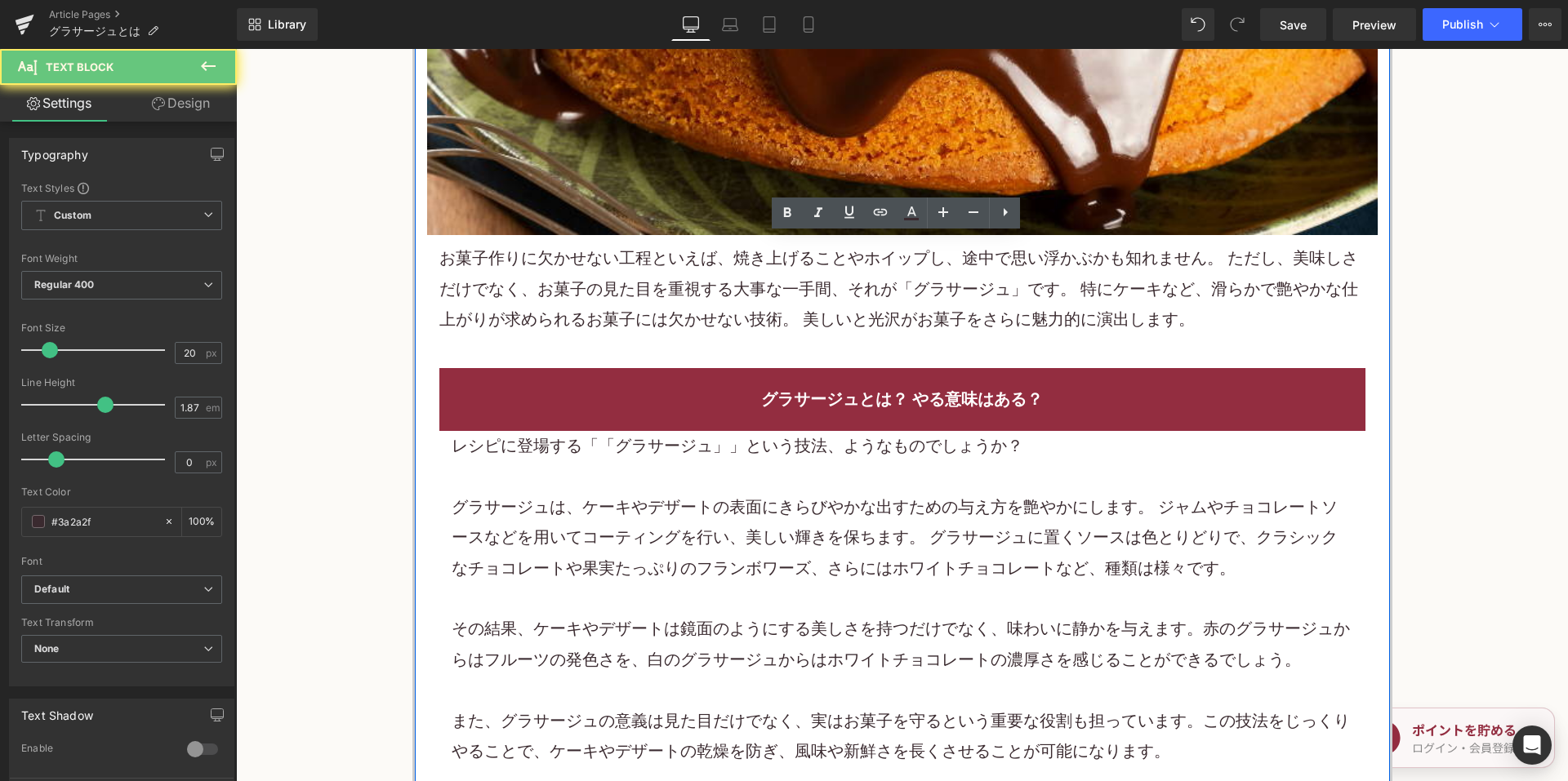
click at [688, 300] on font "お菓子作りに欠かせない工程といえば、焼き上げることやホイップし、途中で思い浮かぶかも知れません。 ただし、美味しさだけでなく、お菓子の見た目を重視する大事な一…" at bounding box center [899, 288] width 919 height 81
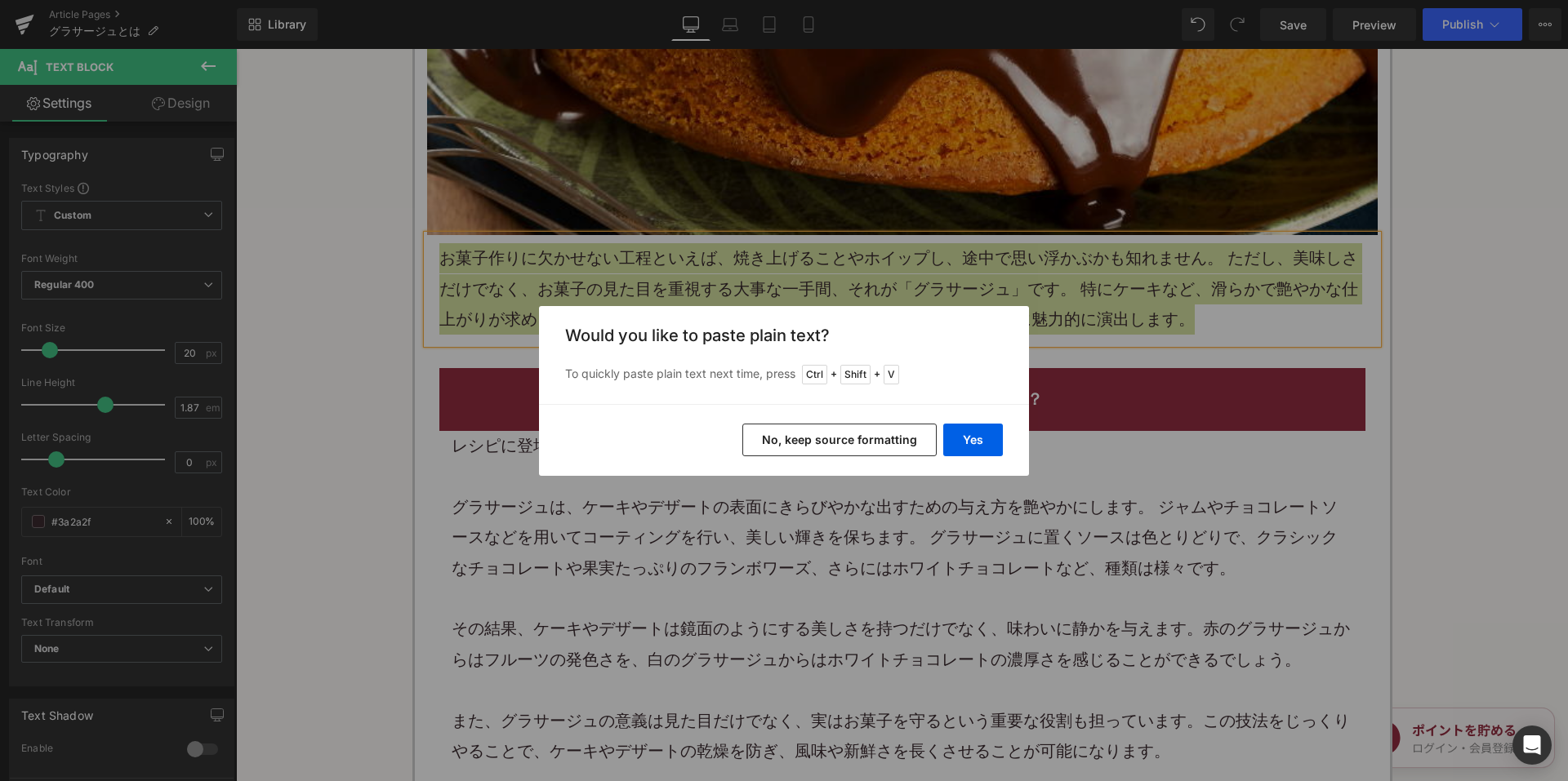
click at [814, 445] on button "No, keep source formatting" at bounding box center [839, 439] width 194 height 32
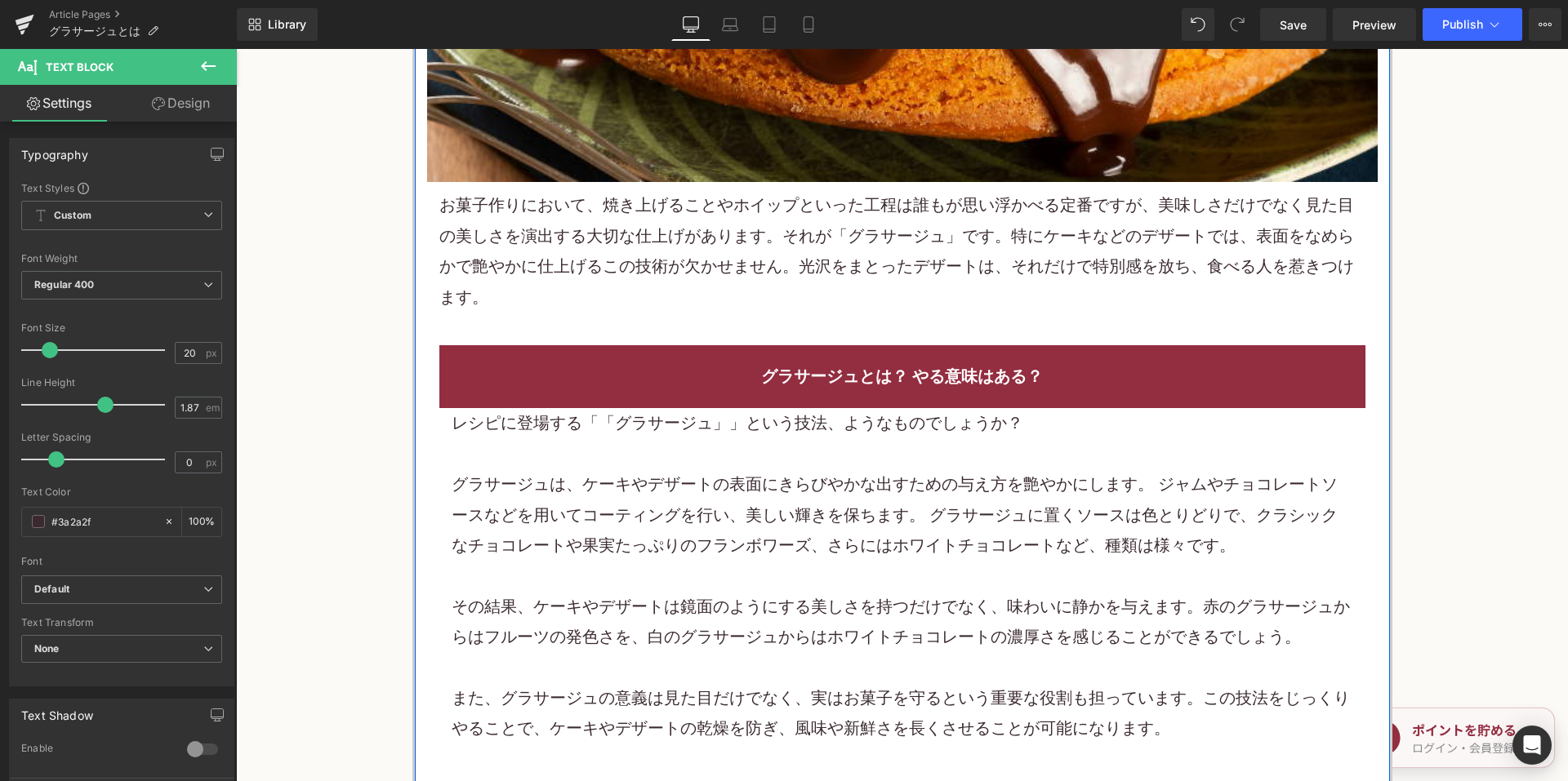
scroll to position [816, 0]
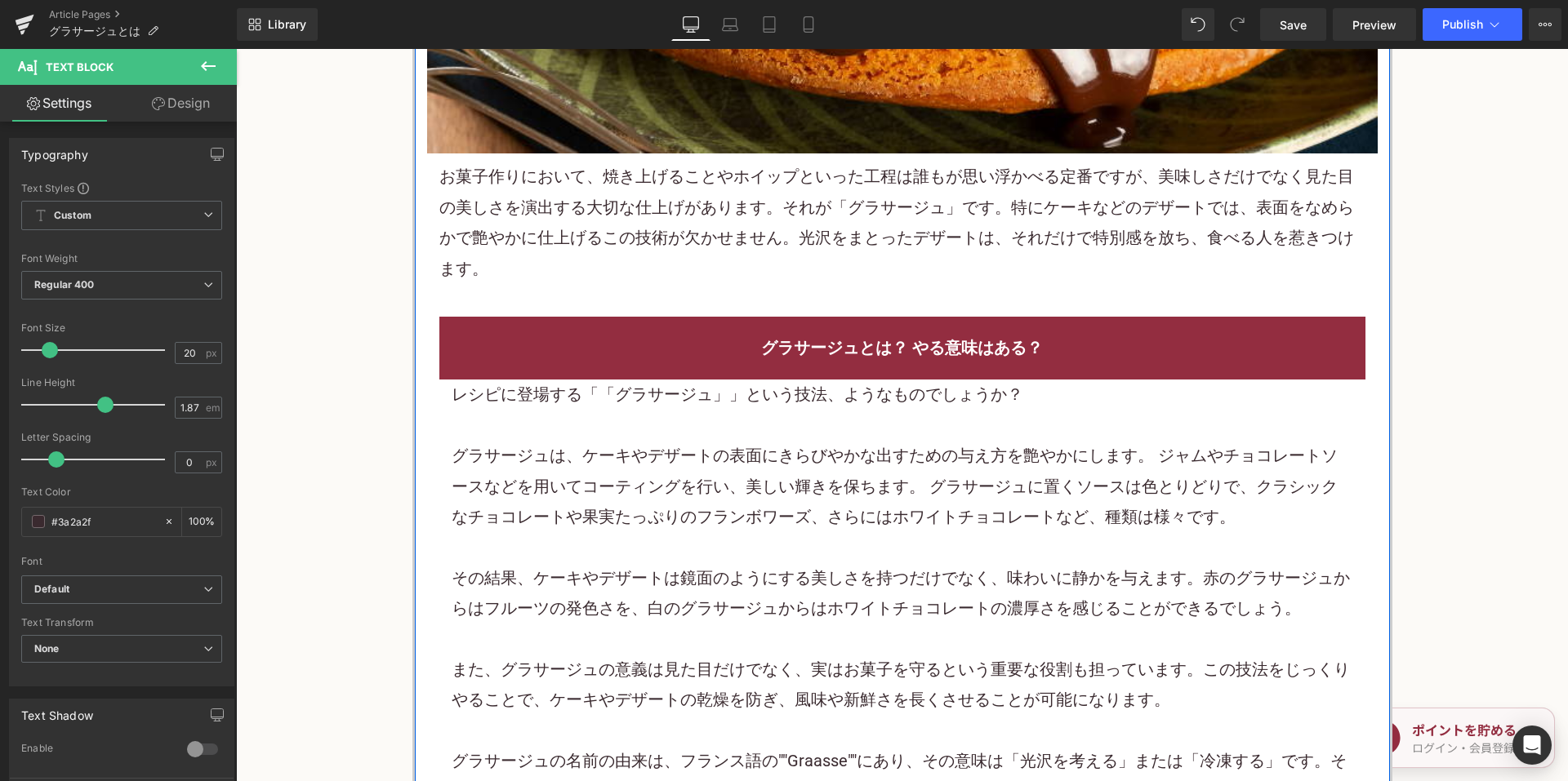
click at [685, 488] on font "グラサージュは、ケーキやデザートの表面にきらびやかな出すための与え方を艶やかにします。 ジャムやチョコレートソースなどを用いてコーティングを行い、美しい輝きを…" at bounding box center [894, 485] width 886 height 81
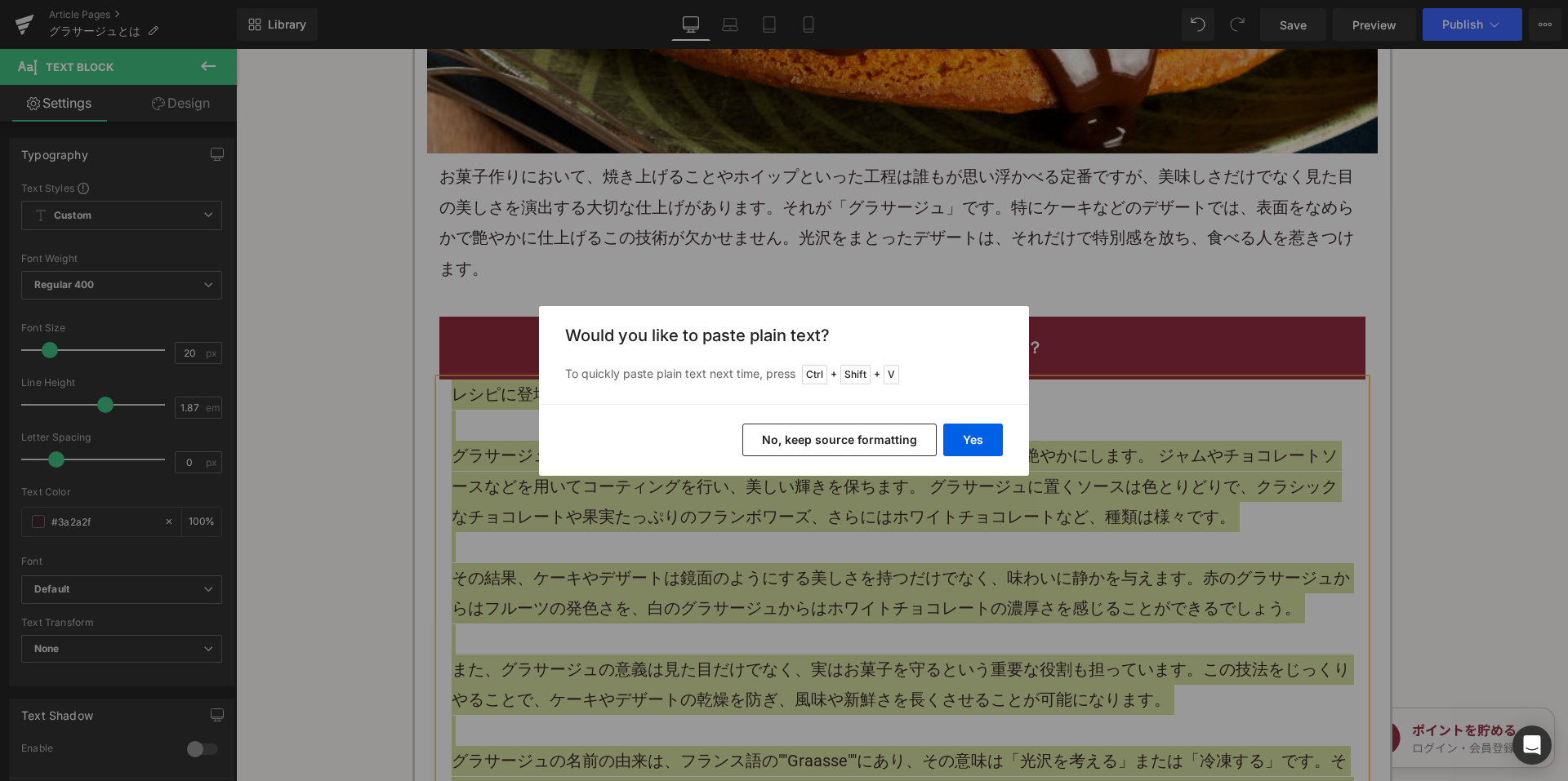
click at [803, 449] on button "No, keep source formatting" at bounding box center [839, 439] width 194 height 32
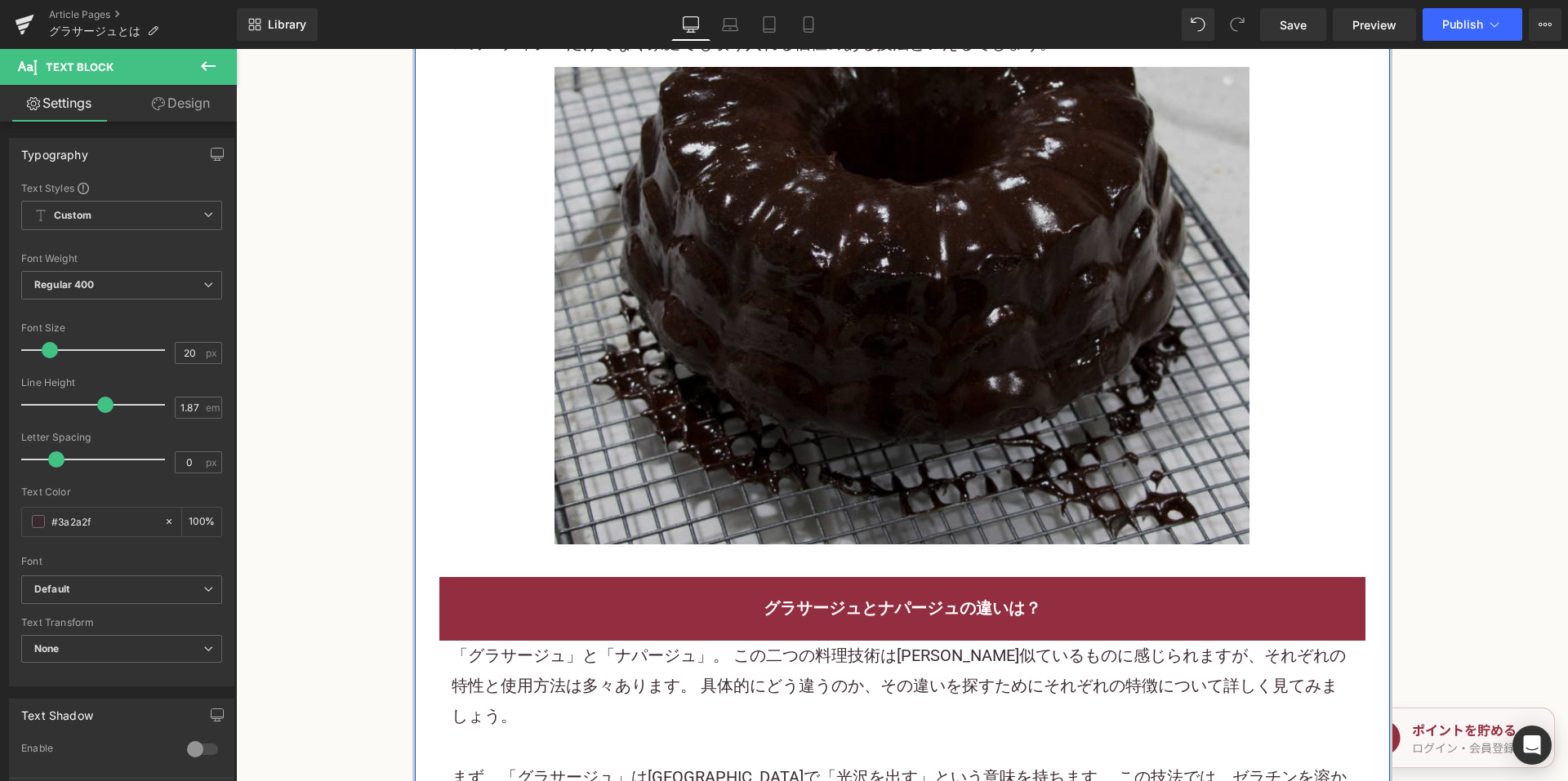
scroll to position [1632, 0]
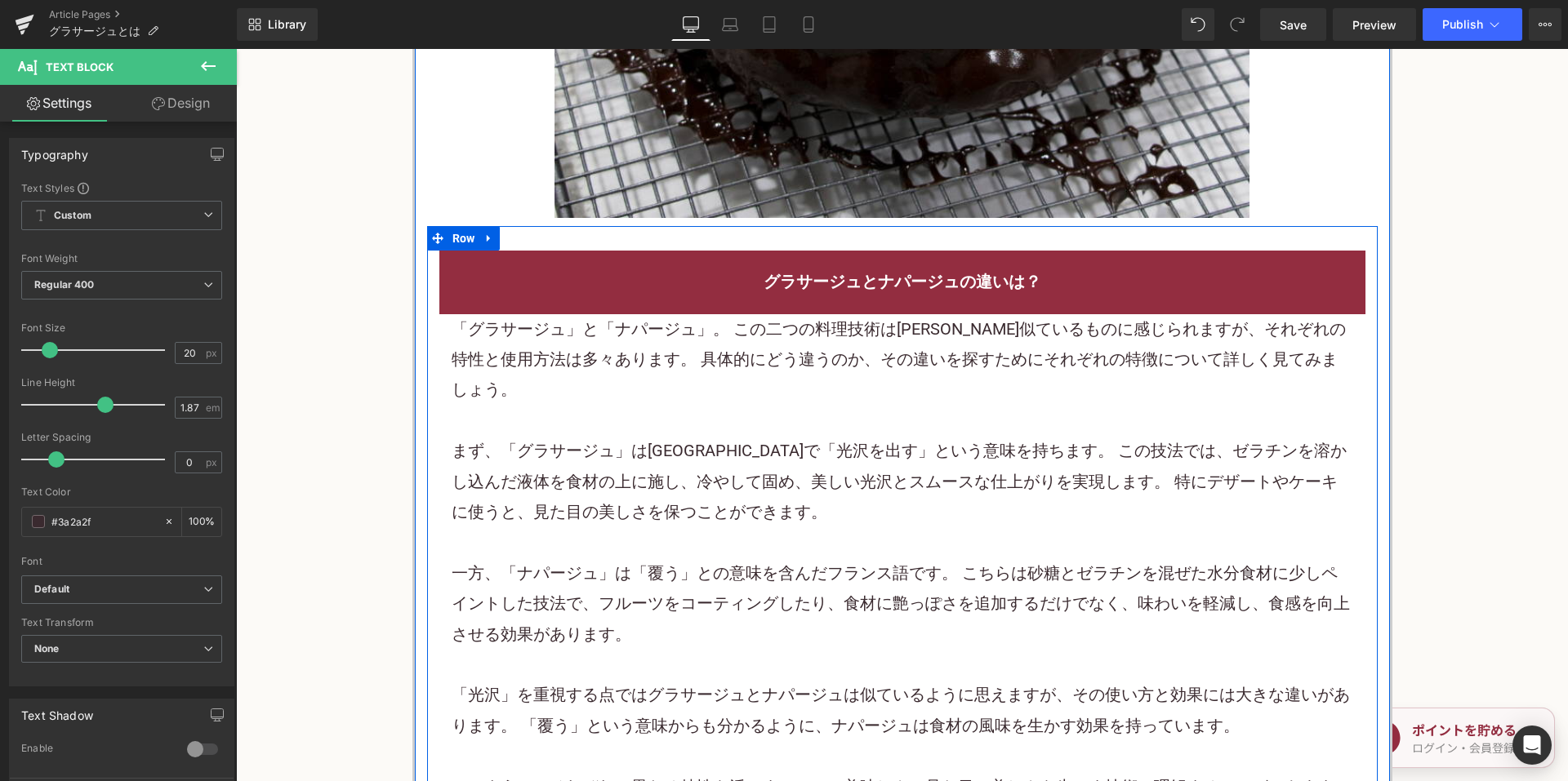
click at [684, 405] on div at bounding box center [902, 421] width 901 height 31
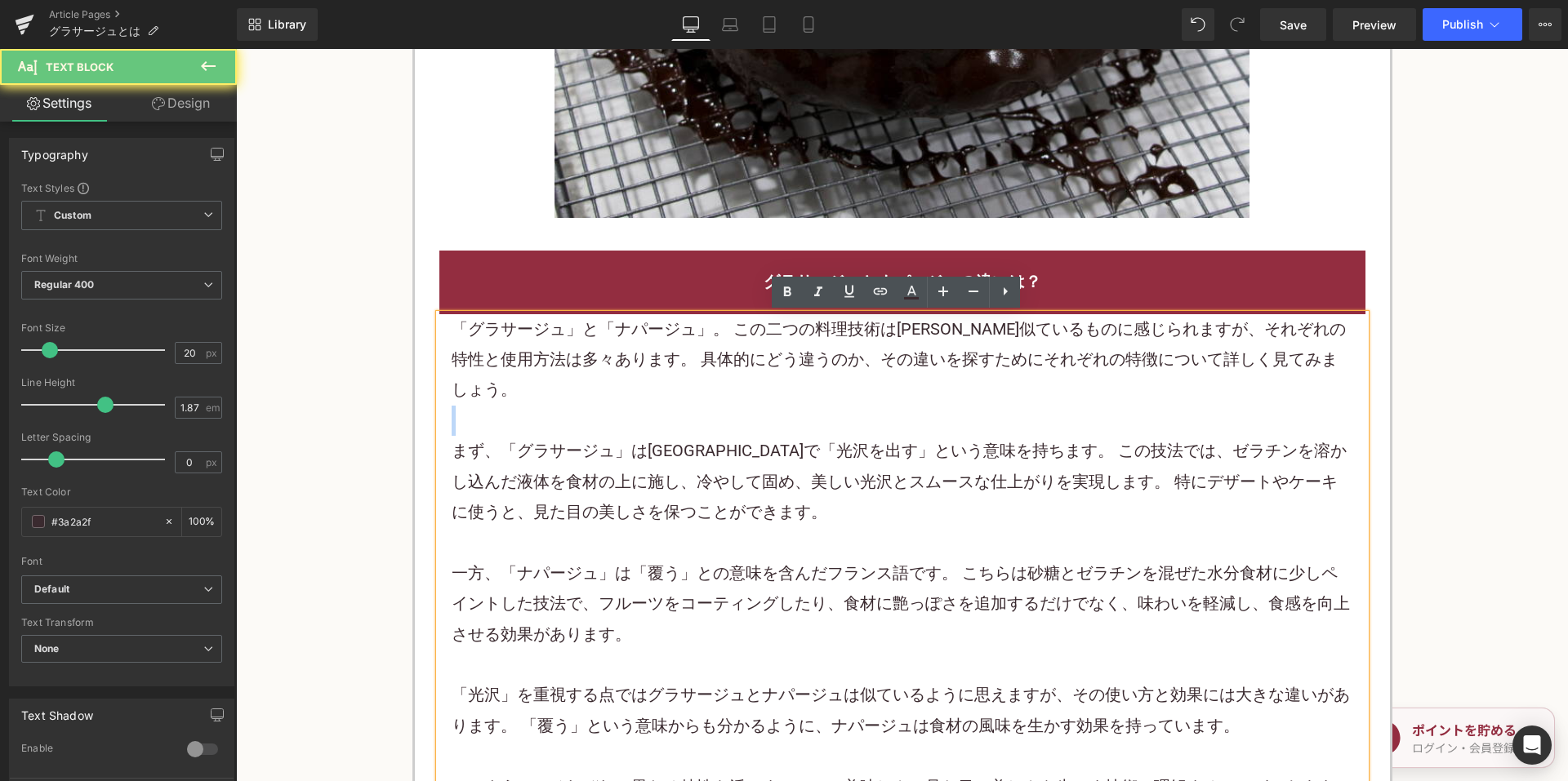
click at [684, 405] on div at bounding box center [902, 421] width 901 height 31
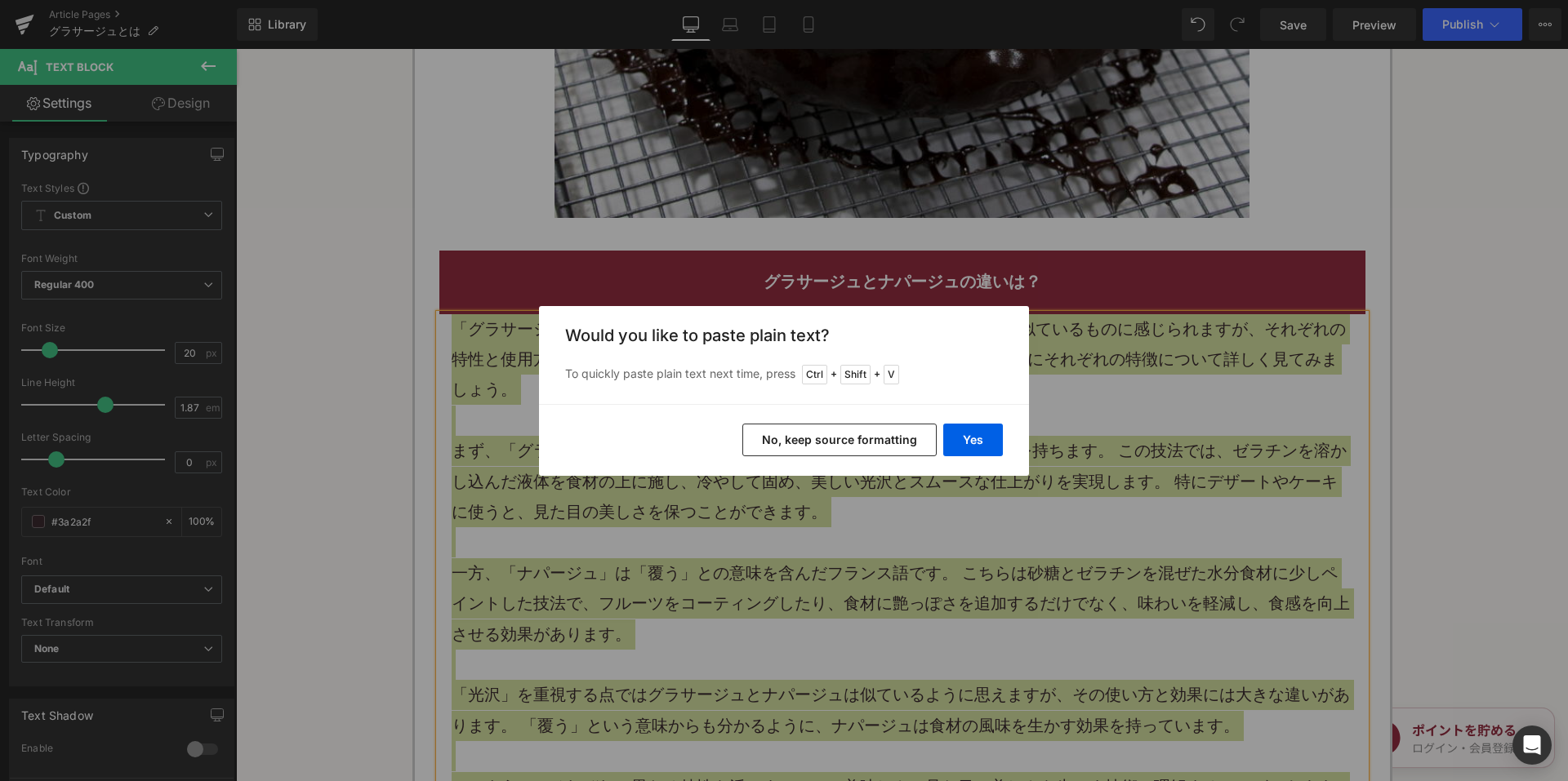
click at [787, 430] on button "No, keep source formatting" at bounding box center [839, 439] width 194 height 32
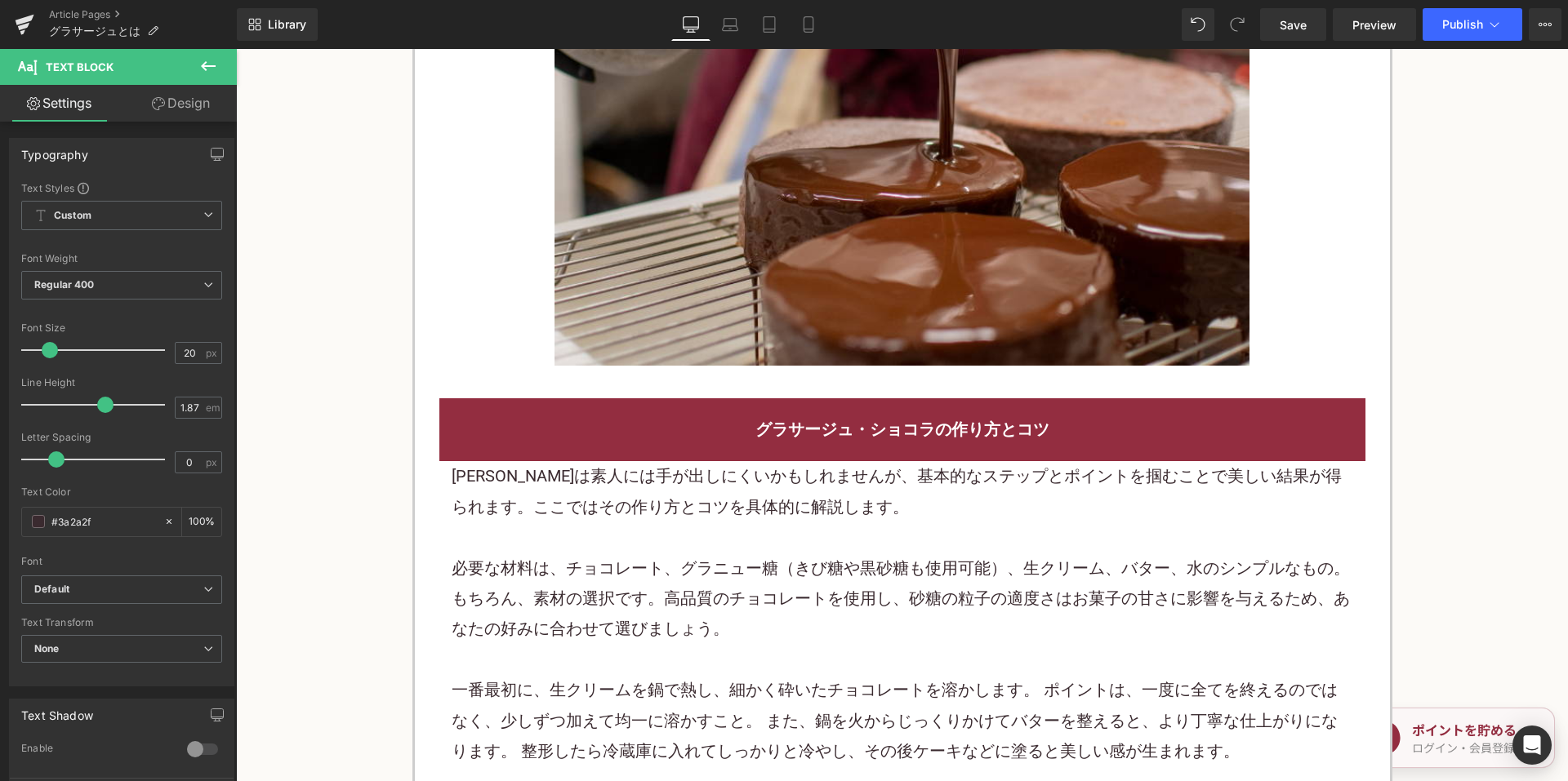
scroll to position [2612, 0]
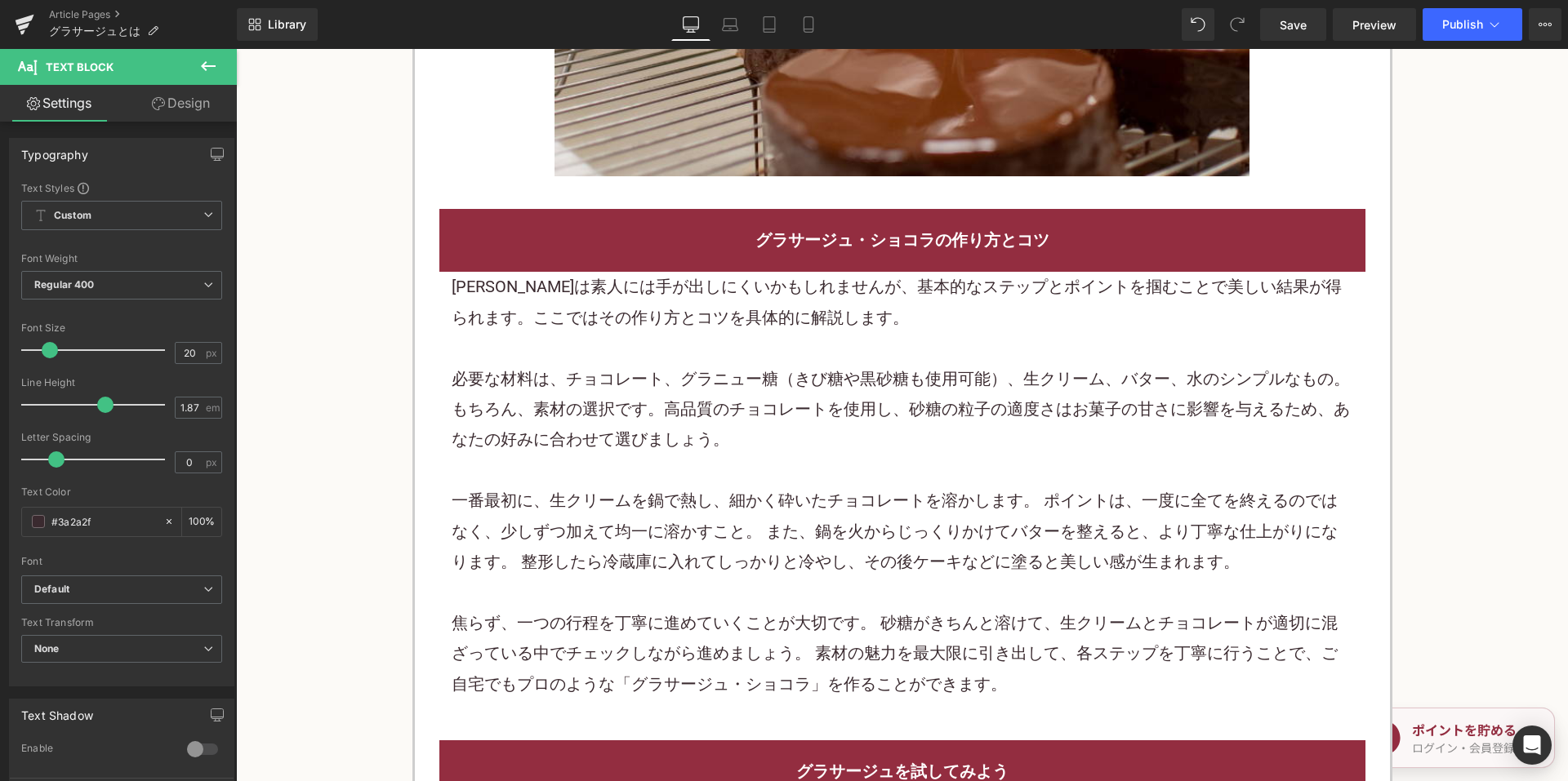
click at [729, 377] on font "必要な材料は、チョコレート、グラニュー糖（きび糖や黒砂糖も使用可能）、生クリーム、バター、水のシンプルなもの。もちろん、素材の選択です。高品質のチョコレートを…" at bounding box center [900, 409] width 899 height 81
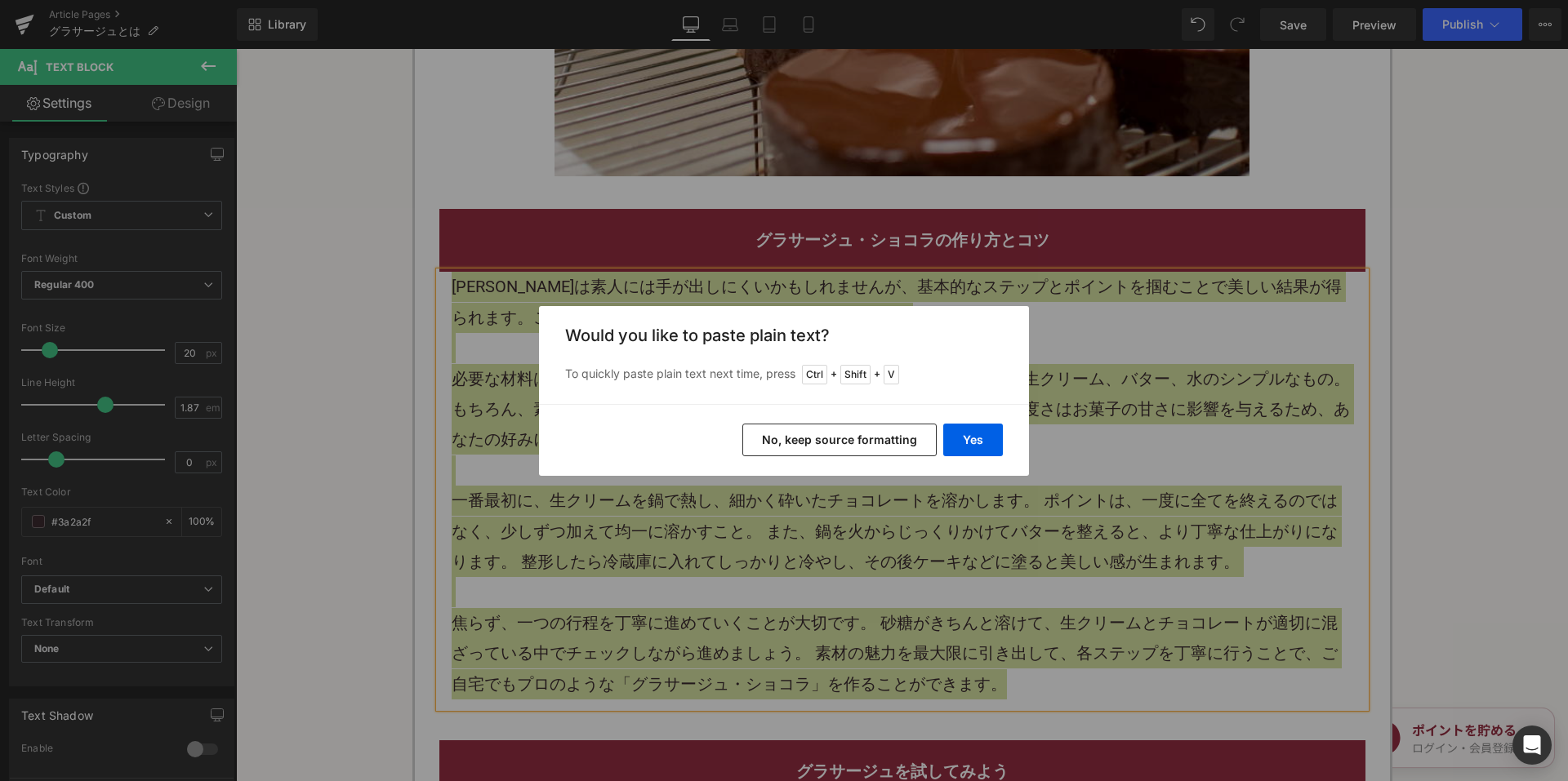
click at [843, 423] on button "No, keep source formatting" at bounding box center [839, 439] width 194 height 32
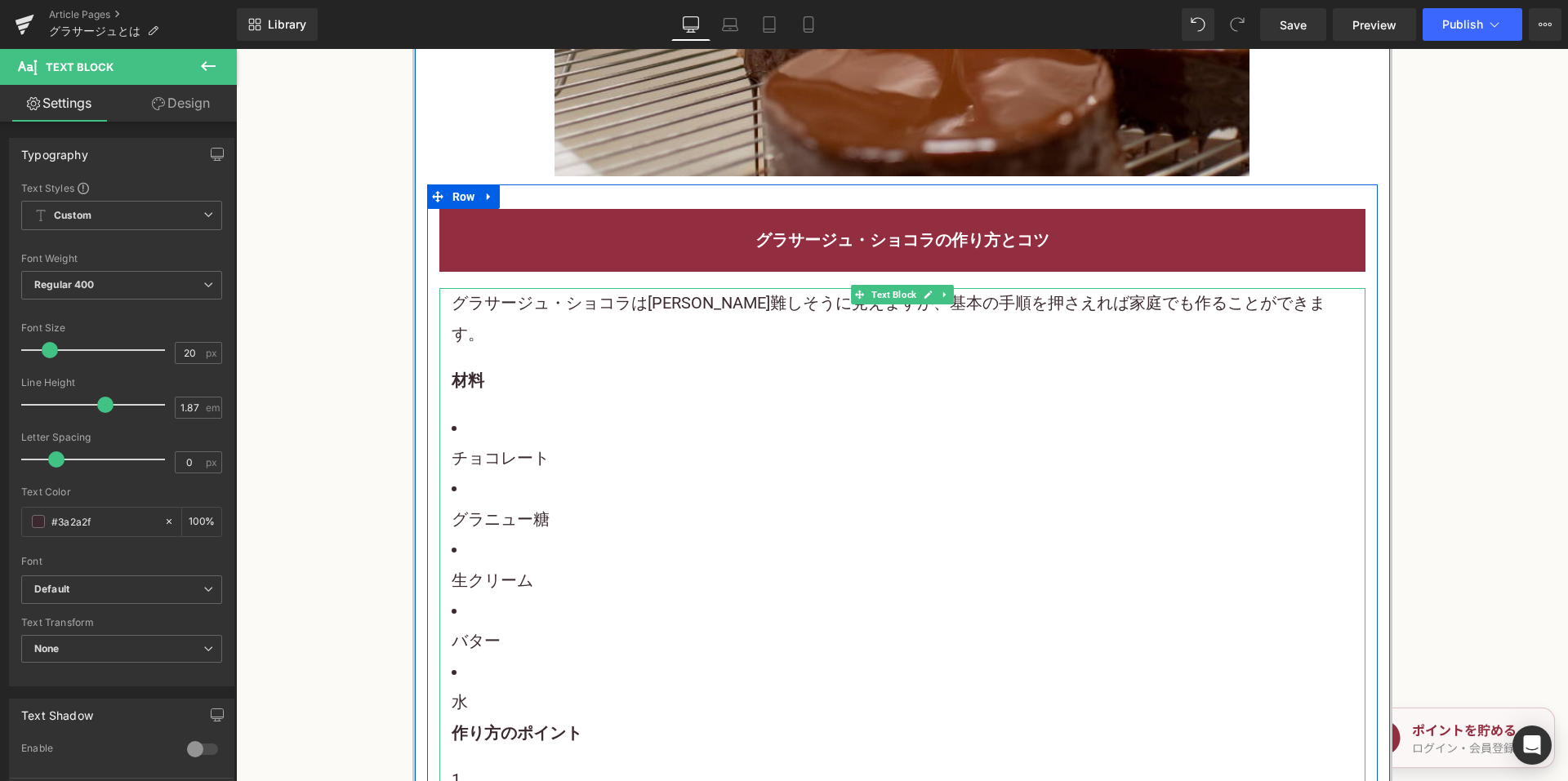
click at [872, 365] on p "材料" at bounding box center [902, 381] width 901 height 31
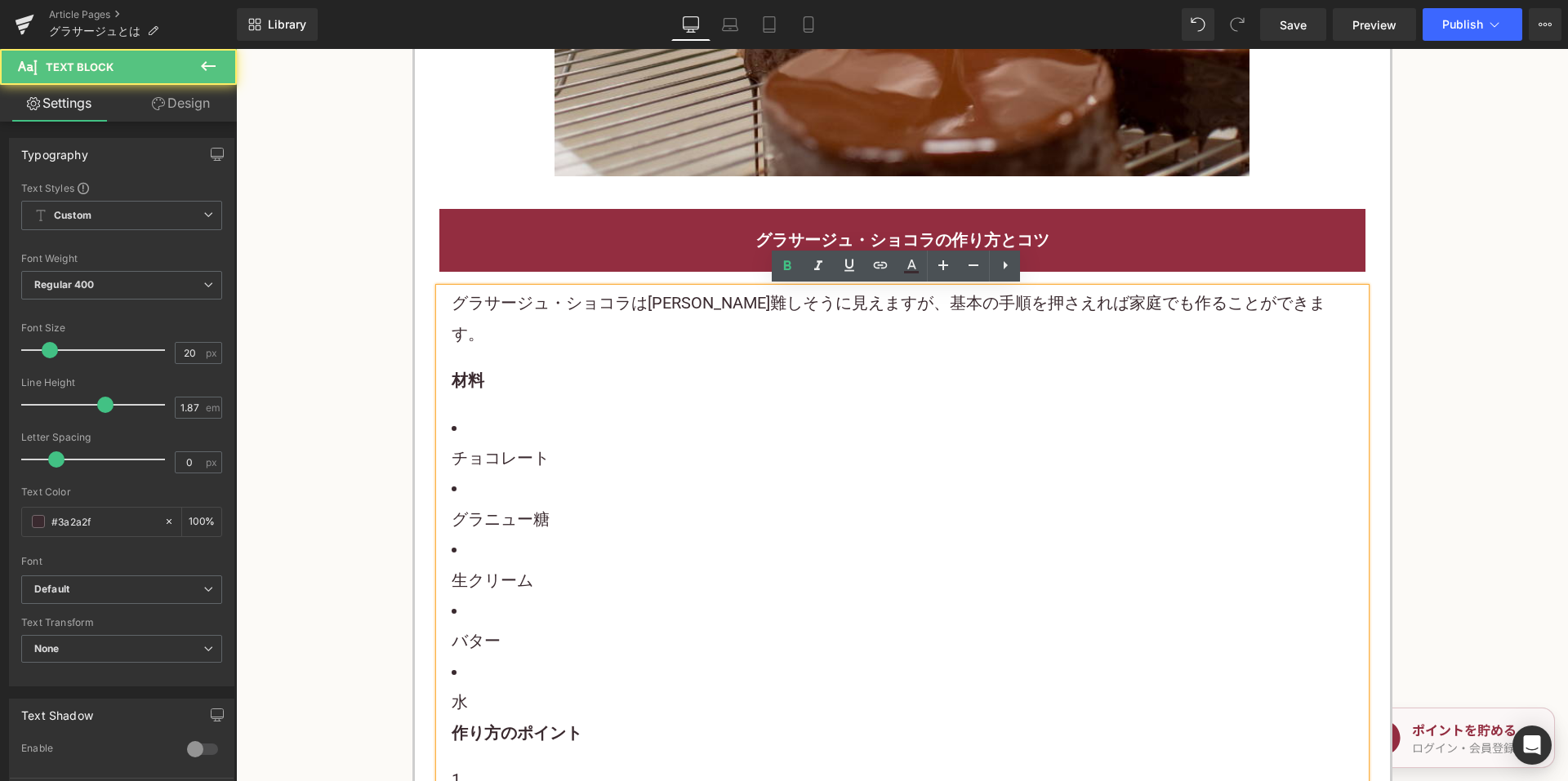
click at [710, 413] on li "チョコレート" at bounding box center [902, 443] width 901 height 61
click at [614, 413] on li "チョコレート" at bounding box center [902, 443] width 901 height 61
click at [552, 413] on li "チョコレート" at bounding box center [902, 443] width 901 height 61
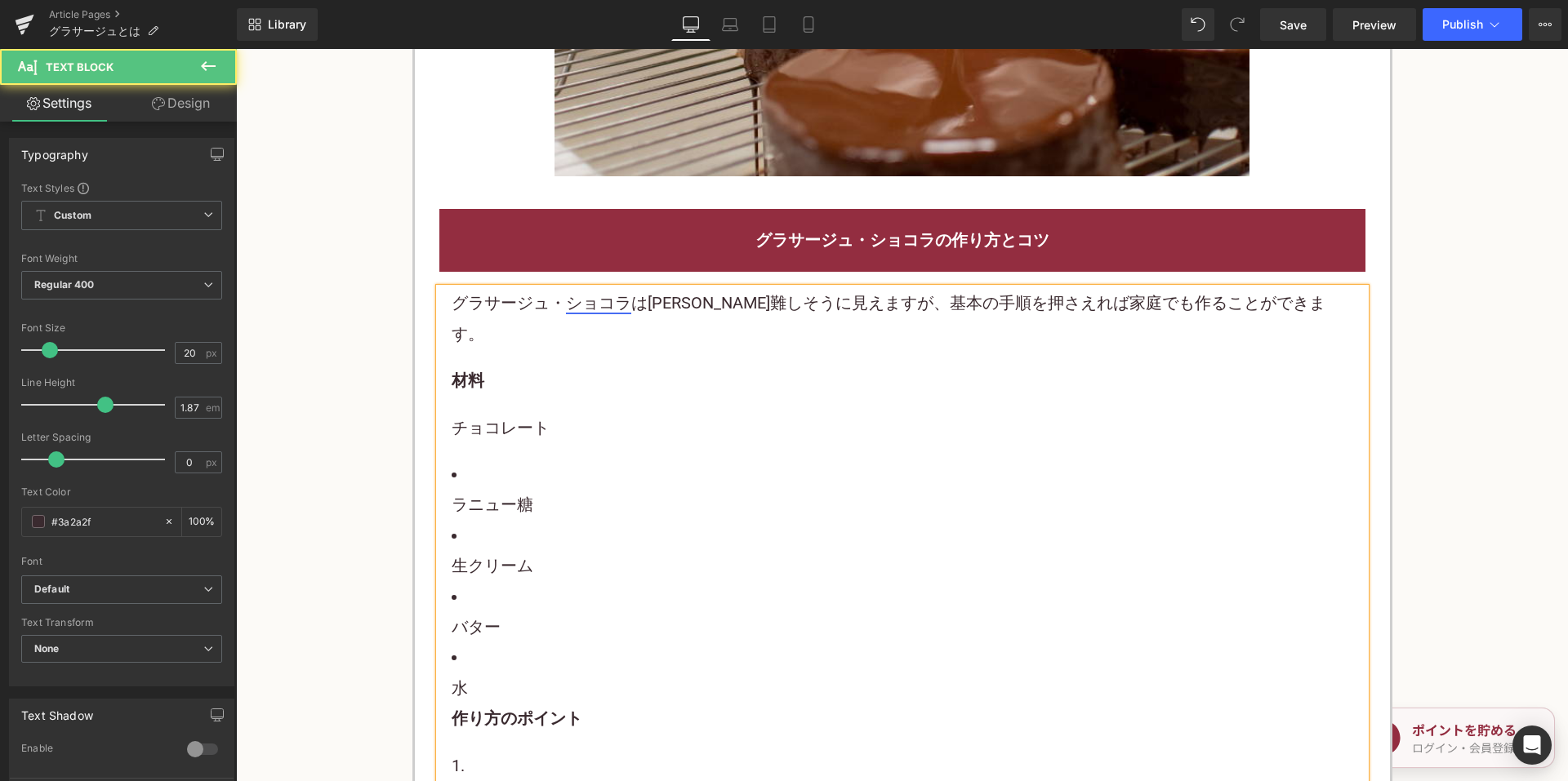
click at [602, 311] on link "ショコラ" at bounding box center [598, 303] width 65 height 20
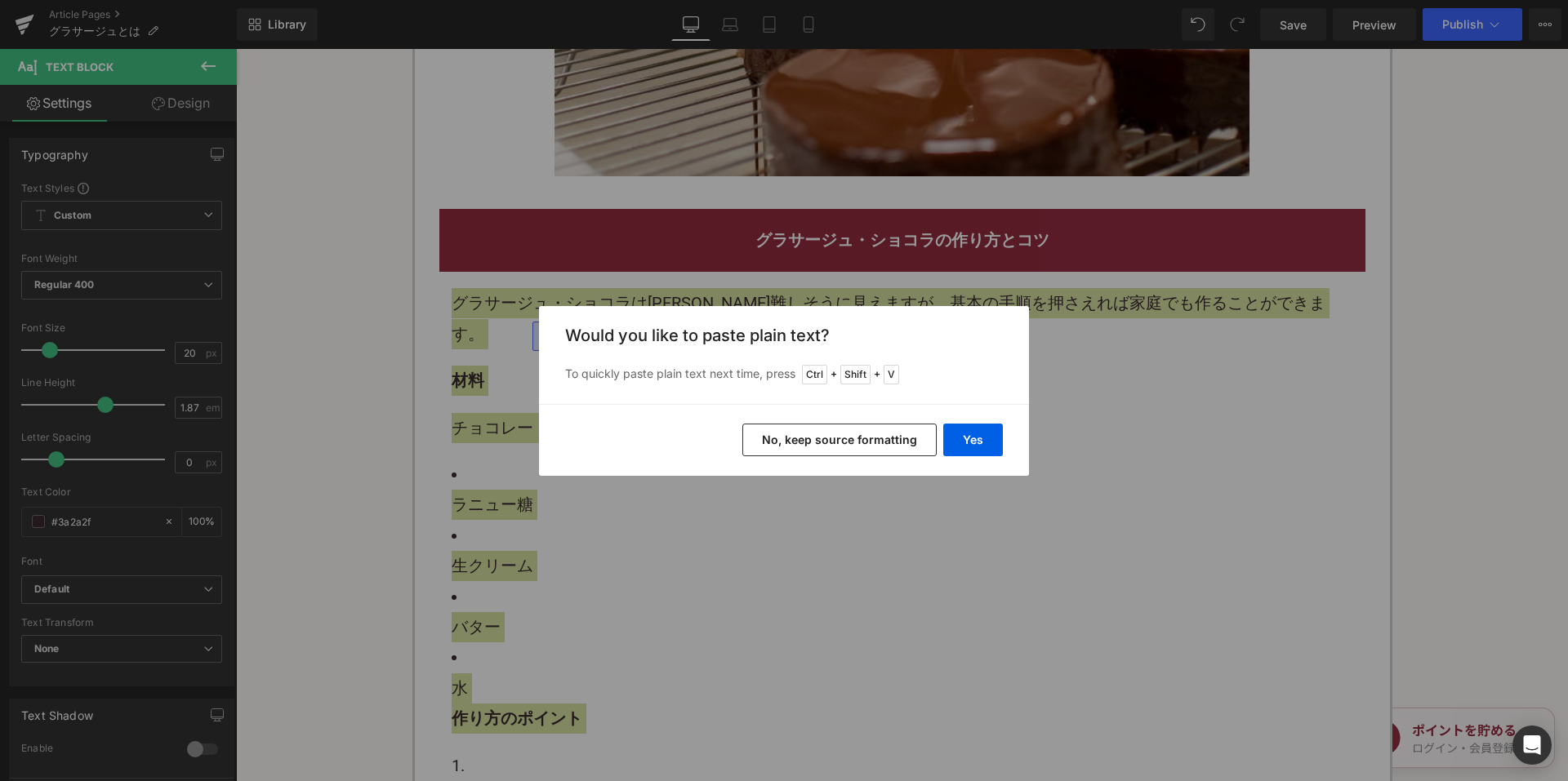
click at [832, 437] on button "No, keep source formatting" at bounding box center [839, 439] width 194 height 32
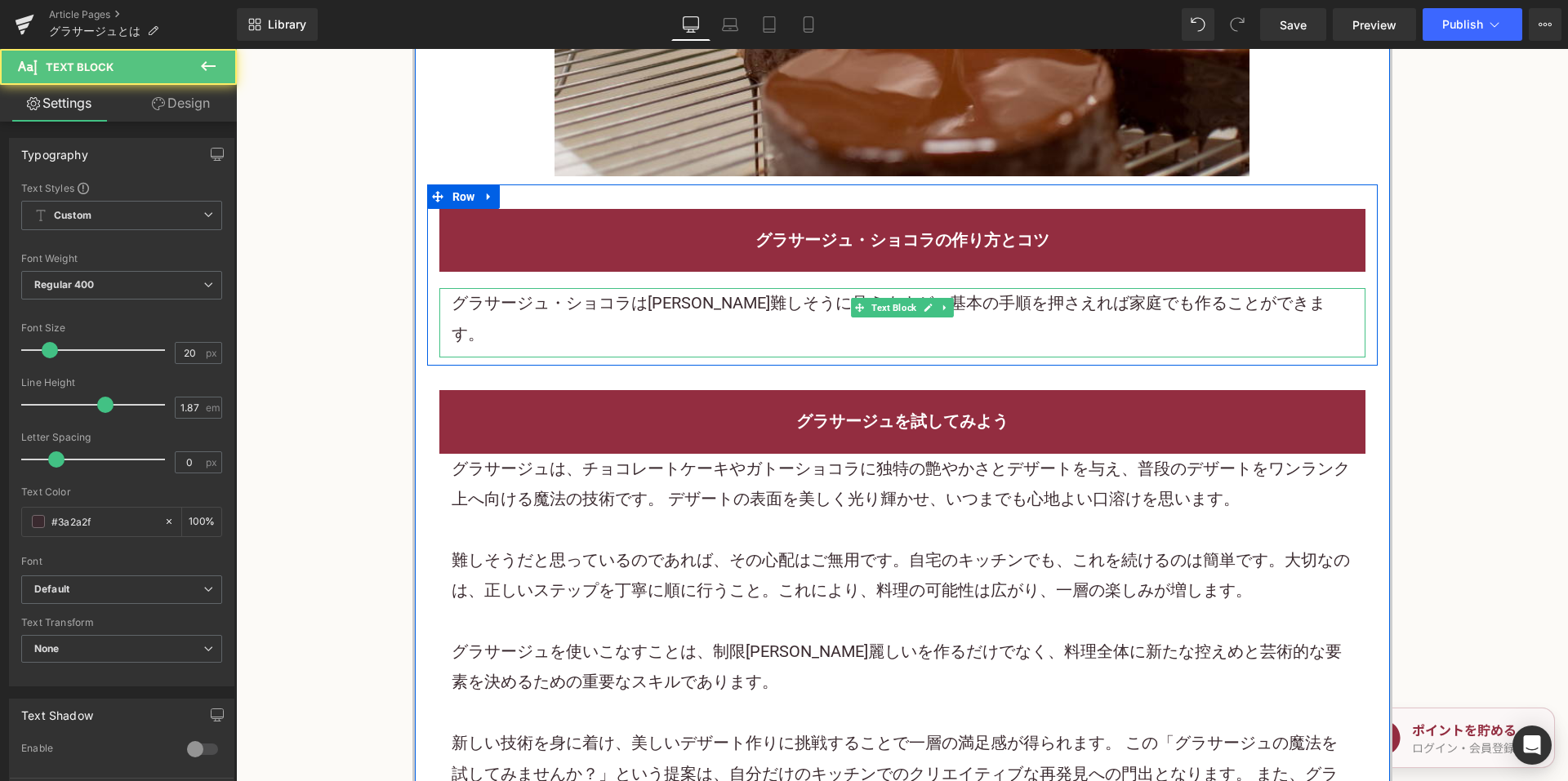
click at [1285, 304] on p "グラサージュ・ ショコラ は一見難しそうに見えますが、基本の手順を押さえれば家庭でも作ることができます。" at bounding box center [902, 319] width 901 height 61
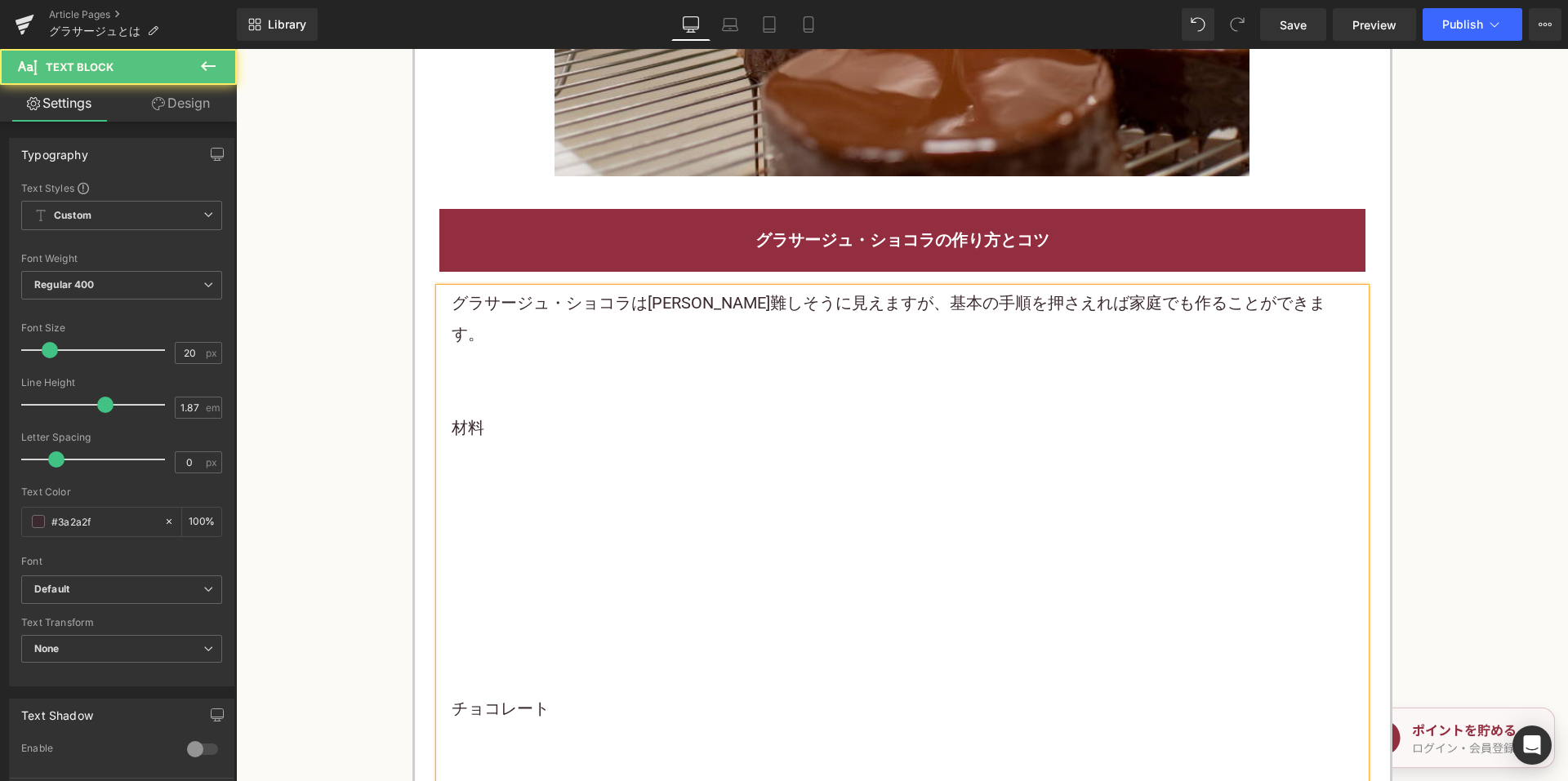
click at [569, 413] on p "材料" at bounding box center [902, 428] width 901 height 31
click at [523, 460] on p at bounding box center [902, 475] width 901 height 31
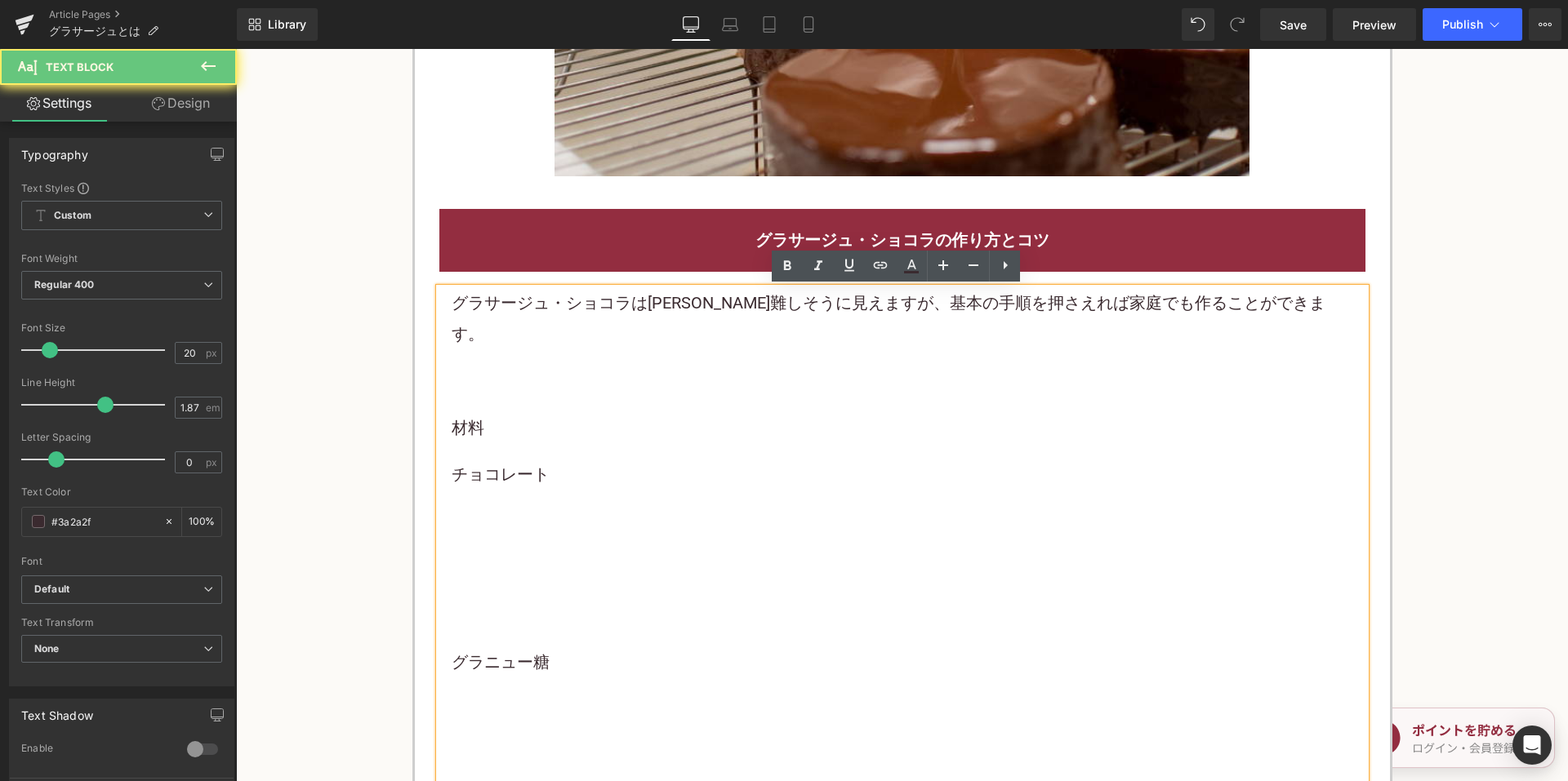
click at [490, 506] on p at bounding box center [902, 522] width 901 height 31
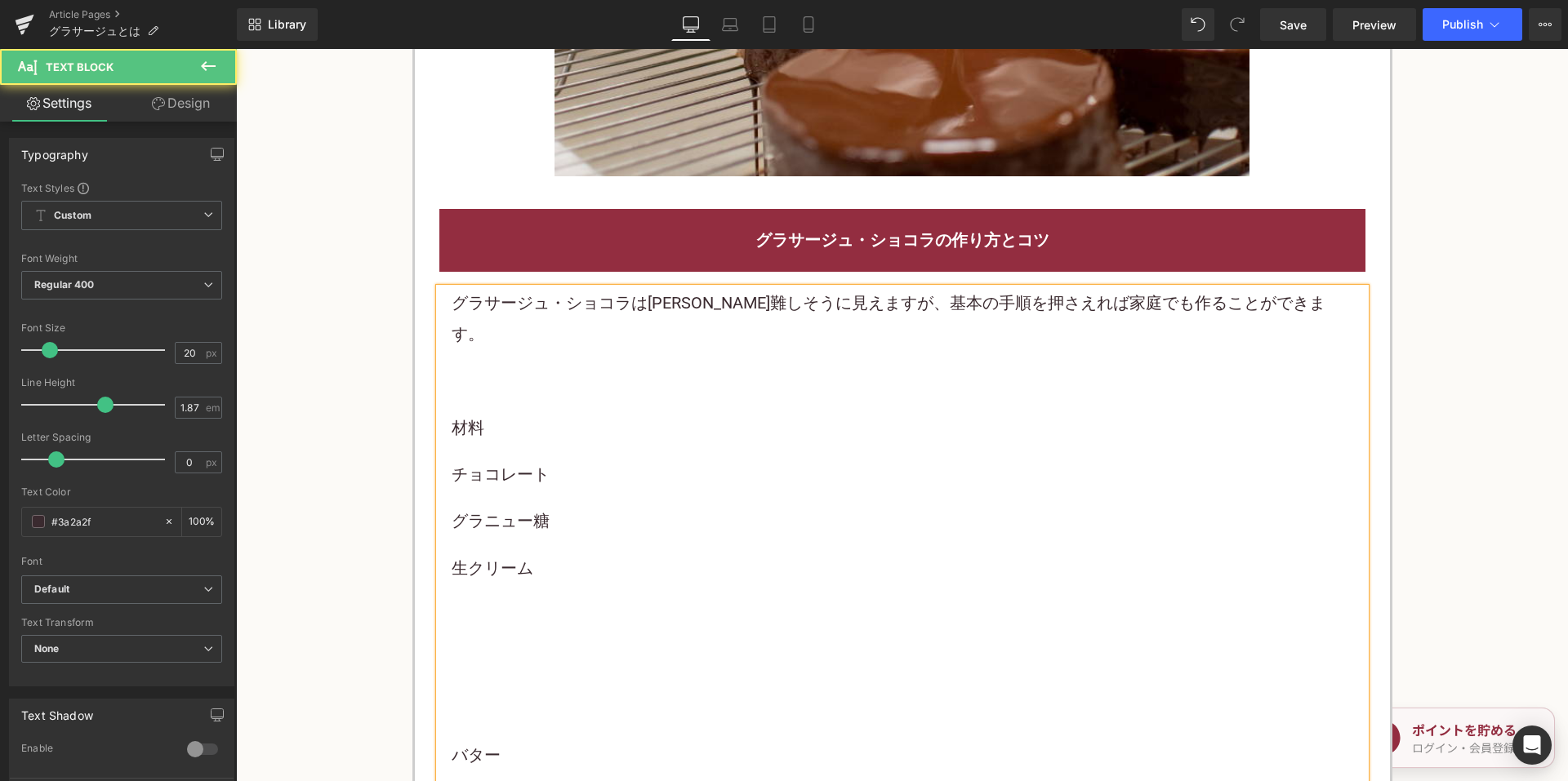
drag, startPoint x: 467, startPoint y: 595, endPoint x: 475, endPoint y: 578, distance: 18.8
click at [467, 600] on p at bounding box center [902, 615] width 901 height 31
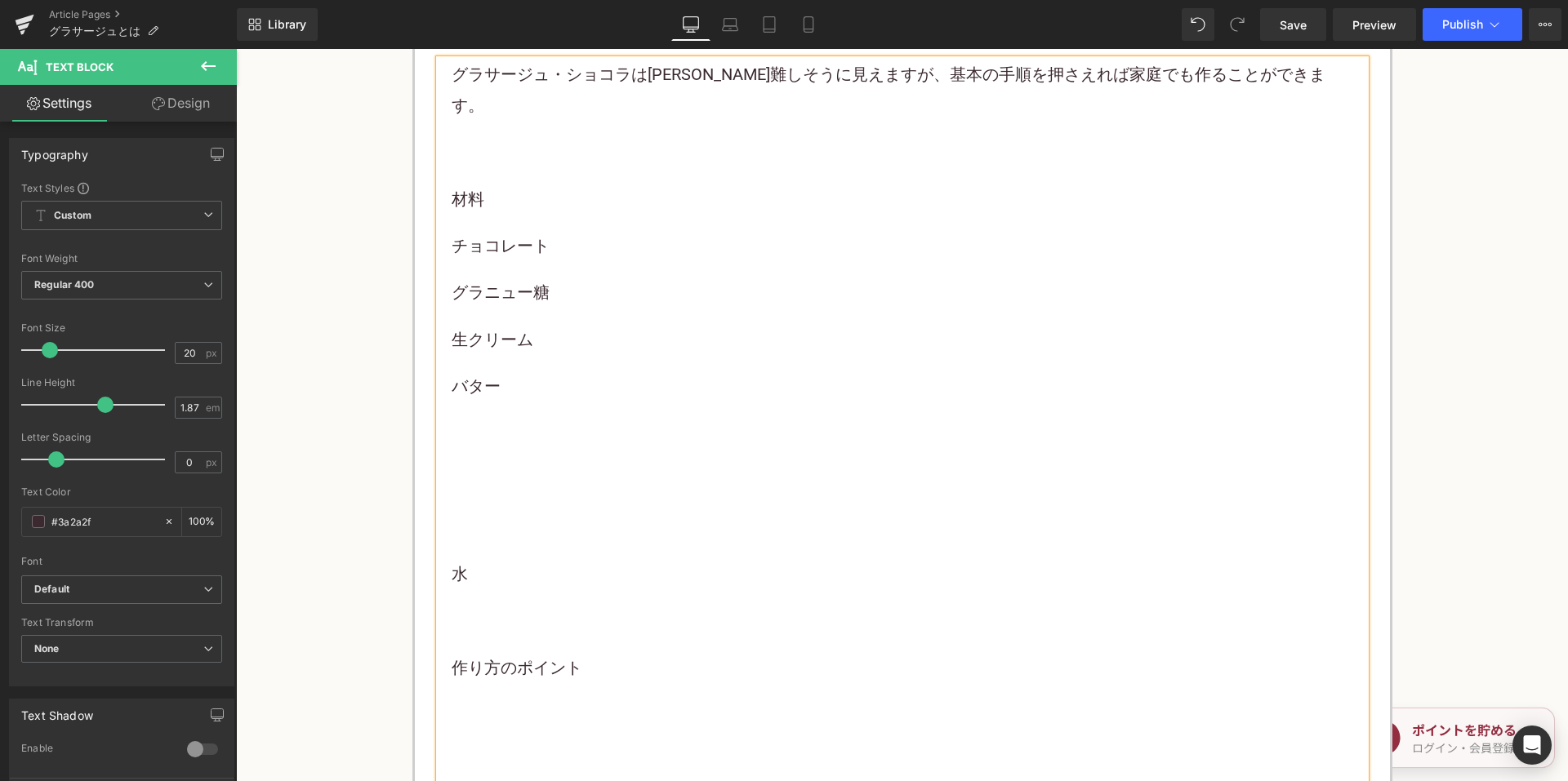
scroll to position [2856, 0]
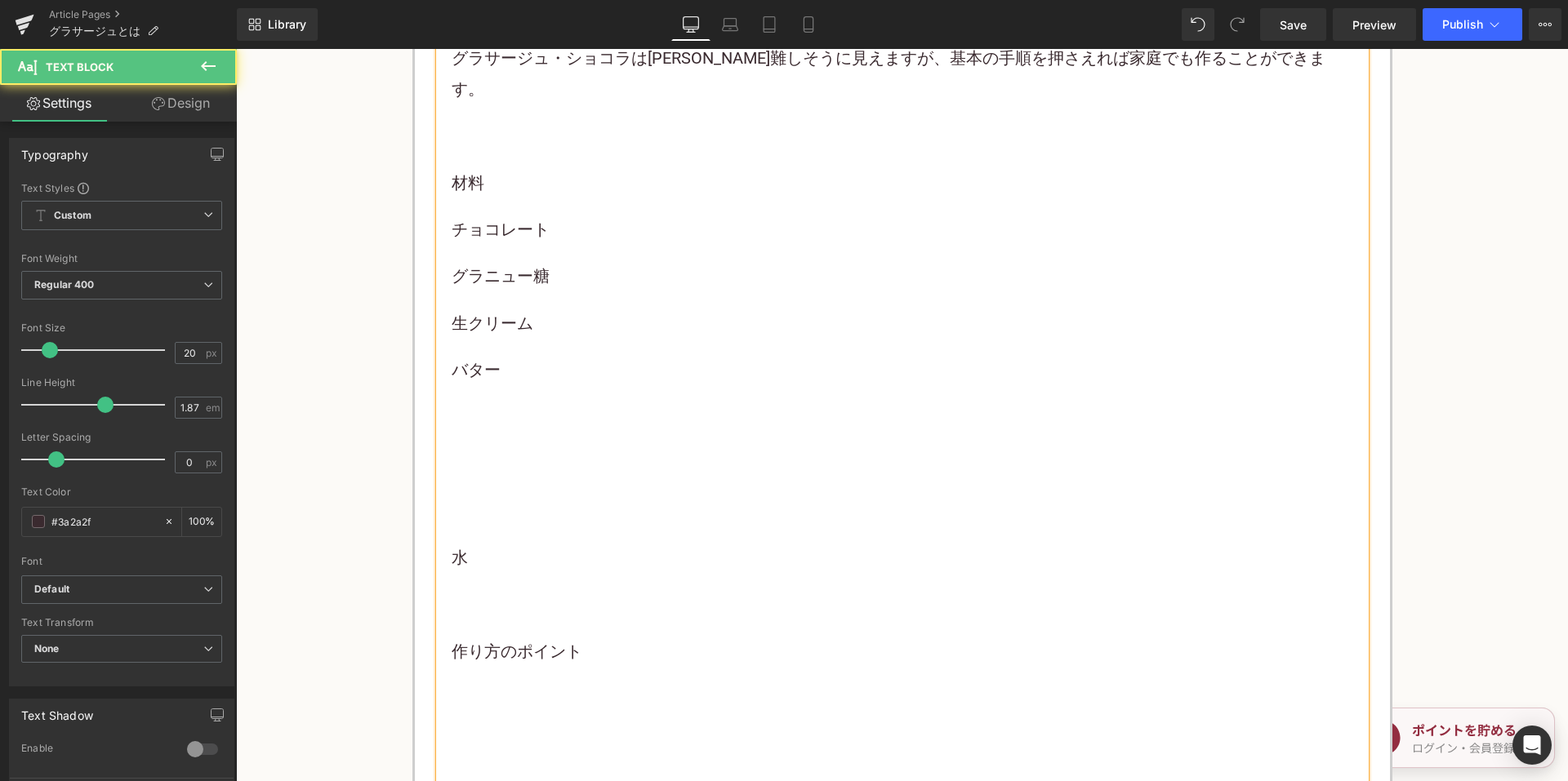
click at [471, 402] on p at bounding box center [902, 417] width 901 height 31
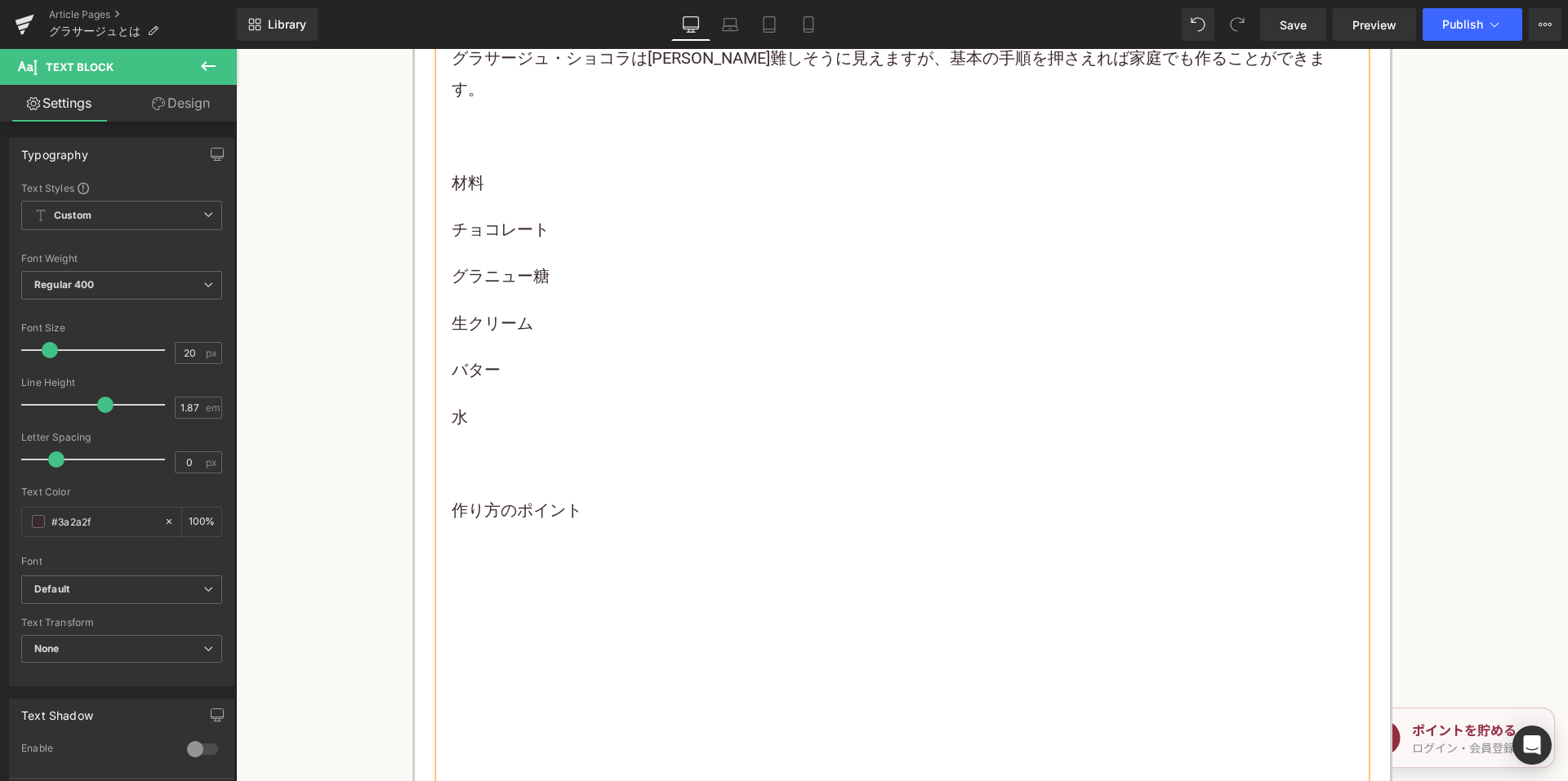
click at [473, 449] on p at bounding box center [902, 464] width 901 height 31
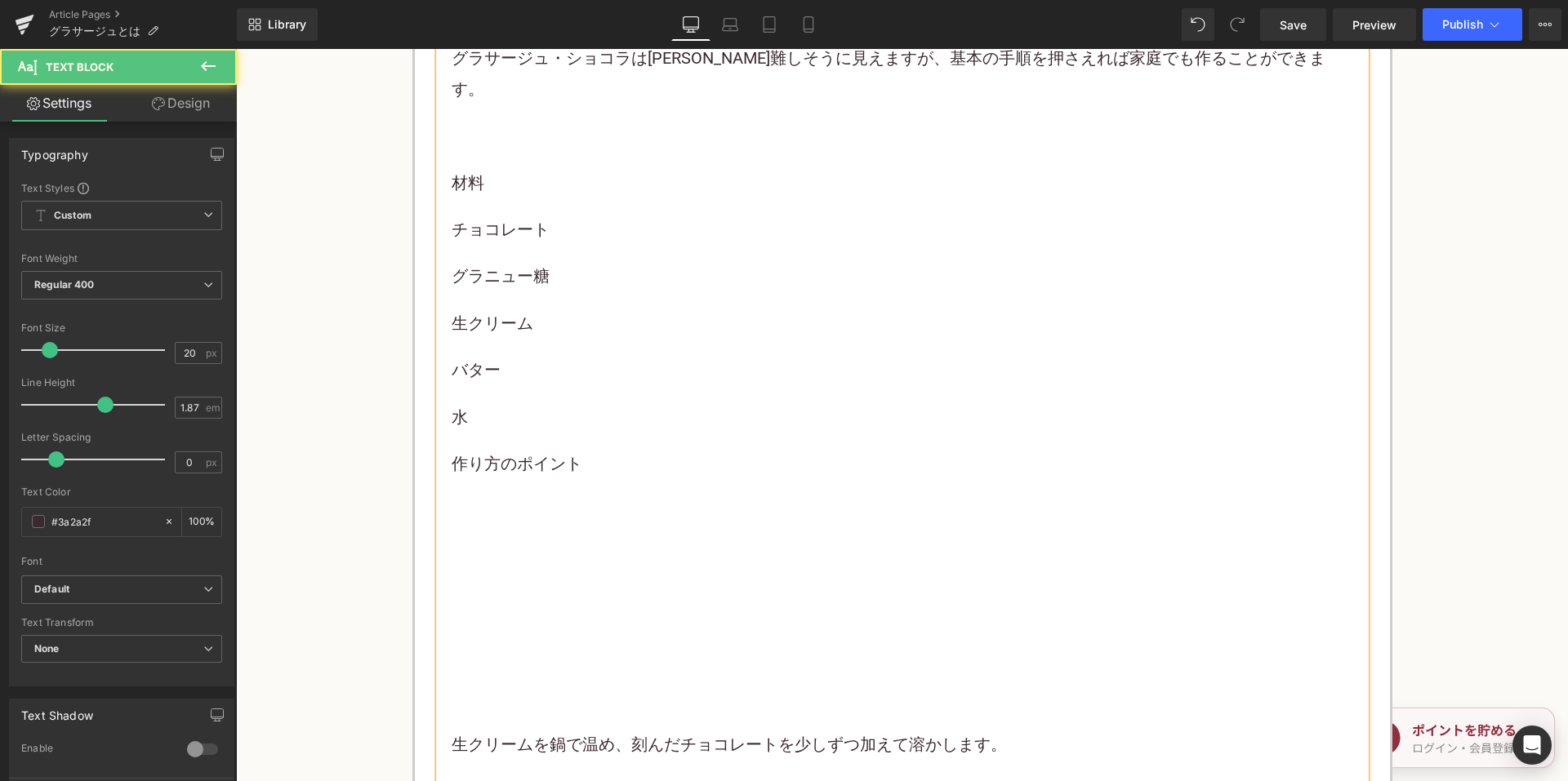
click at [468, 495] on p at bounding box center [902, 510] width 901 height 31
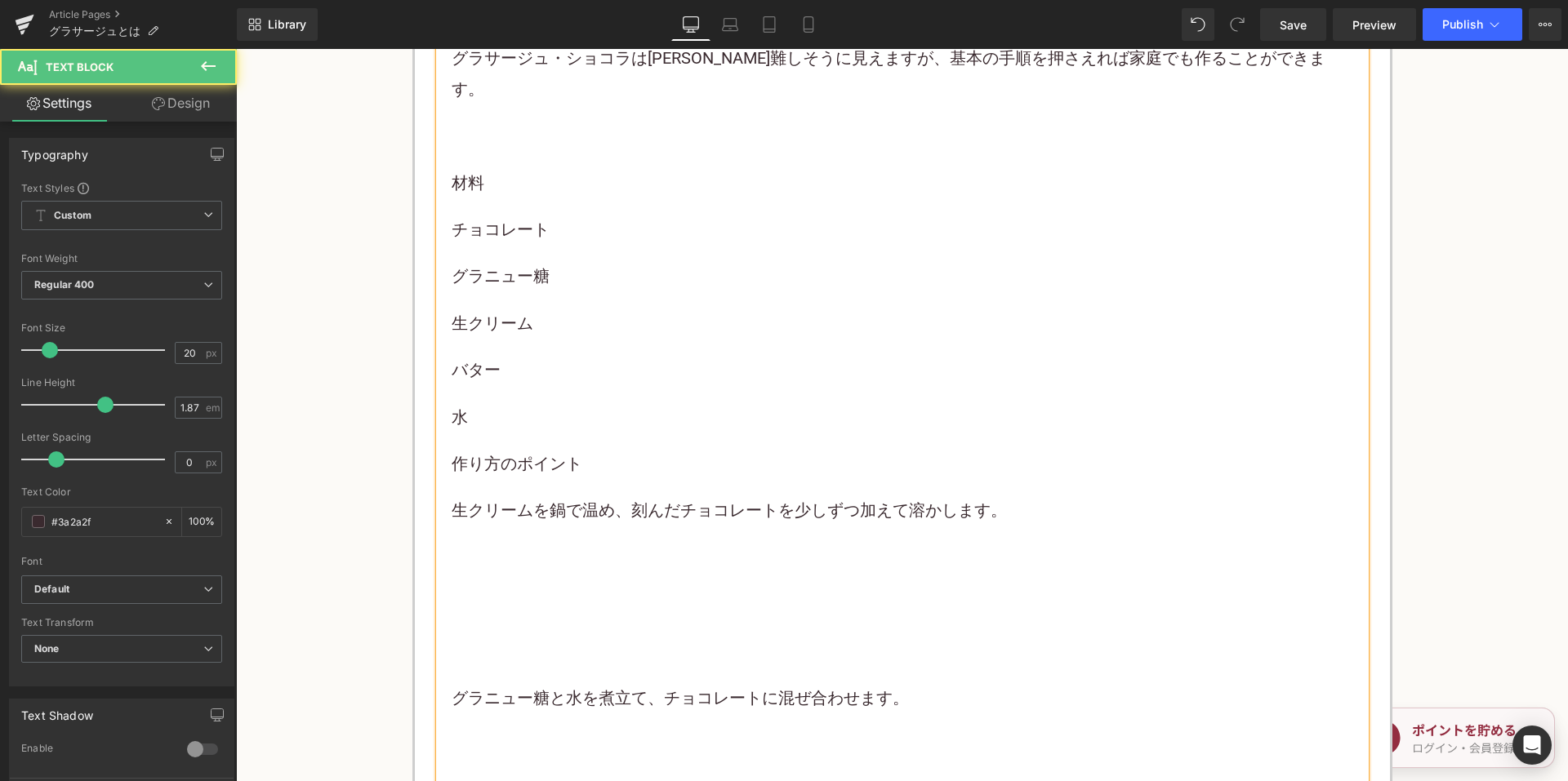
click at [471, 543] on p at bounding box center [902, 558] width 901 height 31
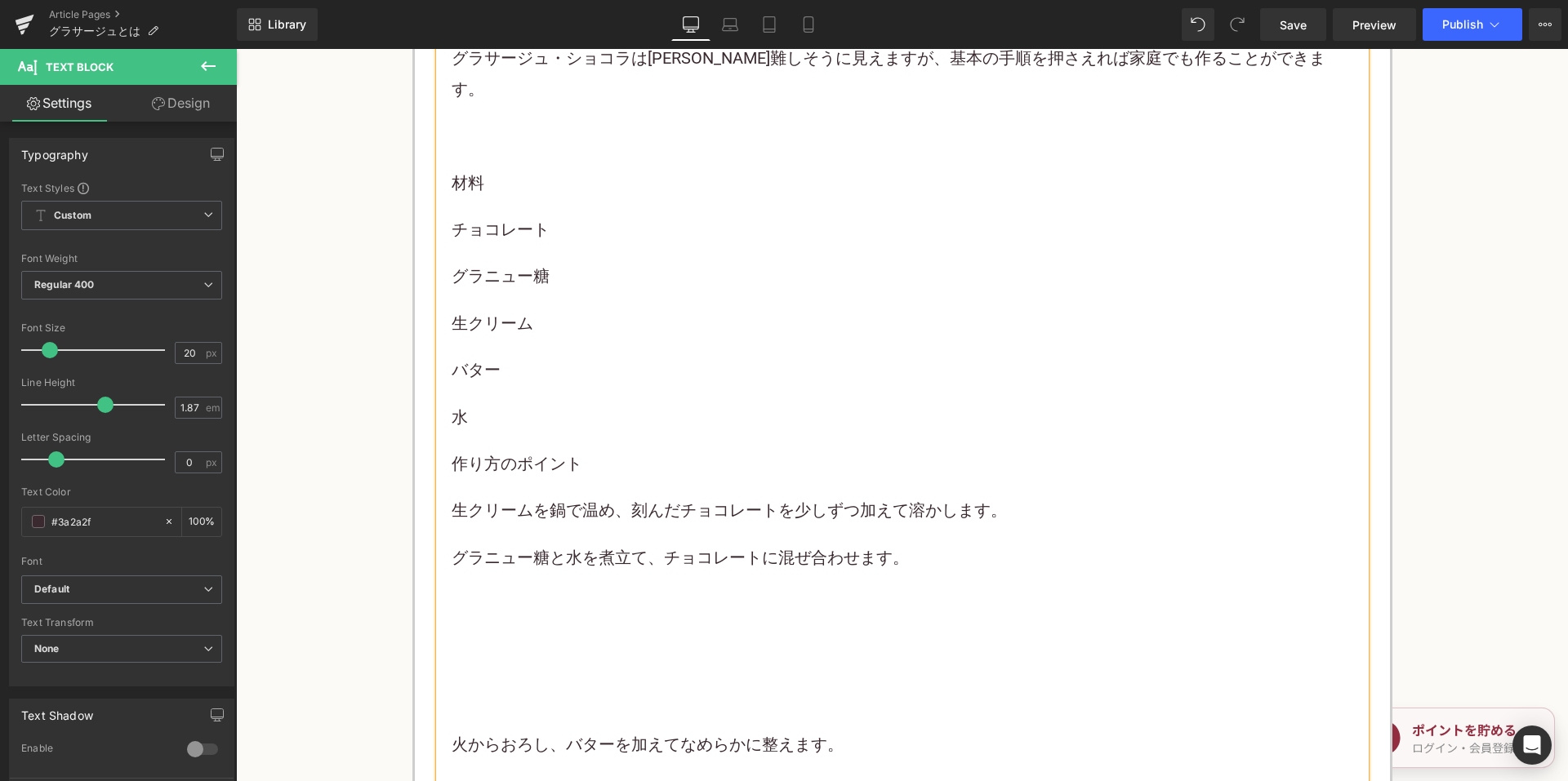
click at [471, 550] on div "グラサージュ・ ショコラ は一見難しそうに見えますが、基本の手順を押さえれば家庭でも作ることができます。 材料 チョコレート グラニュー糖 生クリーム バター…" at bounding box center [902, 542] width 901 height 998
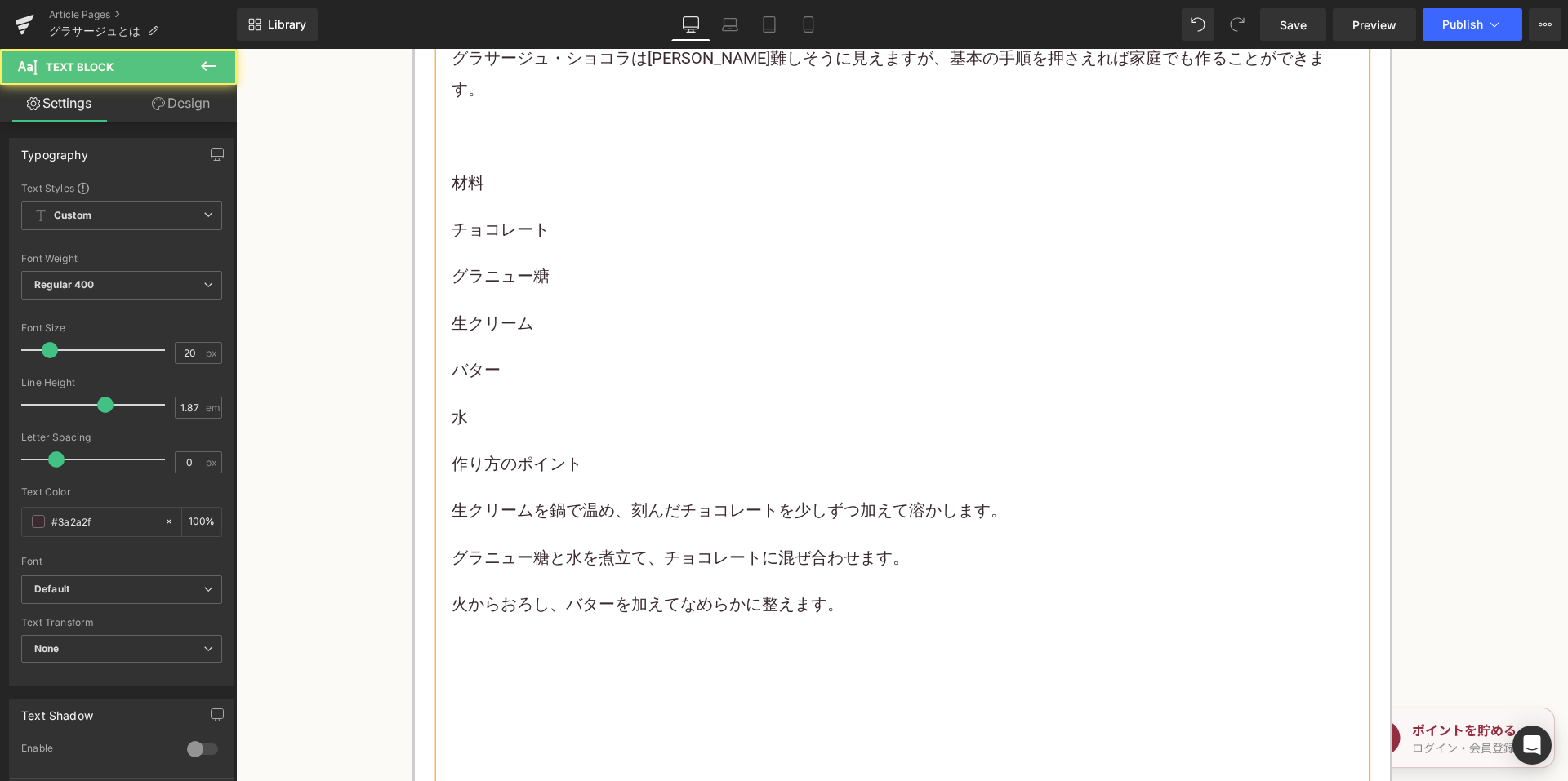
click at [476, 637] on p at bounding box center [902, 652] width 901 height 31
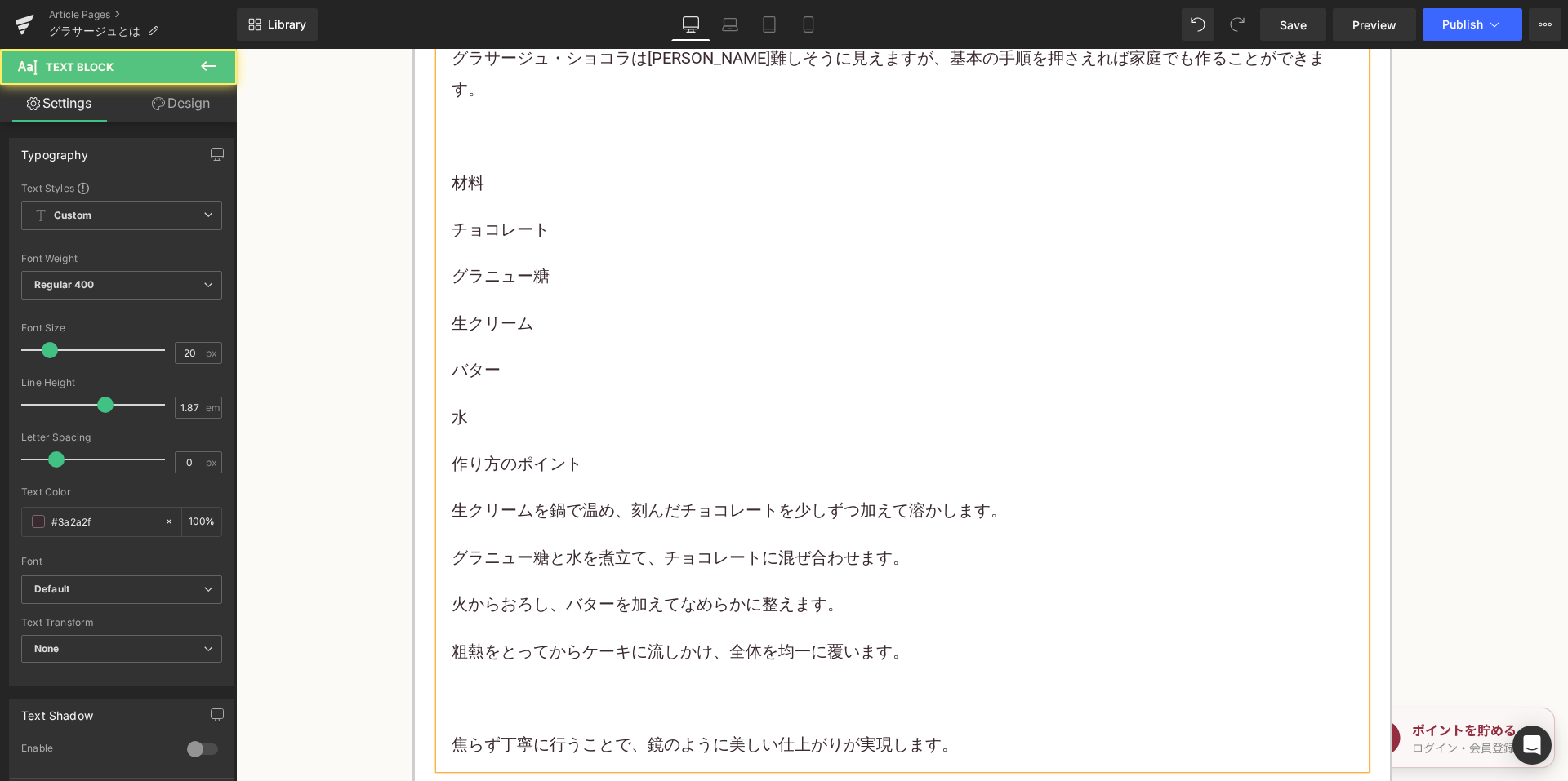
click at [466, 643] on div "グラサージュ・ ショコラ は一見難しそうに見えますが、基本の手順を押さえれば家庭でも作ることができます。 材料 チョコレート グラニュー糖 生クリーム バター…" at bounding box center [902, 402] width 901 height 717
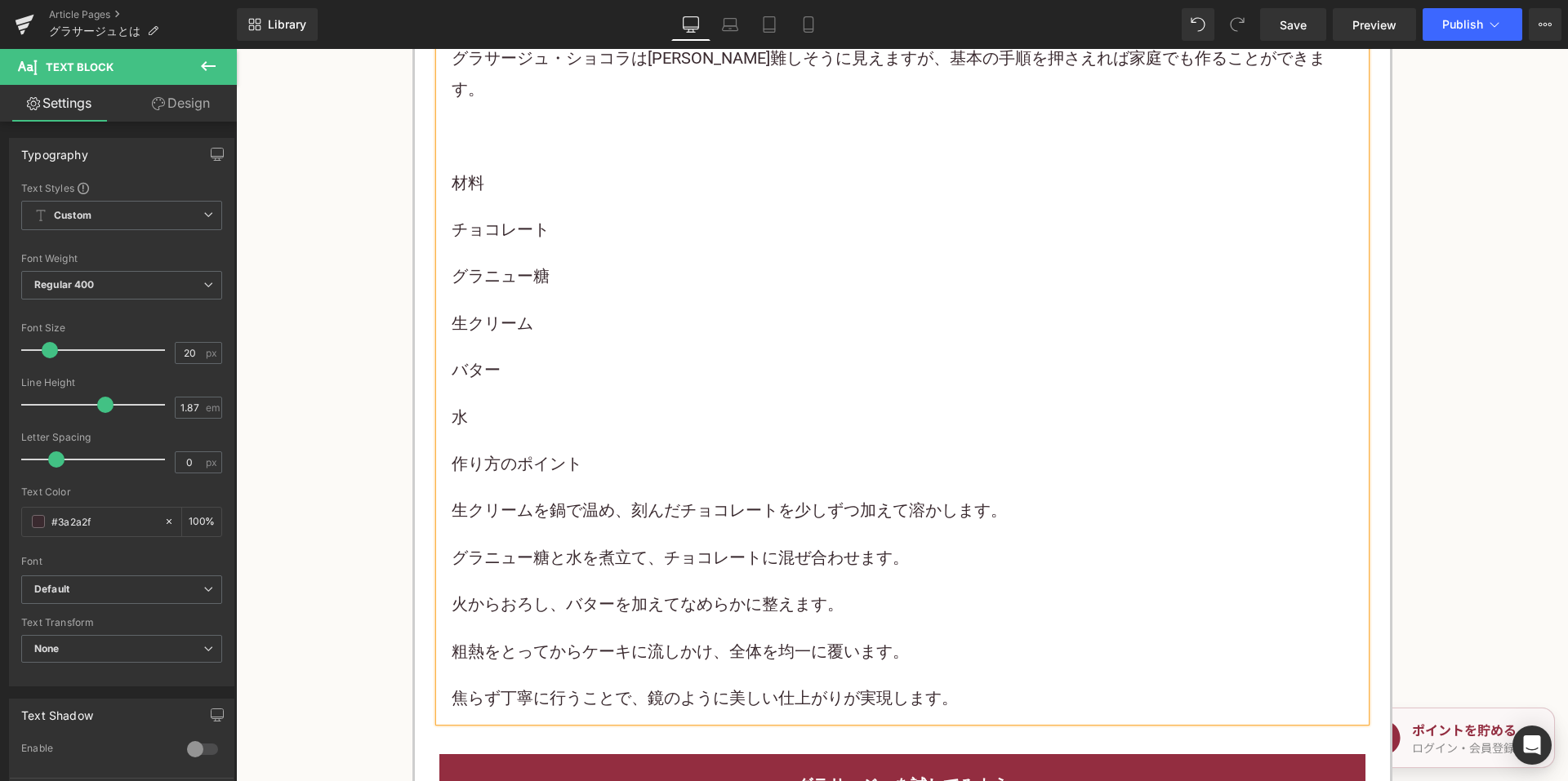
click at [553, 402] on p "水" at bounding box center [902, 417] width 901 height 31
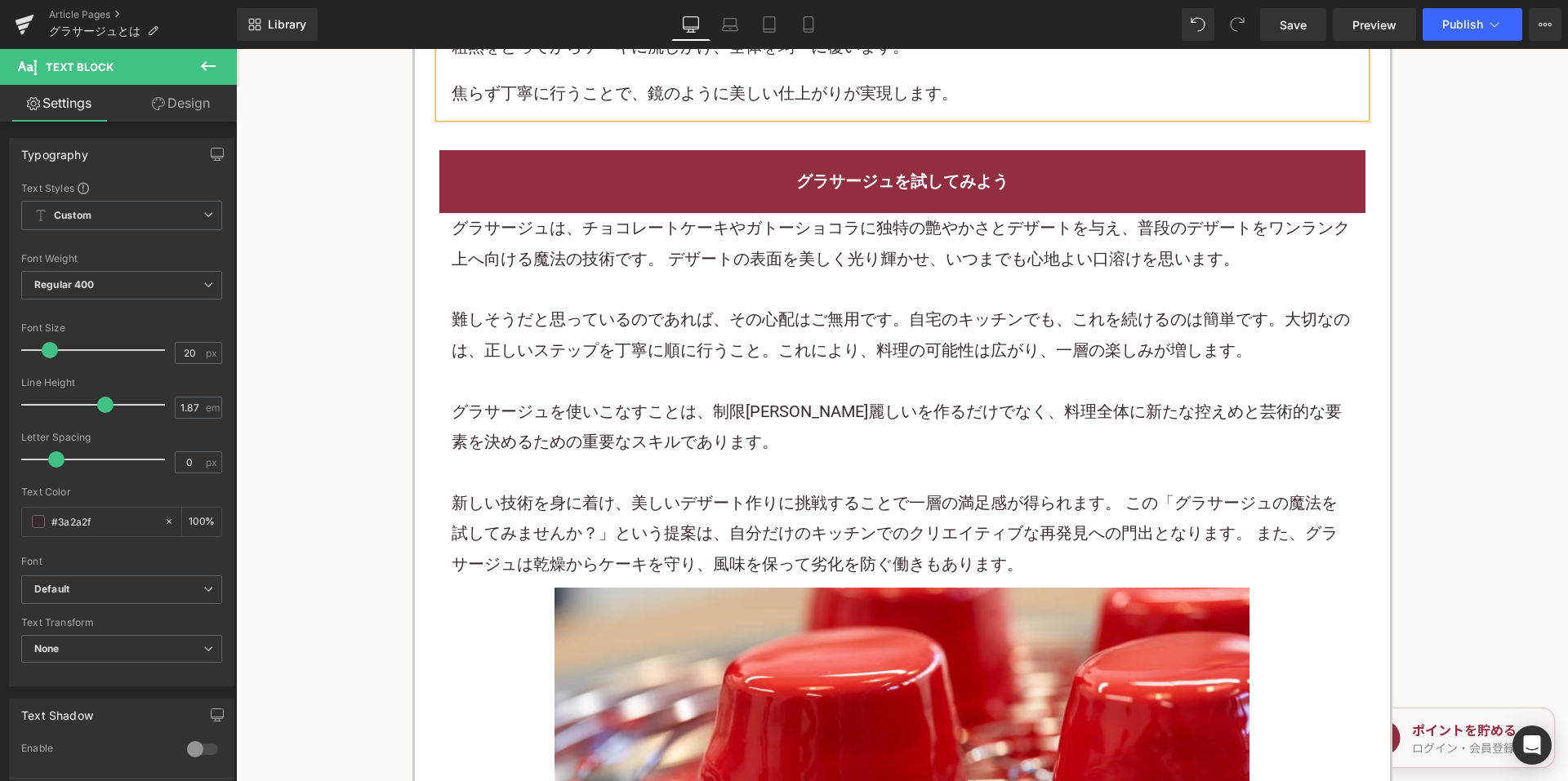
scroll to position [3509, 0]
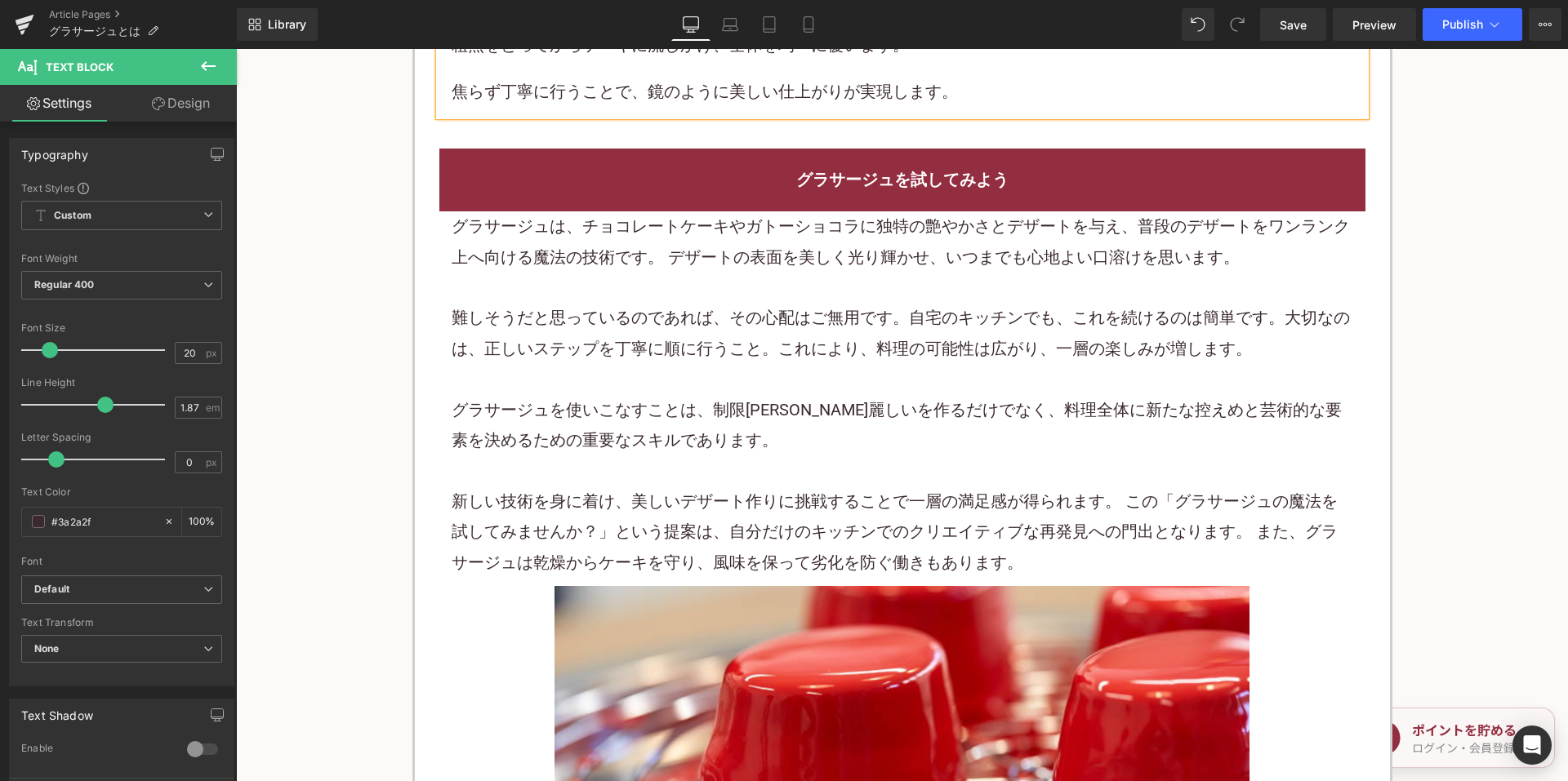
click at [742, 314] on font "難しそうだと思っているのであれば、その心配はご無用です。自宅のキッチンでも、これを続けるのは簡単です。大切なのは、正しいステップを丁寧に順に行うこと。これによ…" at bounding box center [900, 332] width 899 height 50
click at [740, 310] on font "難しそうだと思っているのであれば、その心配はご無用です。自宅のキッチンでも、これを続けるのは簡単です。大切なのは、正しいステップを丁寧に順に行うこと。これによ…" at bounding box center [900, 332] width 899 height 50
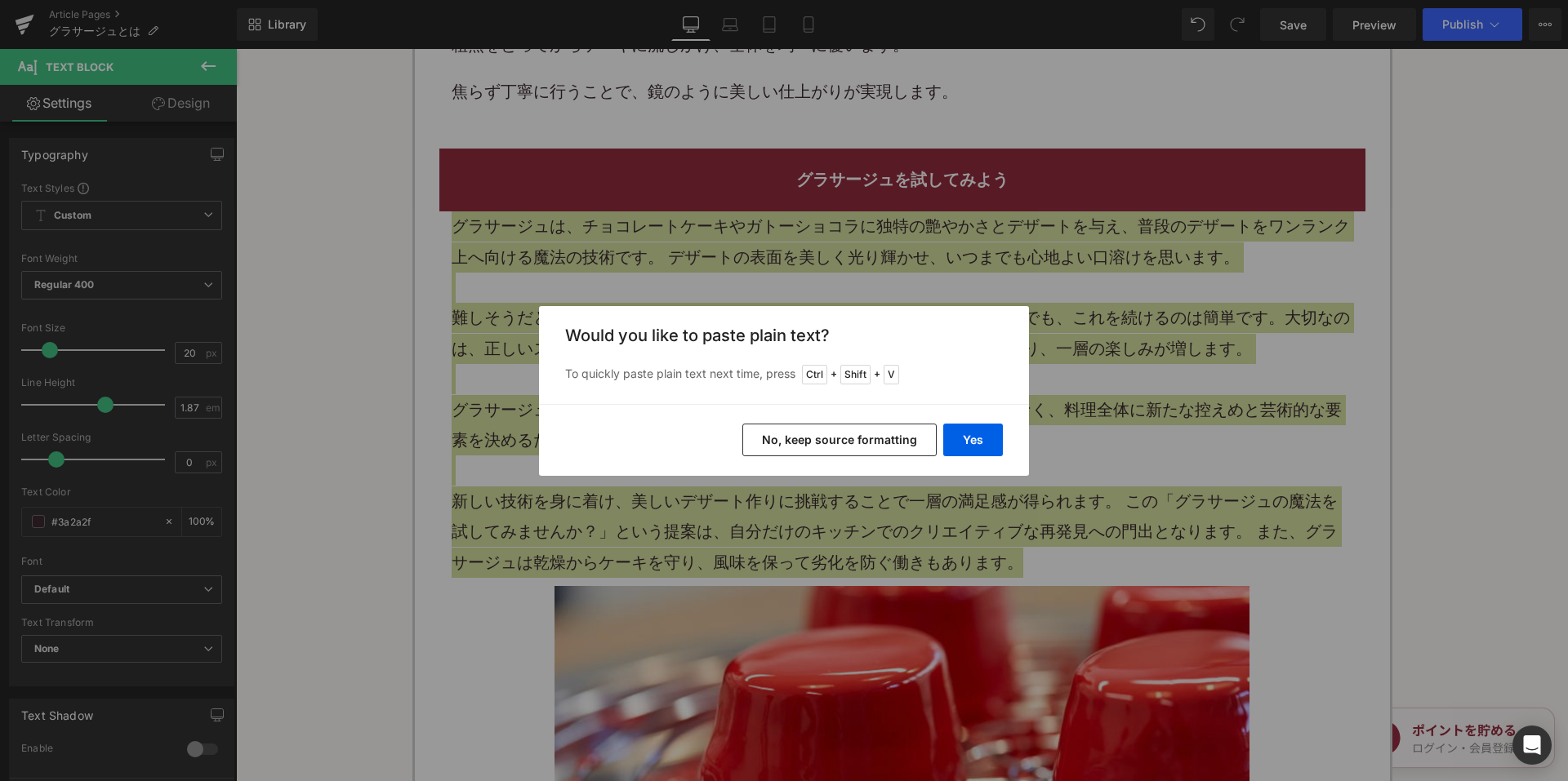
click at [843, 445] on button "No, keep source formatting" at bounding box center [839, 439] width 194 height 32
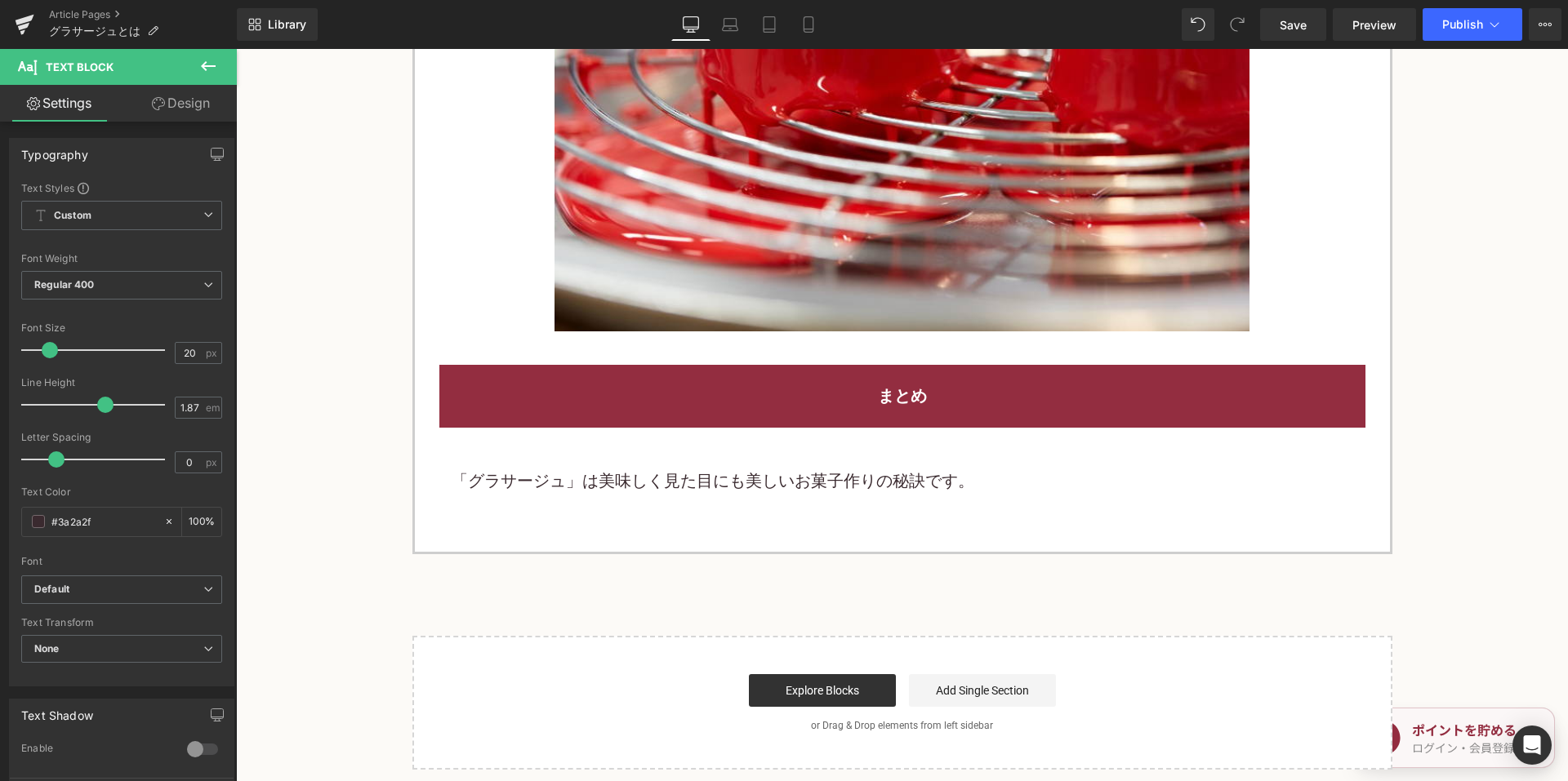
scroll to position [4162, 0]
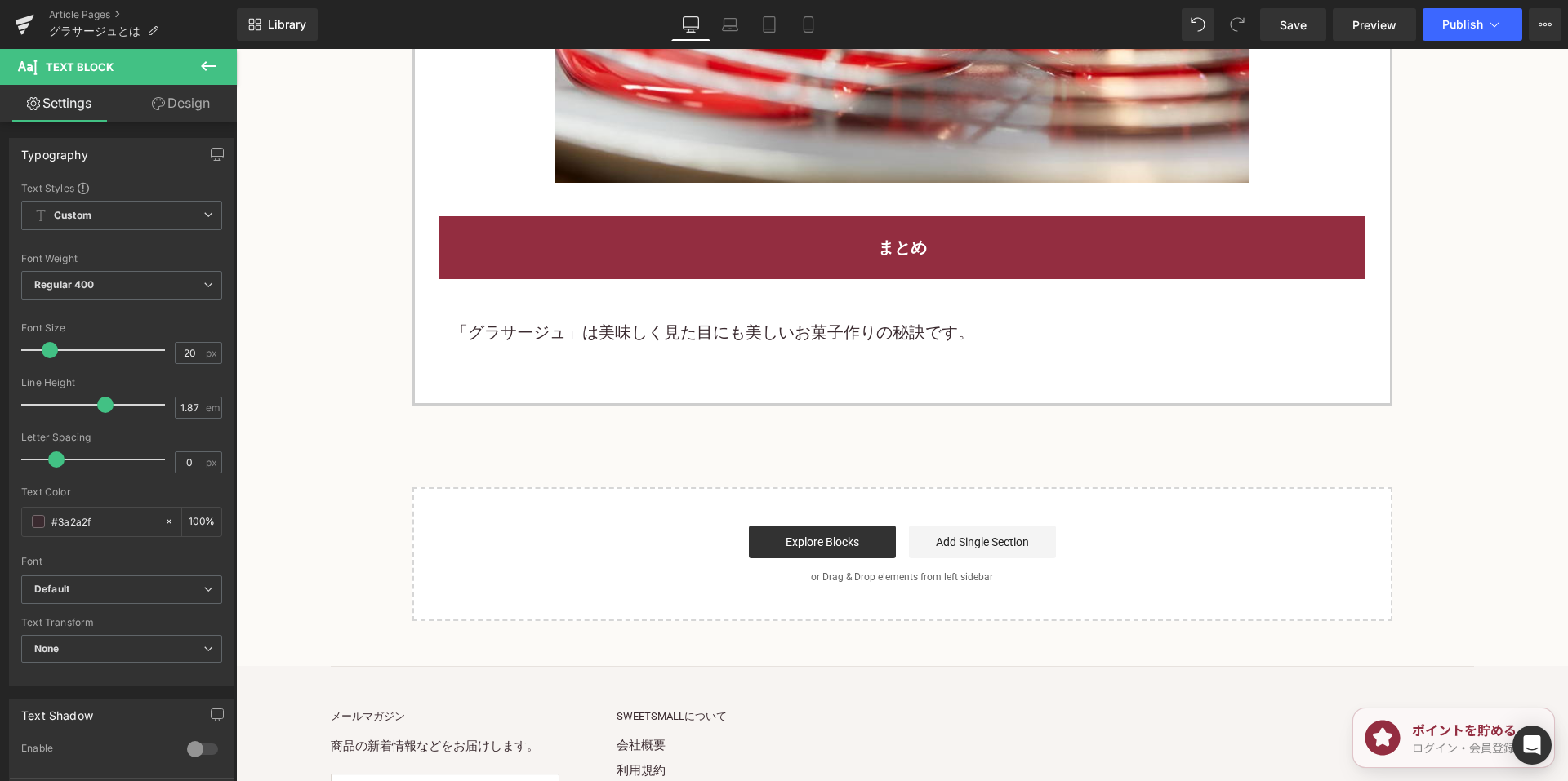
click at [725, 322] on font "「グラサージュ」は美味しく見た目にも美しいお菓子作りの秘訣です。" at bounding box center [713, 332] width 523 height 20
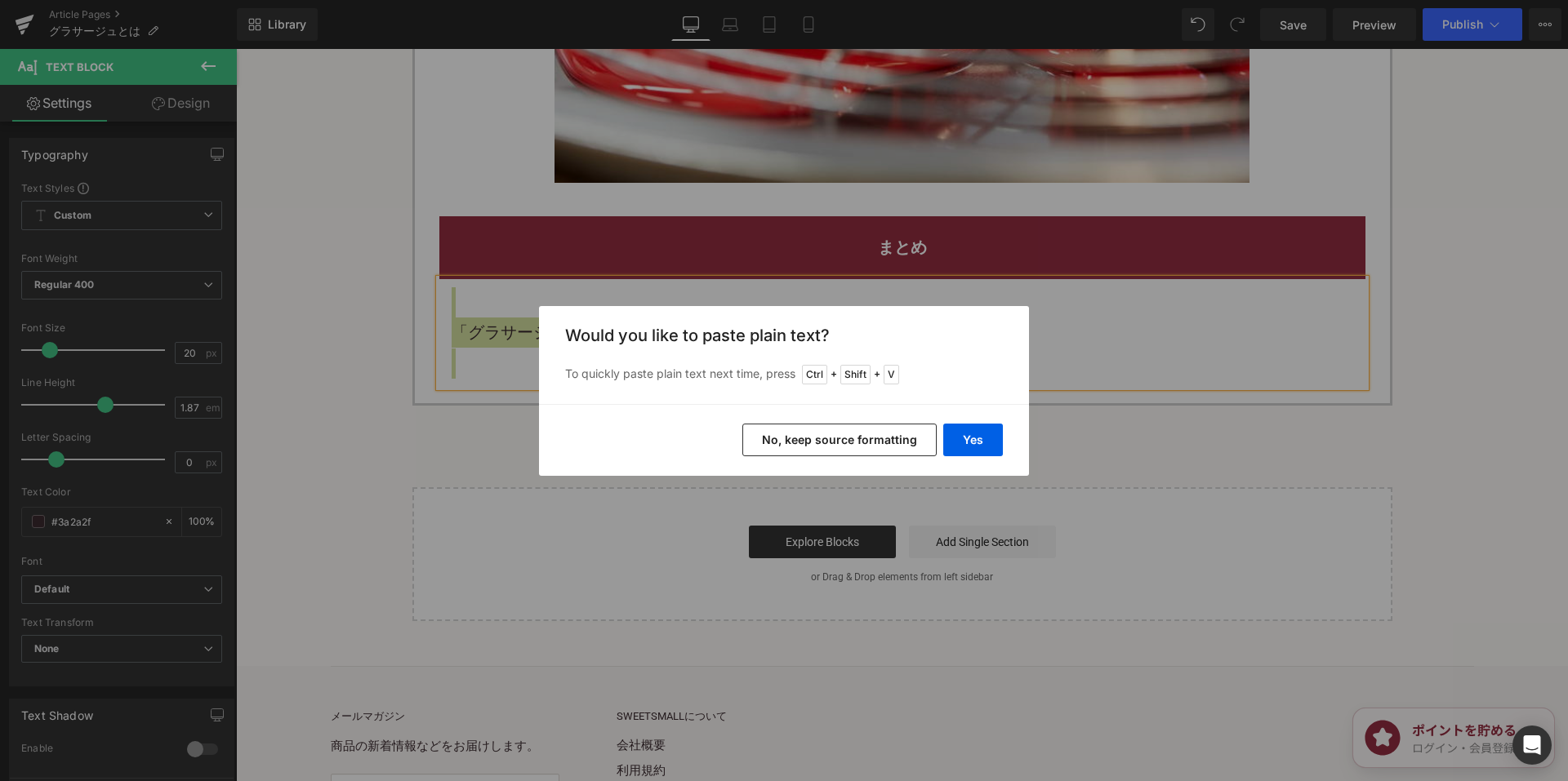
drag, startPoint x: 774, startPoint y: 431, endPoint x: 570, endPoint y: 329, distance: 228.1
click at [774, 431] on button "No, keep source formatting" at bounding box center [839, 439] width 194 height 32
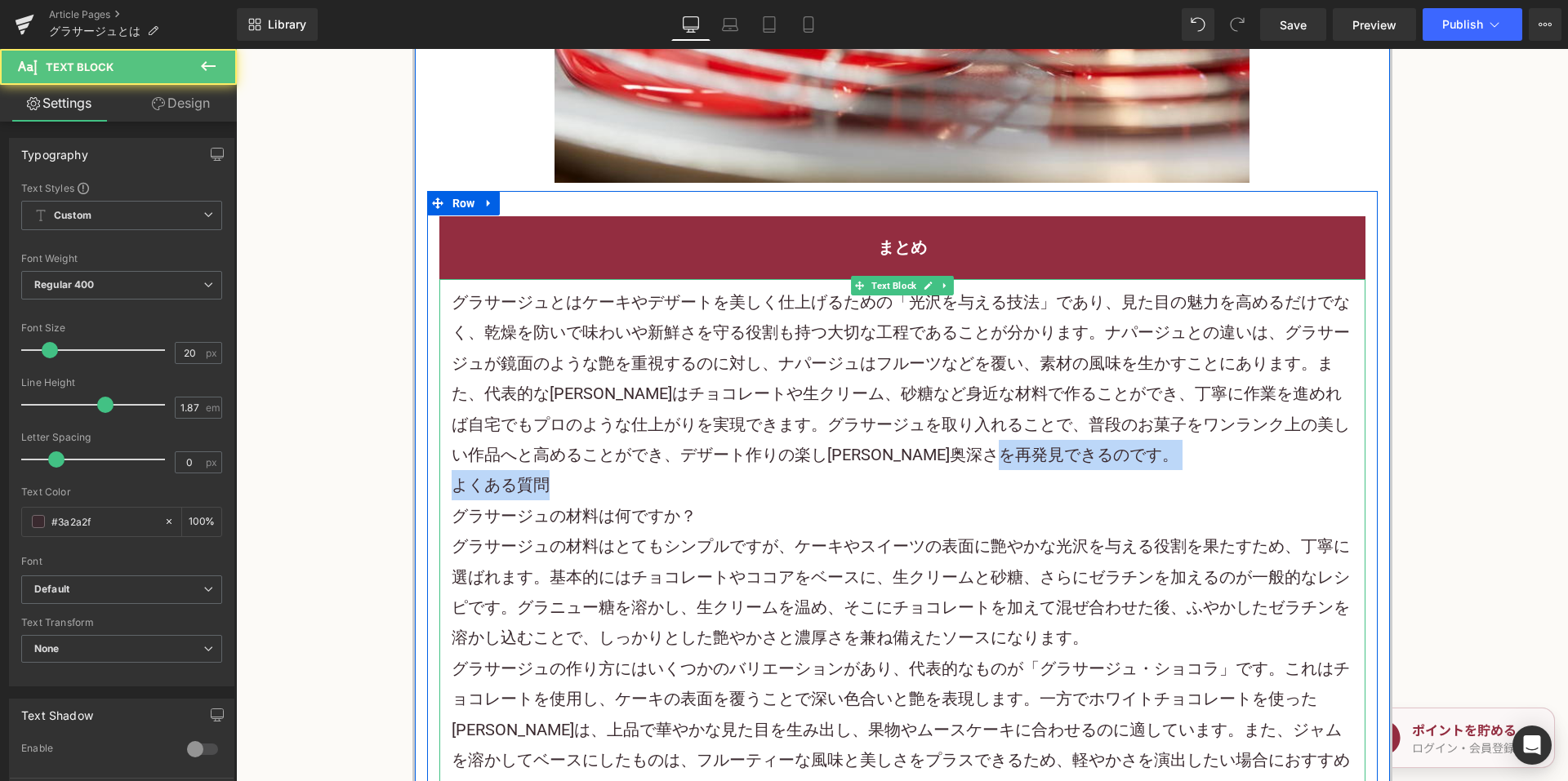
click at [1147, 437] on div "グラサージュとは ケーキやデザートを美しく仕上げるための「光沢を与える技法」であり、見た目の魅力を高めるだけでなく、乾燥を防いで味わいや新鮮さを守る役割も持つ…" at bounding box center [902, 638] width 926 height 718
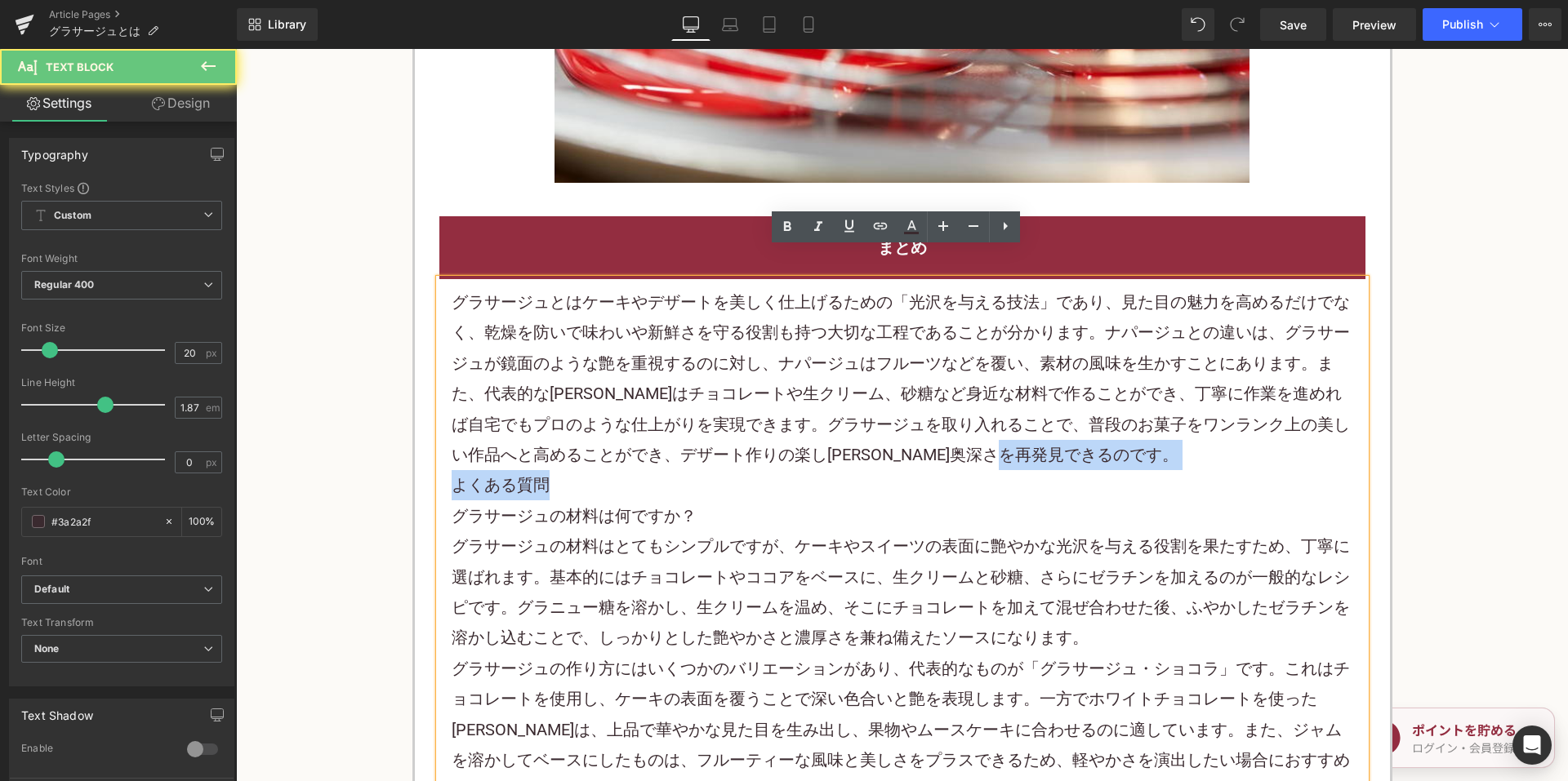
click at [1153, 420] on p "グラサージュとは ケーキやデザートを美しく仕上げるための「光沢を与える技法」であり、見た目の魅力を高めるだけでなく、乾燥を防いで味わいや新鮮さを守る役割も持つ…" at bounding box center [902, 379] width 901 height 183
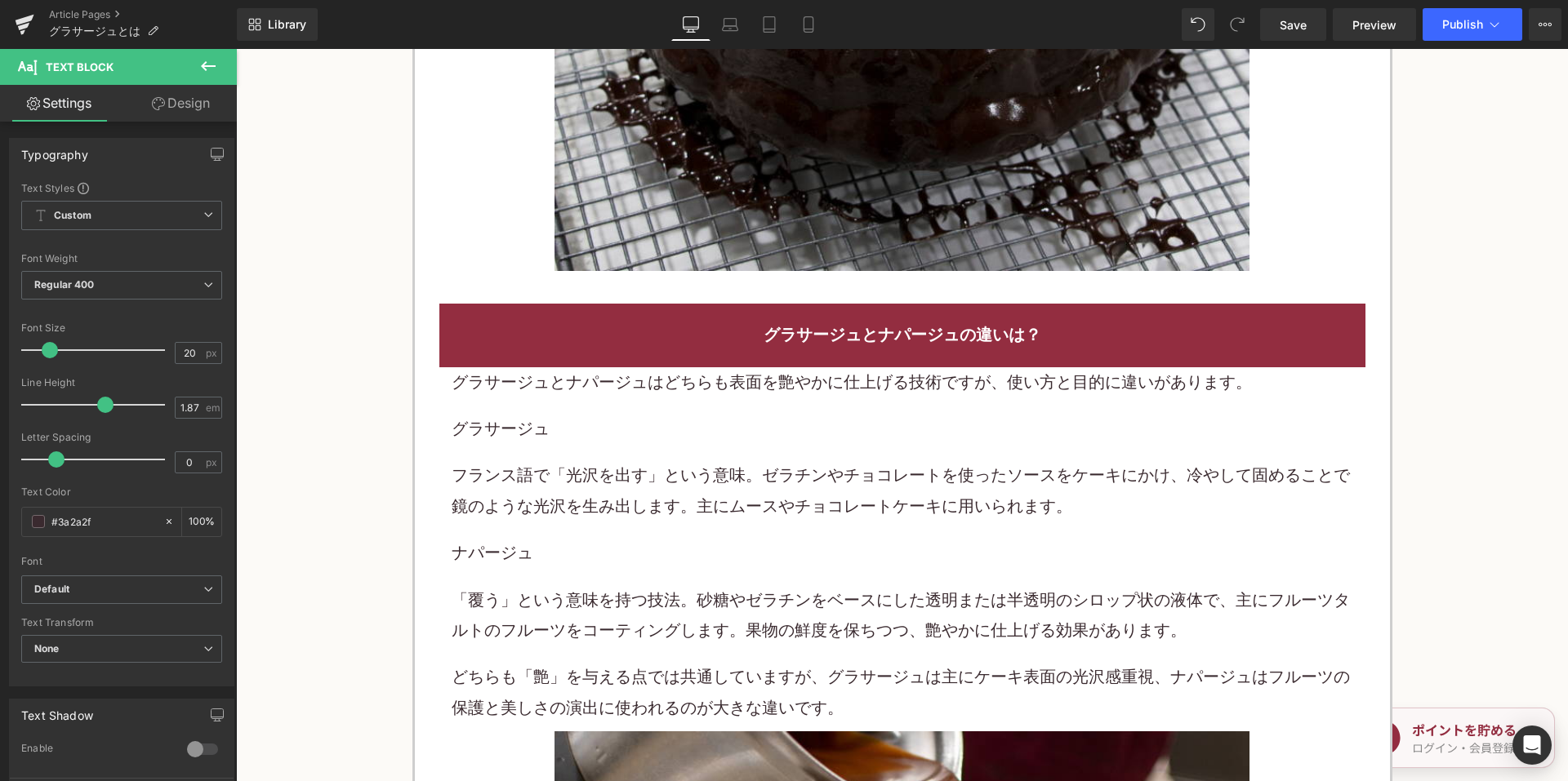
scroll to position [0, 0]
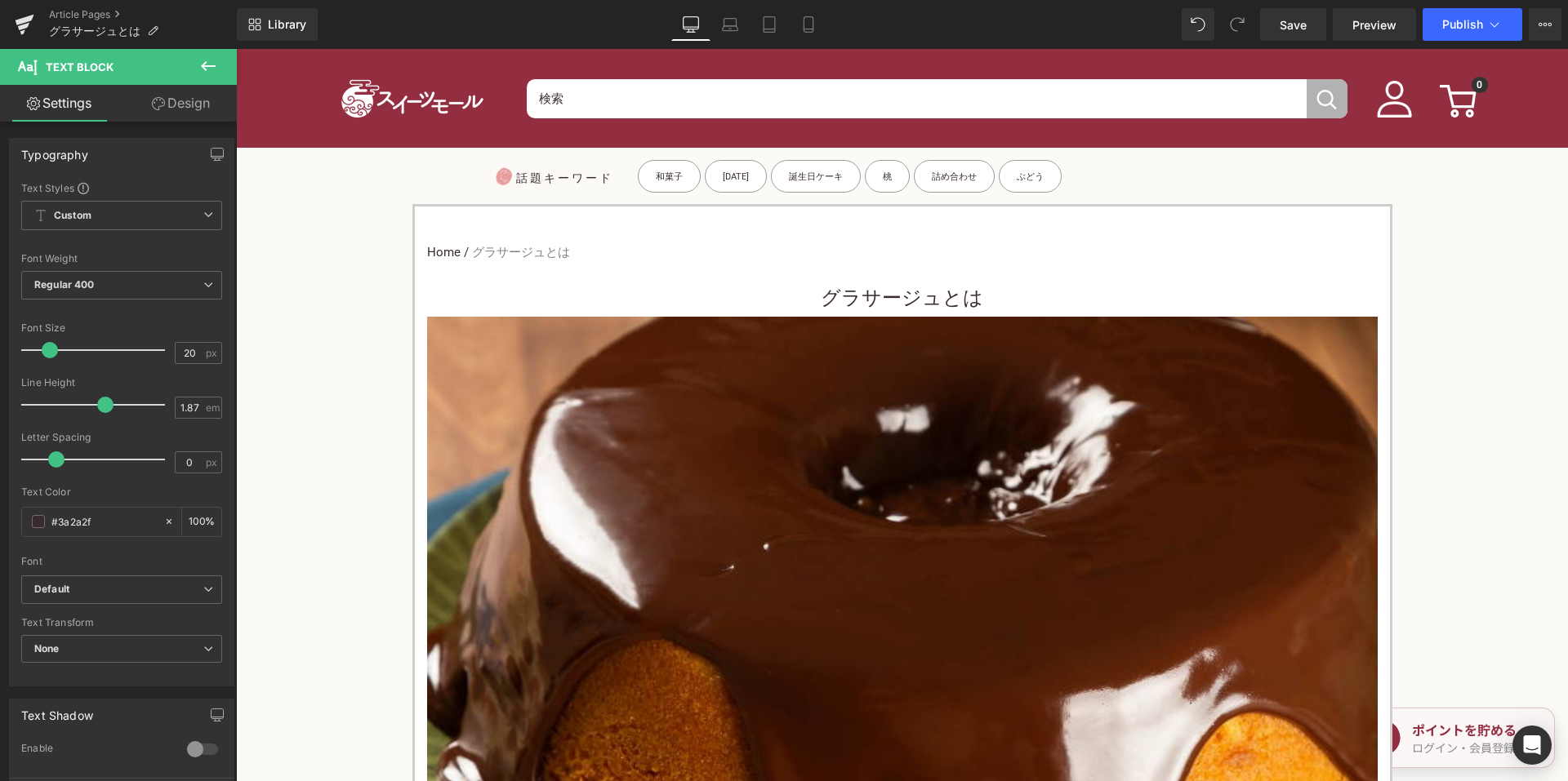
click at [810, 291] on h3 "グラサージュとは" at bounding box center [902, 298] width 950 height 36
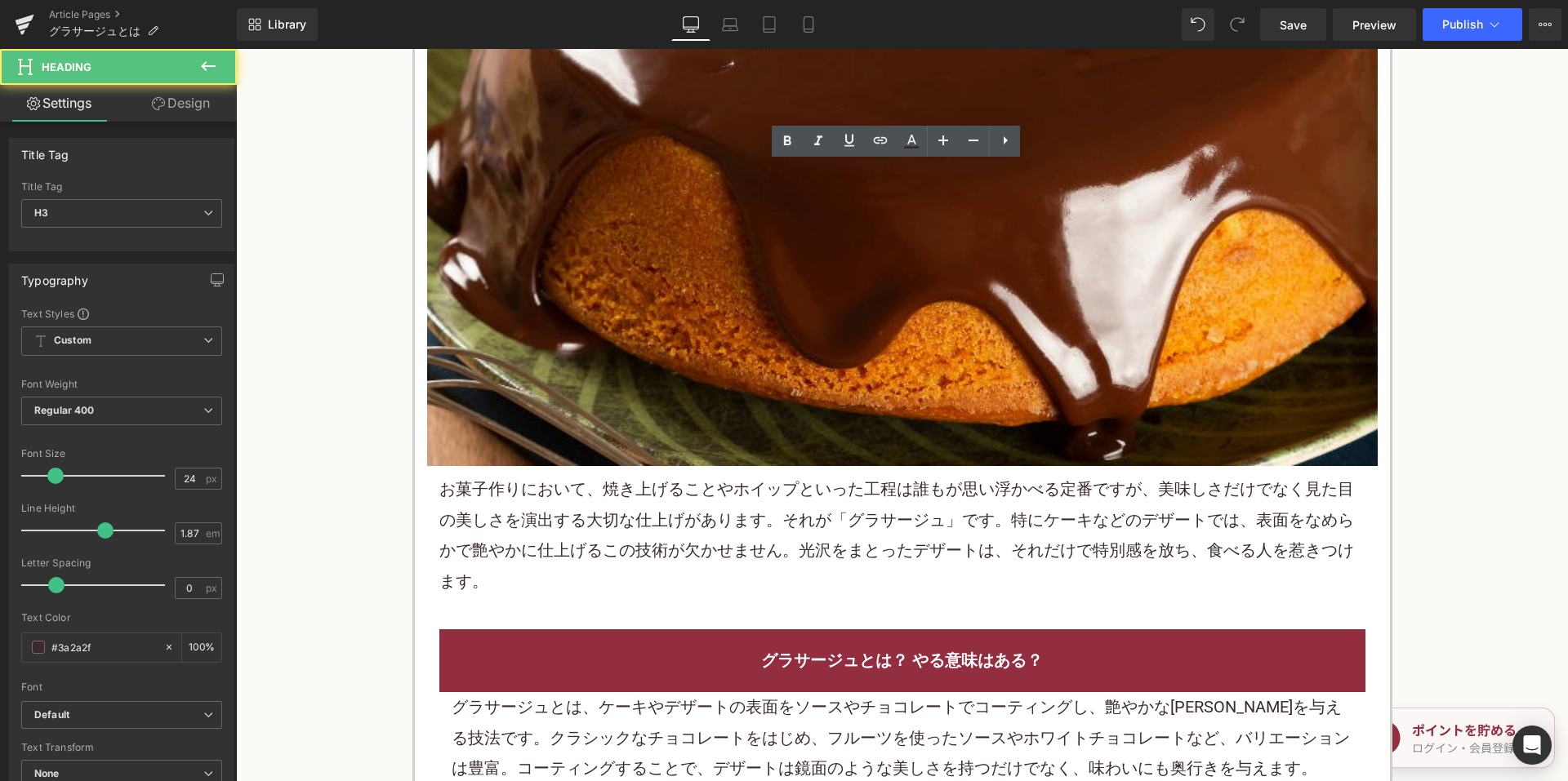
scroll to position [572, 0]
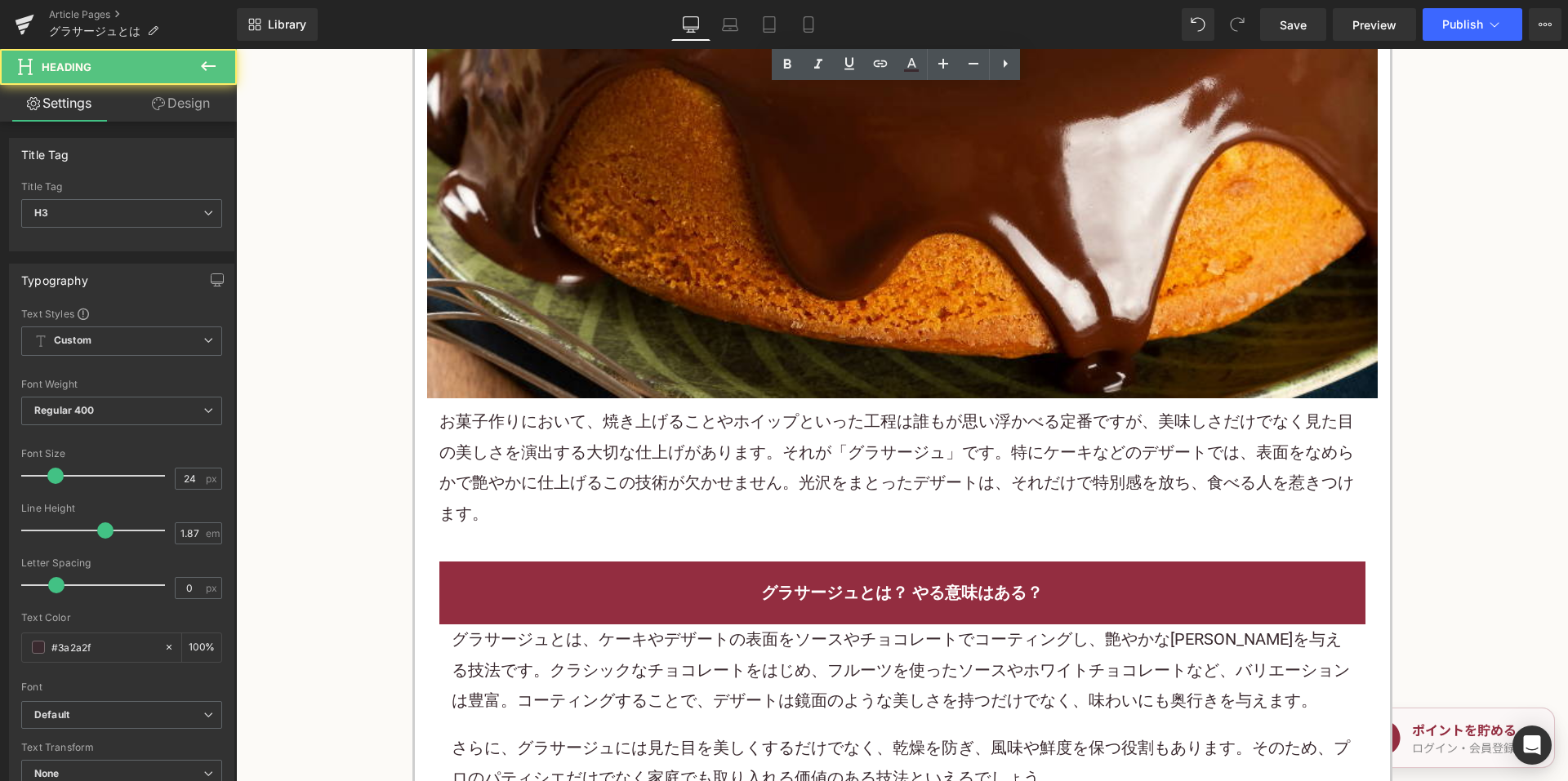
click at [687, 455] on p "お菓子 作りにおいて、焼き上げることやホイップといった工程は誰もが思い浮かべる定番ですが、美味しさだけでなく見た目の美しさを演出する大切な仕上げがあります。そ…" at bounding box center [902, 467] width 926 height 122
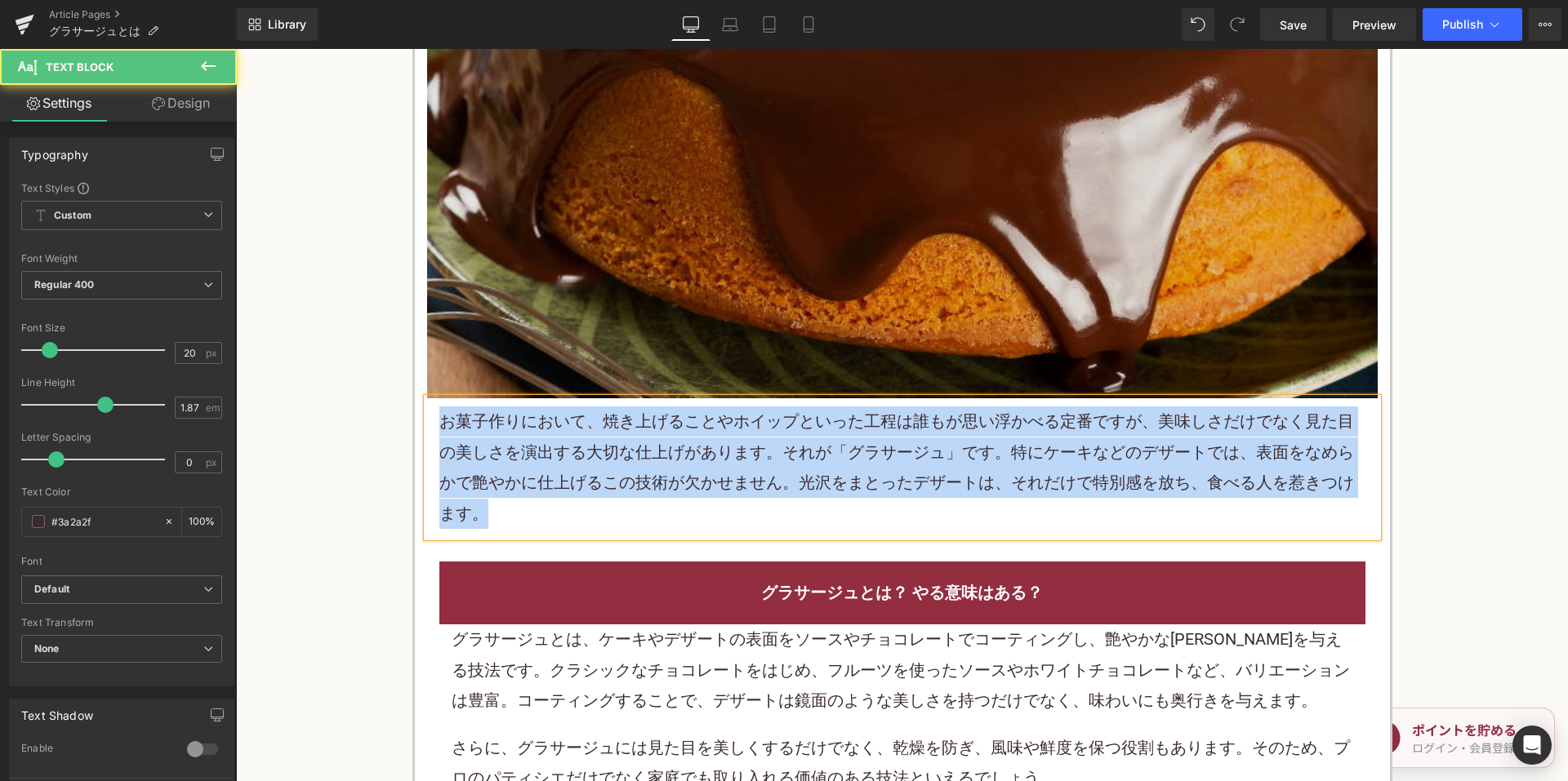
copy p "お菓子 作りにおいて、焼き上げることやホイップといった工程は誰もが思い浮かべる定番ですが、美味しさだけでなく見た目の美しさを演出する大切な仕上げがあります。そ…"
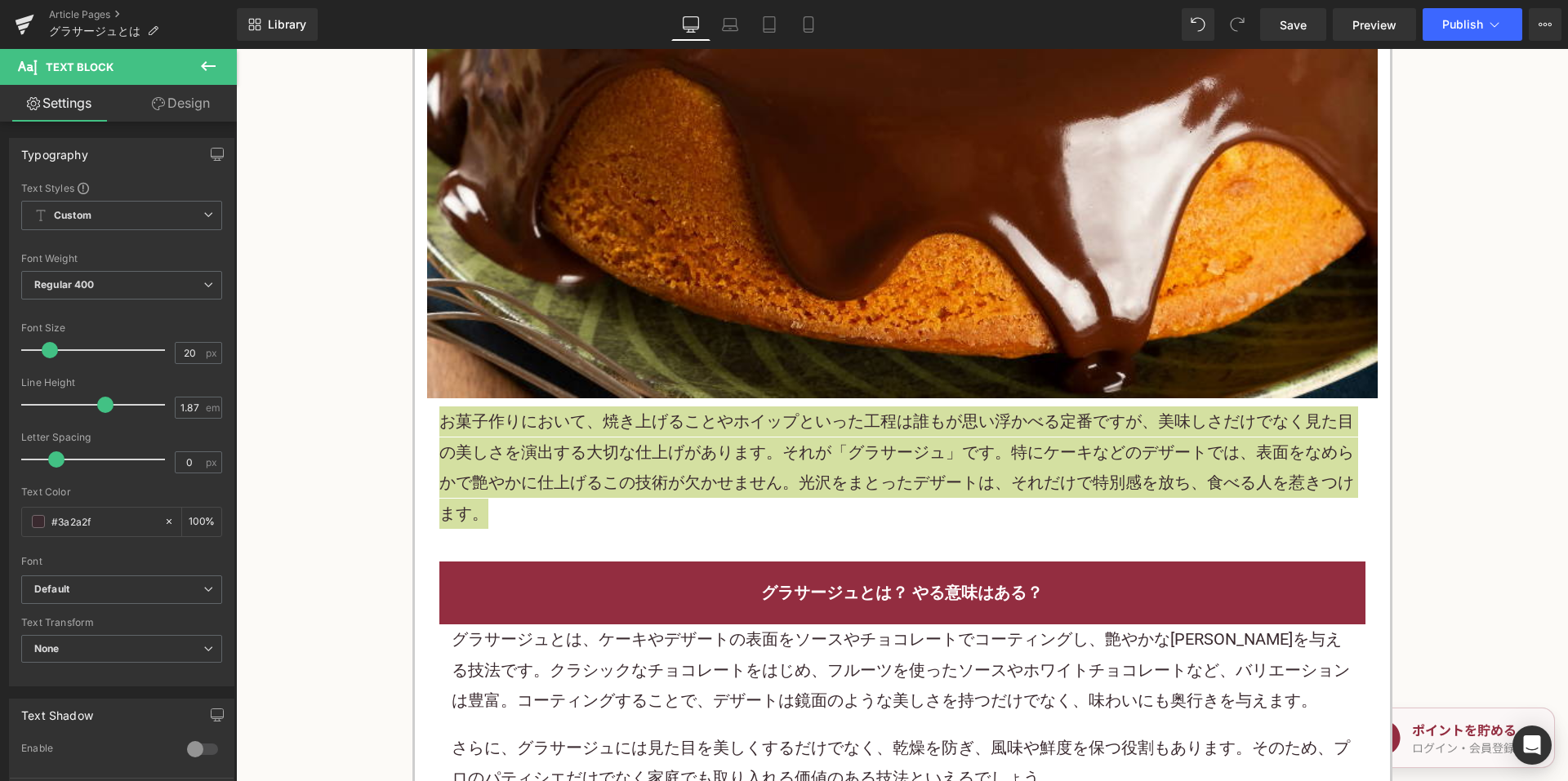
click at [1506, 7] on div "Library Desktop Desktop Laptop Tablet Mobile Save Preview Publish Scheduled Vie…" at bounding box center [902, 25] width 1331 height 49
click at [1494, 36] on button "Publish" at bounding box center [1471, 25] width 99 height 32
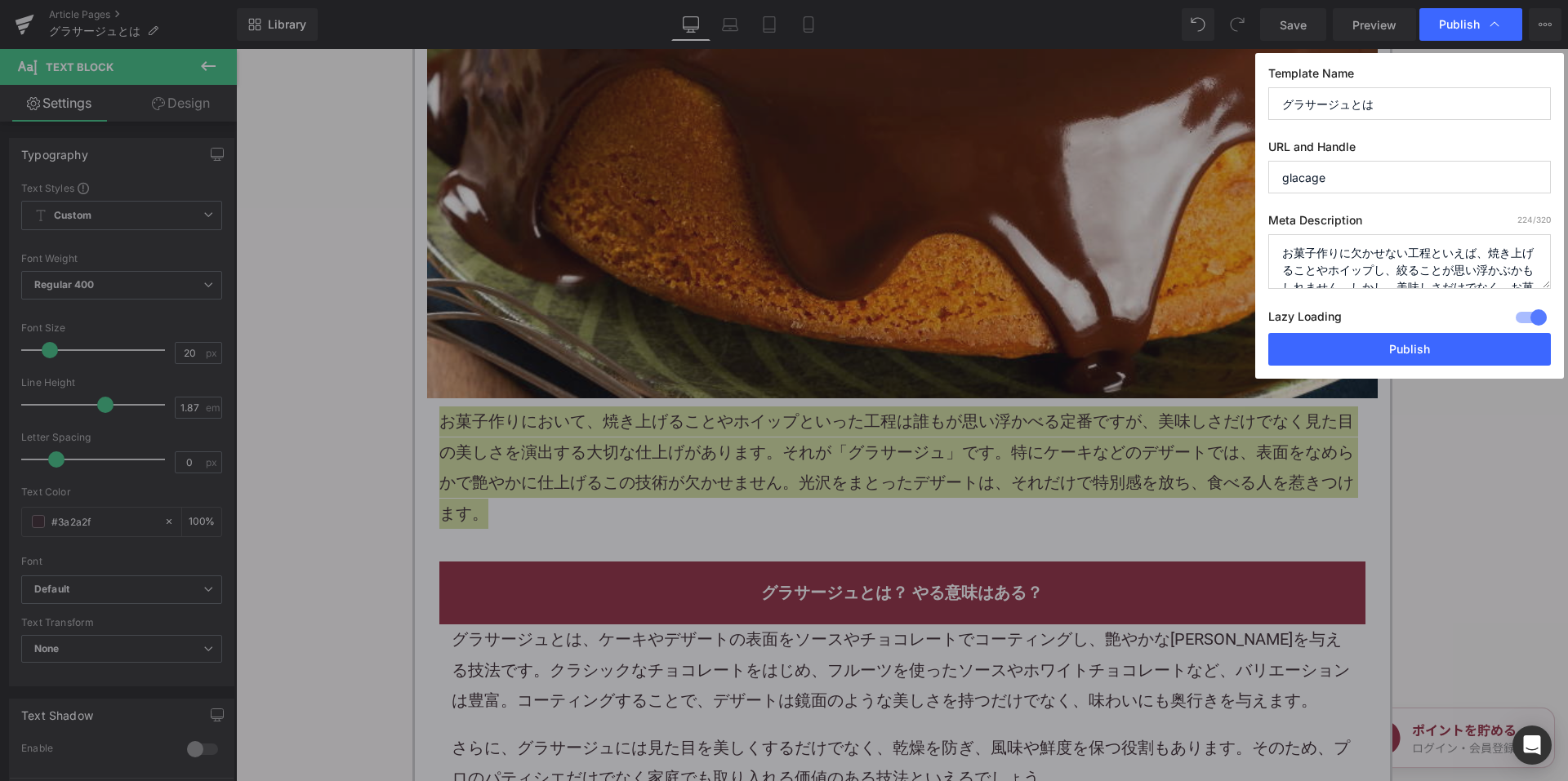
click at [1371, 245] on textarea "お菓子作りに欠かせない工程といえば、焼き上げることやホイップし、絞ることが思い浮かぶかもしれません。しかし、美味しさだけでなく、お菓子の見た目を引き立てる大切…" at bounding box center [1409, 261] width 283 height 54
paste textarea "おいて、焼き上げることやホイップといった工程は誰もが思い浮かべる定番ですが、美味しさだけでなく見た目の美しさを演出する大切な仕上げがあります。それが「グラサー…"
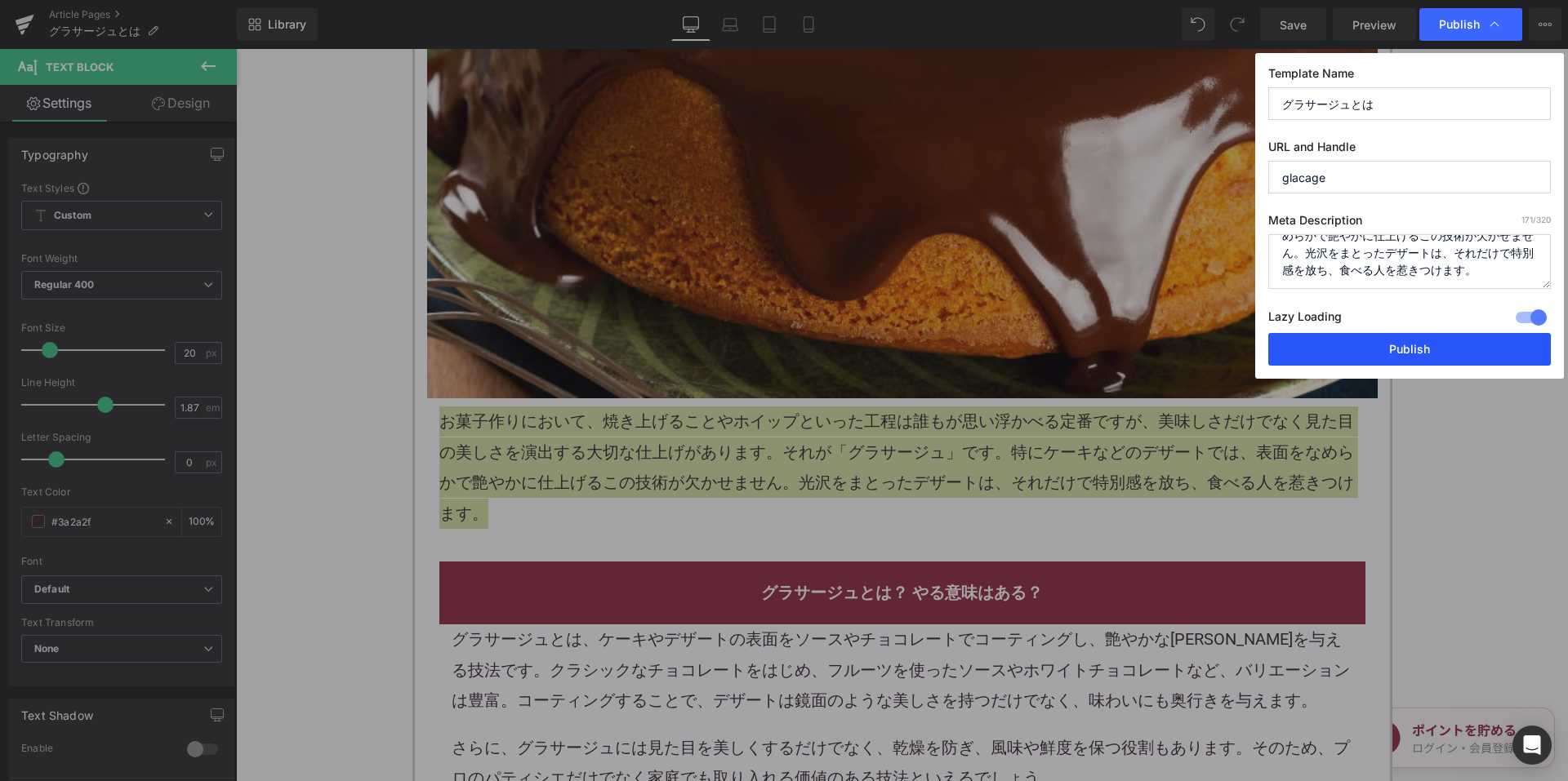
type textarea "お菓子作りにおいて、焼き上げることやホイップといった工程は誰もが思い浮かべる定番ですが、美味しさだけでなく見た目の美しさを演出する大切な仕上げがあります。それ…"
click at [1324, 346] on button "Publish" at bounding box center [1409, 349] width 283 height 32
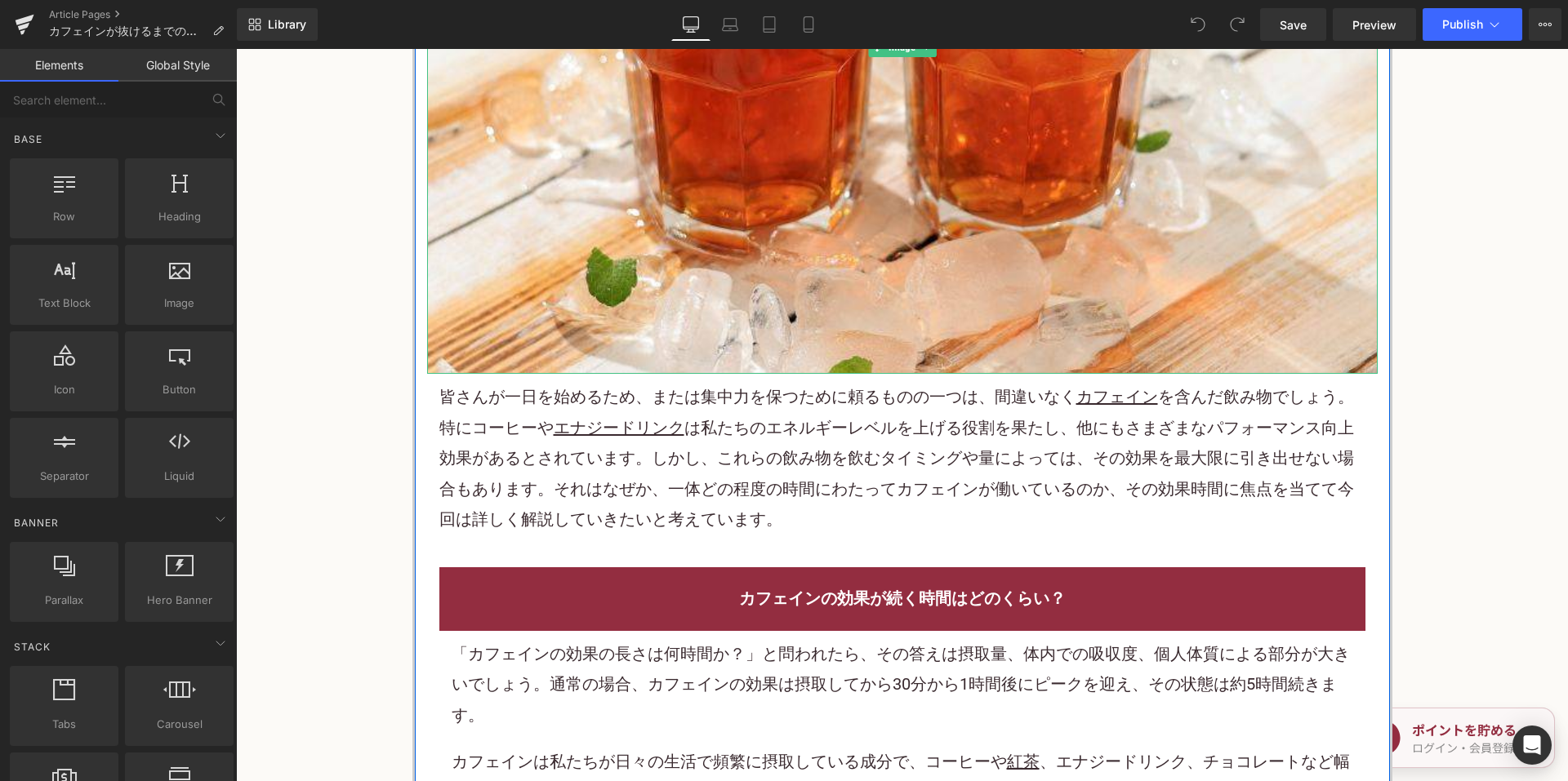
scroll to position [572, 0]
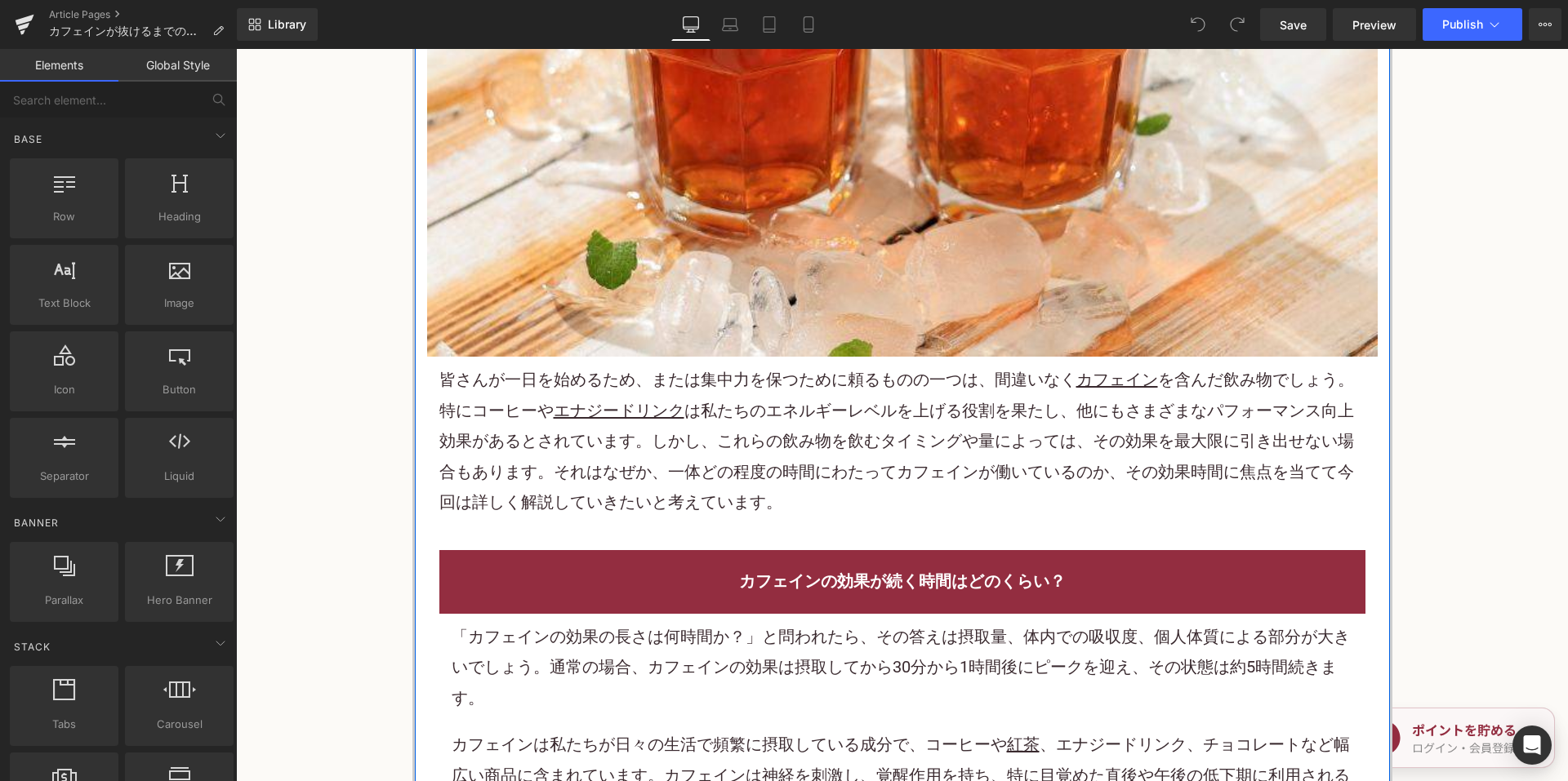
drag, startPoint x: 692, startPoint y: 423, endPoint x: 749, endPoint y: 418, distance: 57.2
click at [693, 423] on p "皆さんが一日を始めるため、または集中力を保つために頼るものの一つは、間違いなく カフェイン を含 ん だ飲み物でしょう。特に コーヒー や エナジードリンク …" at bounding box center [902, 441] width 926 height 153
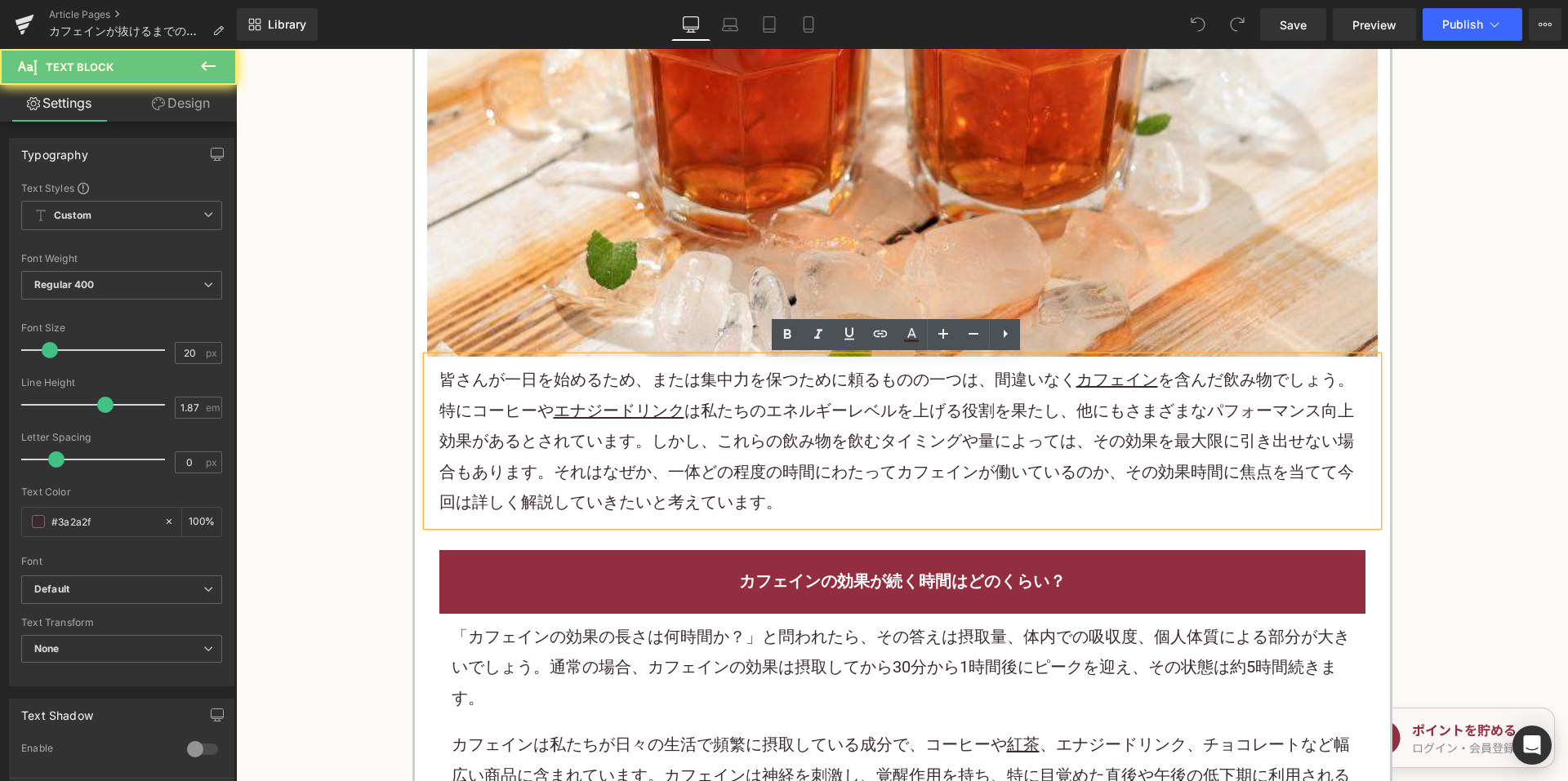
click at [749, 418] on p "皆さんが一日を始めるため、または集中力を保つために頼るものの一つは、間違いなく カフェイン を含 ん だ飲み物でしょう。特に コーヒー や エナジードリンク …" at bounding box center [902, 441] width 926 height 153
drag, startPoint x: 463, startPoint y: 406, endPoint x: 519, endPoint y: 405, distance: 56.0
click at [519, 405] on p "皆さんが一日を始めるため、または集中力を保つために頼るものの一つは、間違いなく カフェイン を含 ん だ飲み物でしょう。特に コーヒー や エナジードリンク …" at bounding box center [902, 441] width 926 height 153
click at [554, 407] on u "エナジードリンク" at bounding box center [619, 410] width 131 height 20
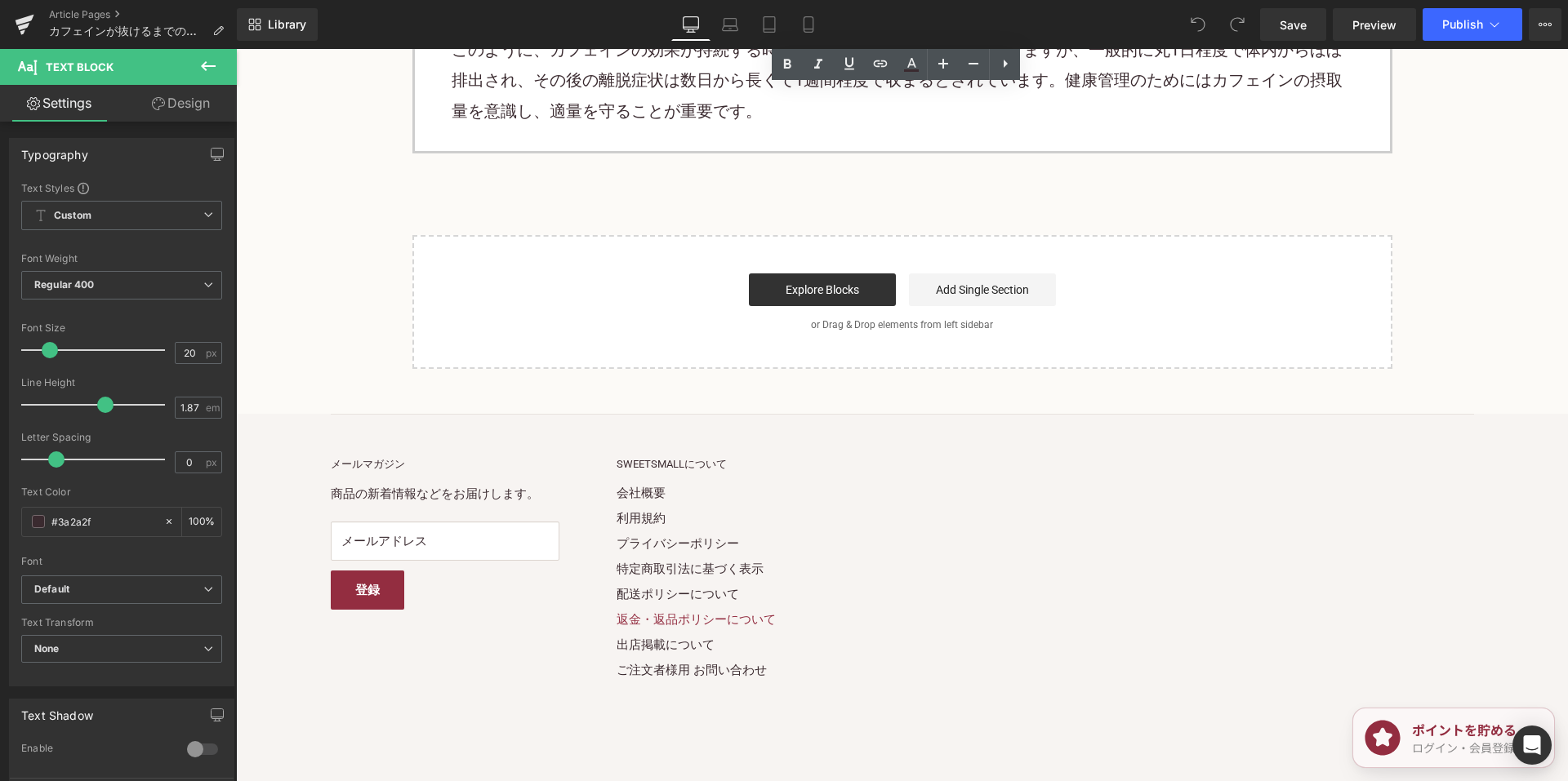
scroll to position [6750, 0]
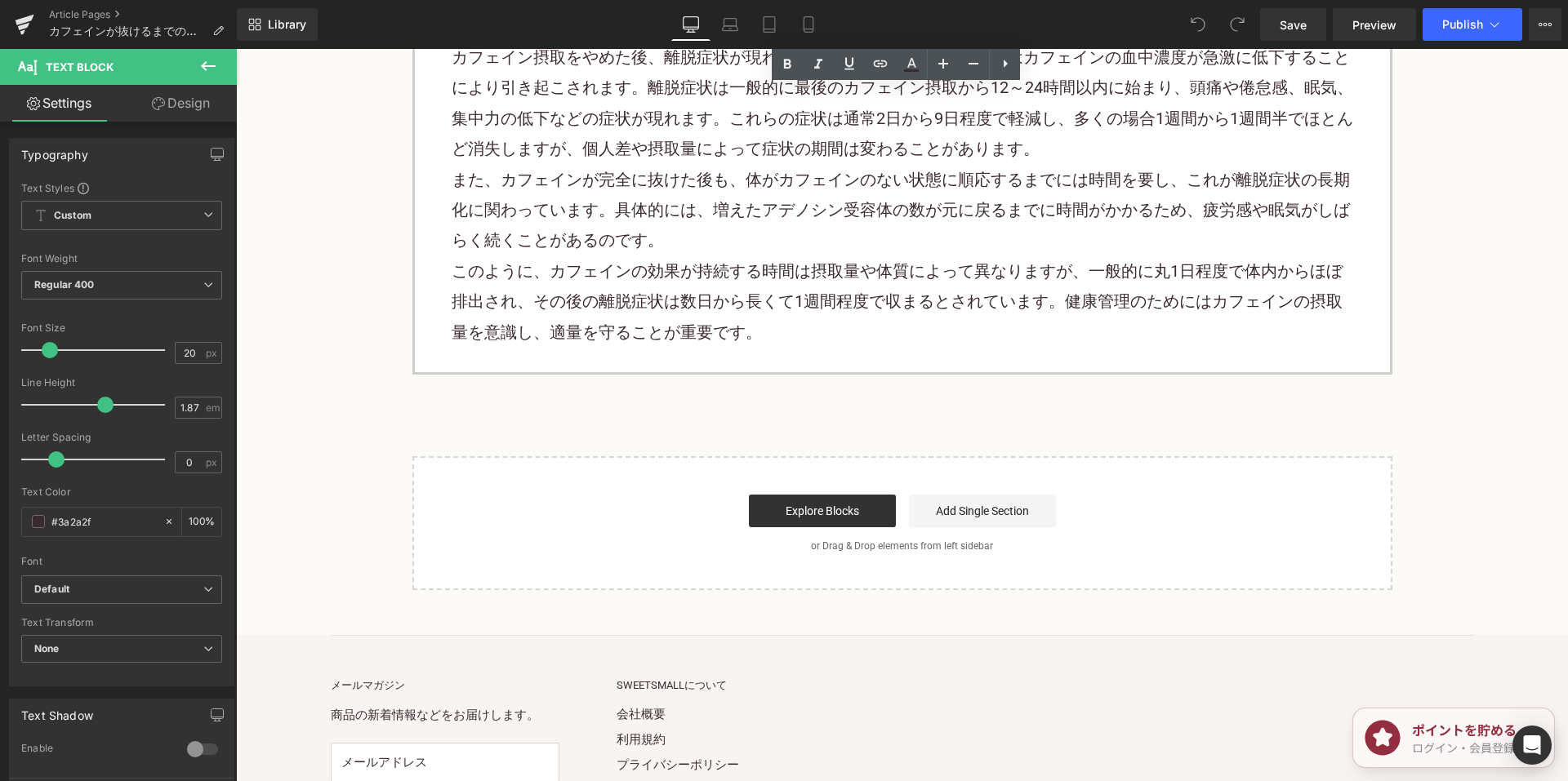
click at [747, 323] on p "このように、カフェインの効果が持続する時間は摂取量や体質によって異なりますが、一般的に丸1日程度で体内からほぼ排出され、その後の離脱症状は数日から長くて1週間…" at bounding box center [902, 302] width 901 height 92
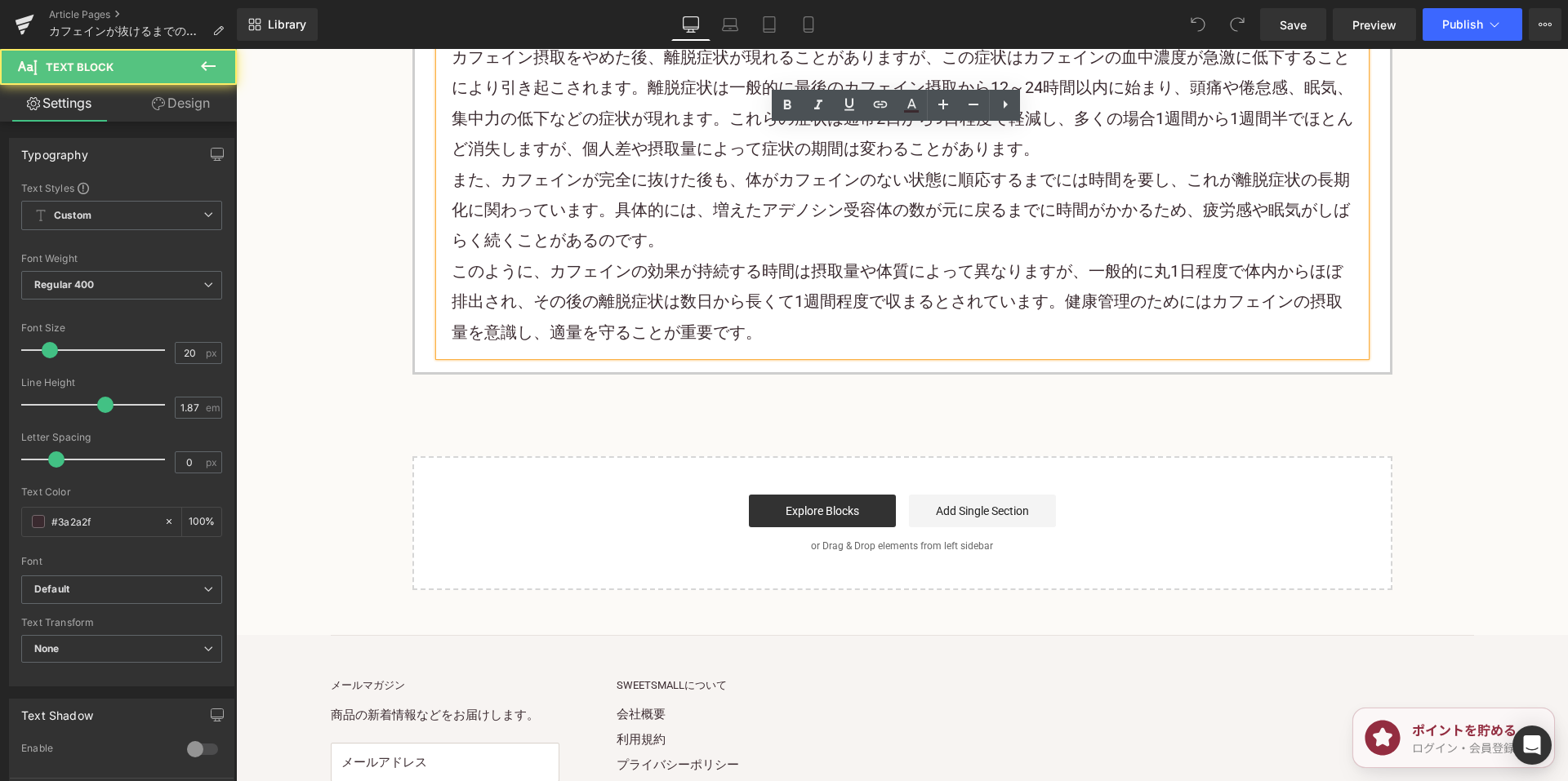
click at [807, 344] on p "このように、カフェインの効果が持続する時間は摂取量や体質によって異なりますが、一般的に丸1日程度で体内からほぼ排出され、その後の離脱症状は数日から長くて1週間…" at bounding box center [902, 302] width 901 height 92
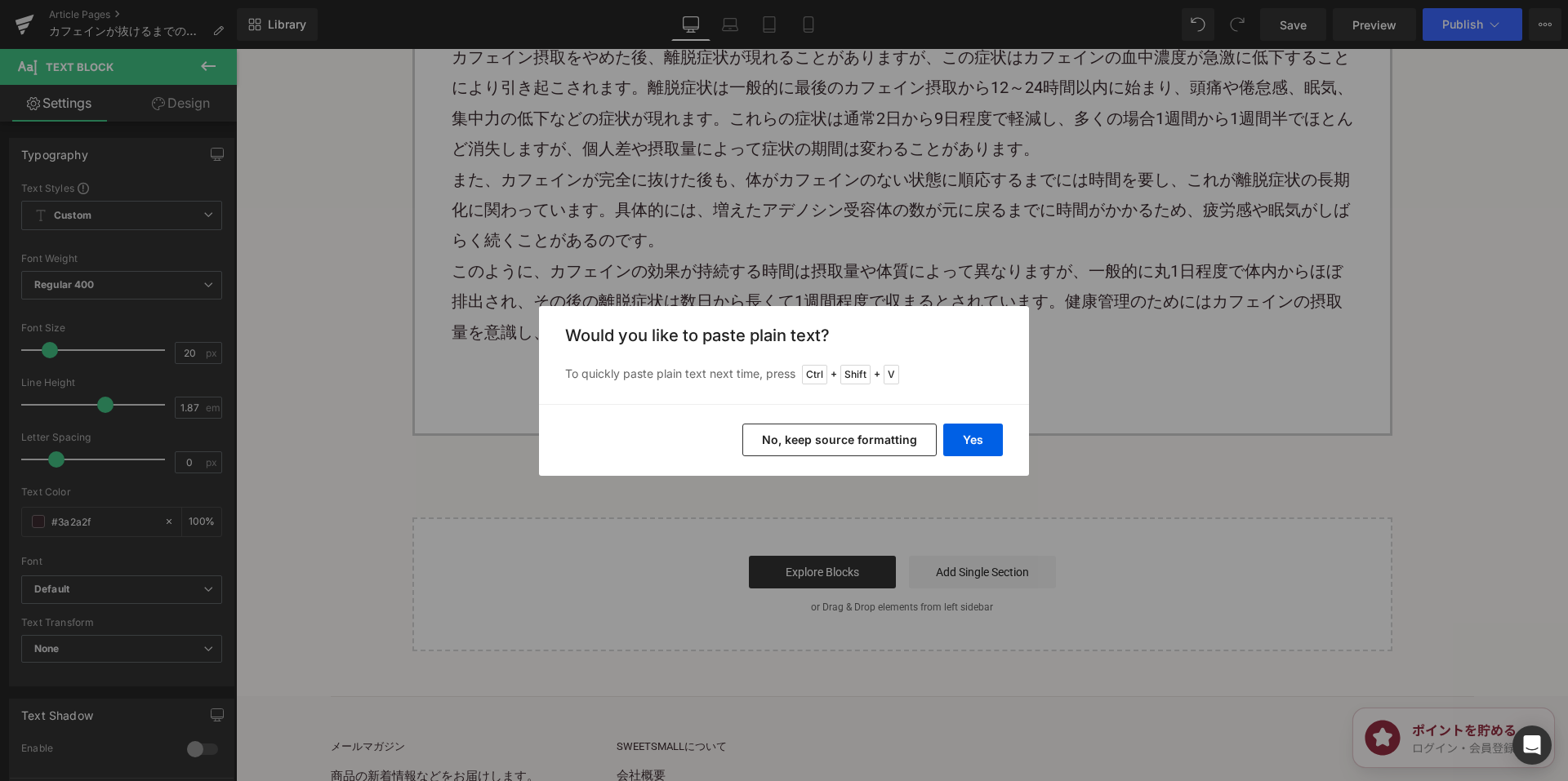
click at [795, 434] on button "No, keep source formatting" at bounding box center [839, 439] width 194 height 32
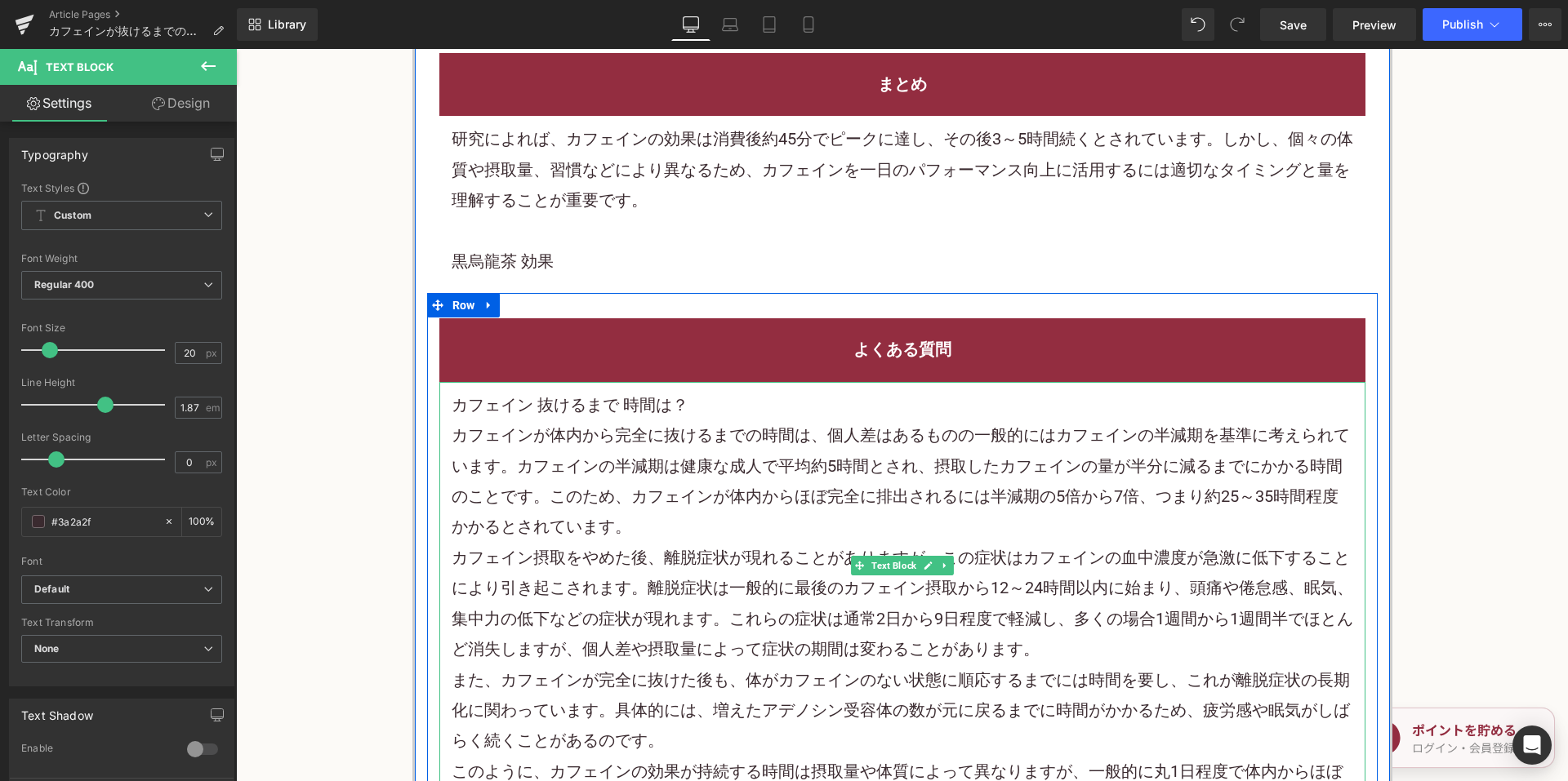
scroll to position [6178, 0]
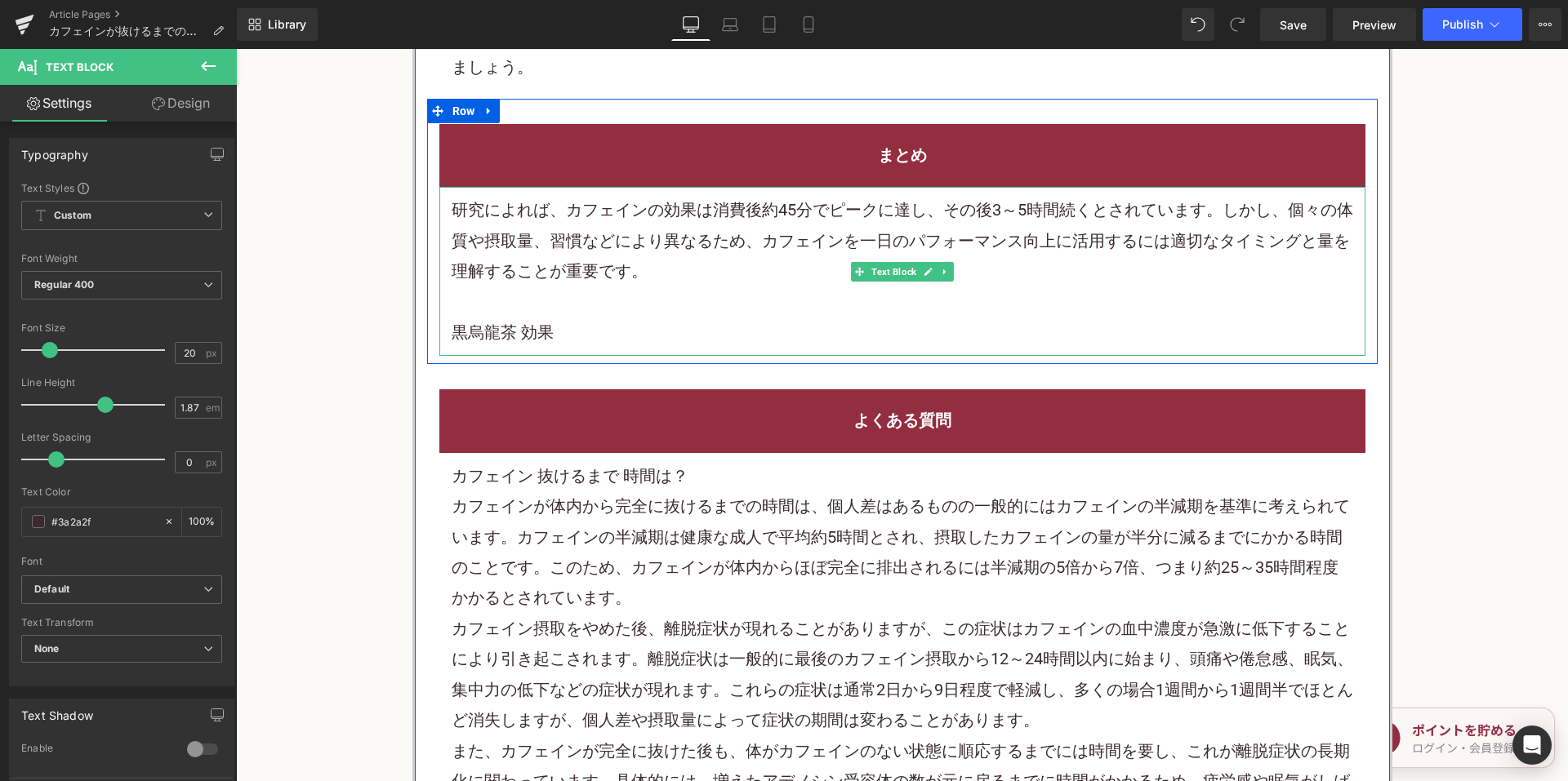
click at [729, 272] on p "研究によれば、カフェインの効果は消費後約45分でピークに達し、その後3～5時間続くとされています。しかし、個々の体質や摂取量、習慣などにより異なるため、カフェ…" at bounding box center [902, 241] width 901 height 92
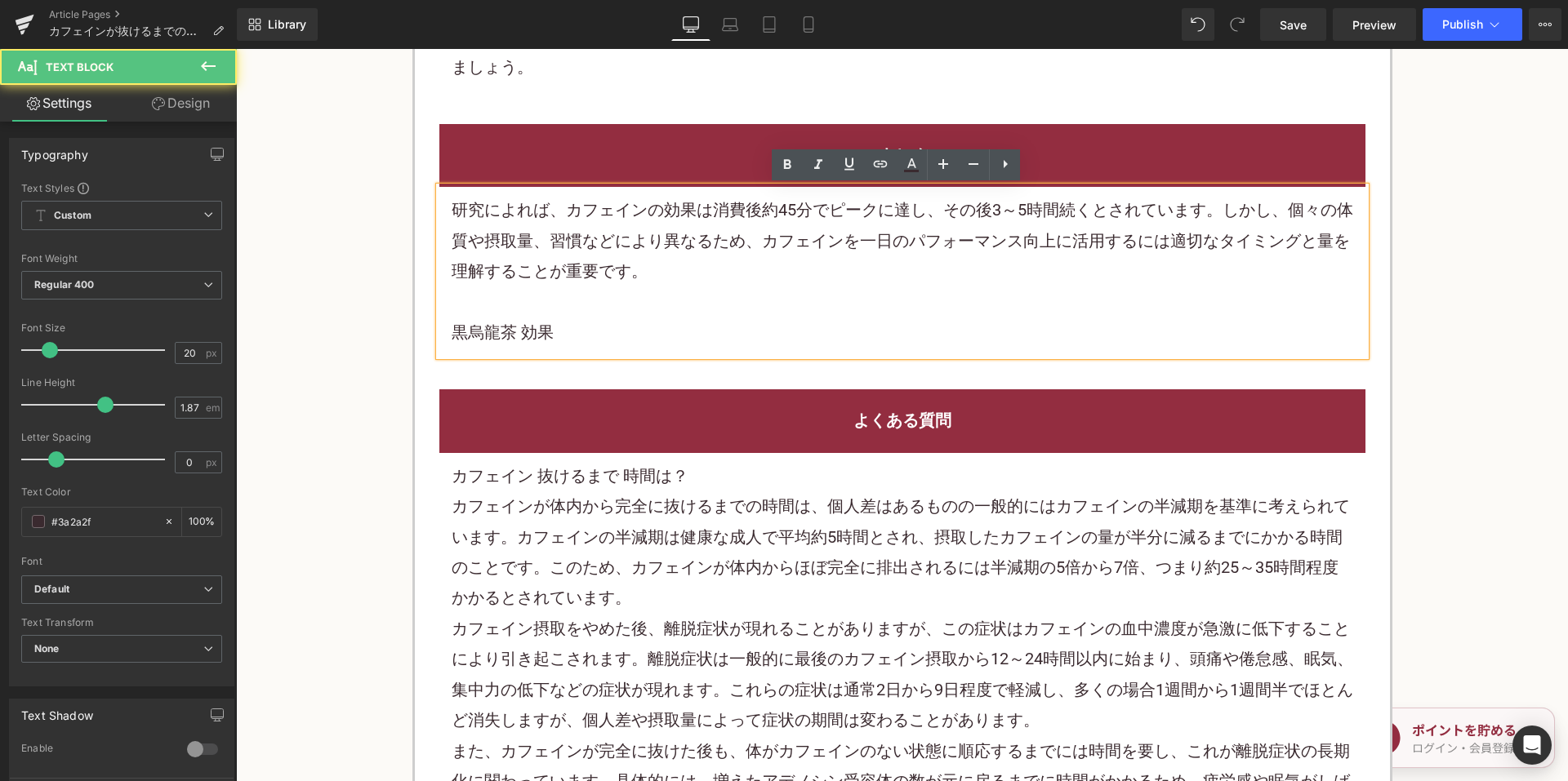
click at [597, 324] on p "黒烏龍茶 効果" at bounding box center [902, 332] width 901 height 31
click at [651, 272] on p "研究によれば、カフェインの効果は消費後約45分でピークに達し、その後3～5時間続くとされています。しかし、個々の体質や摂取量、習慣などにより異なるため、カフェ…" at bounding box center [902, 241] width 901 height 92
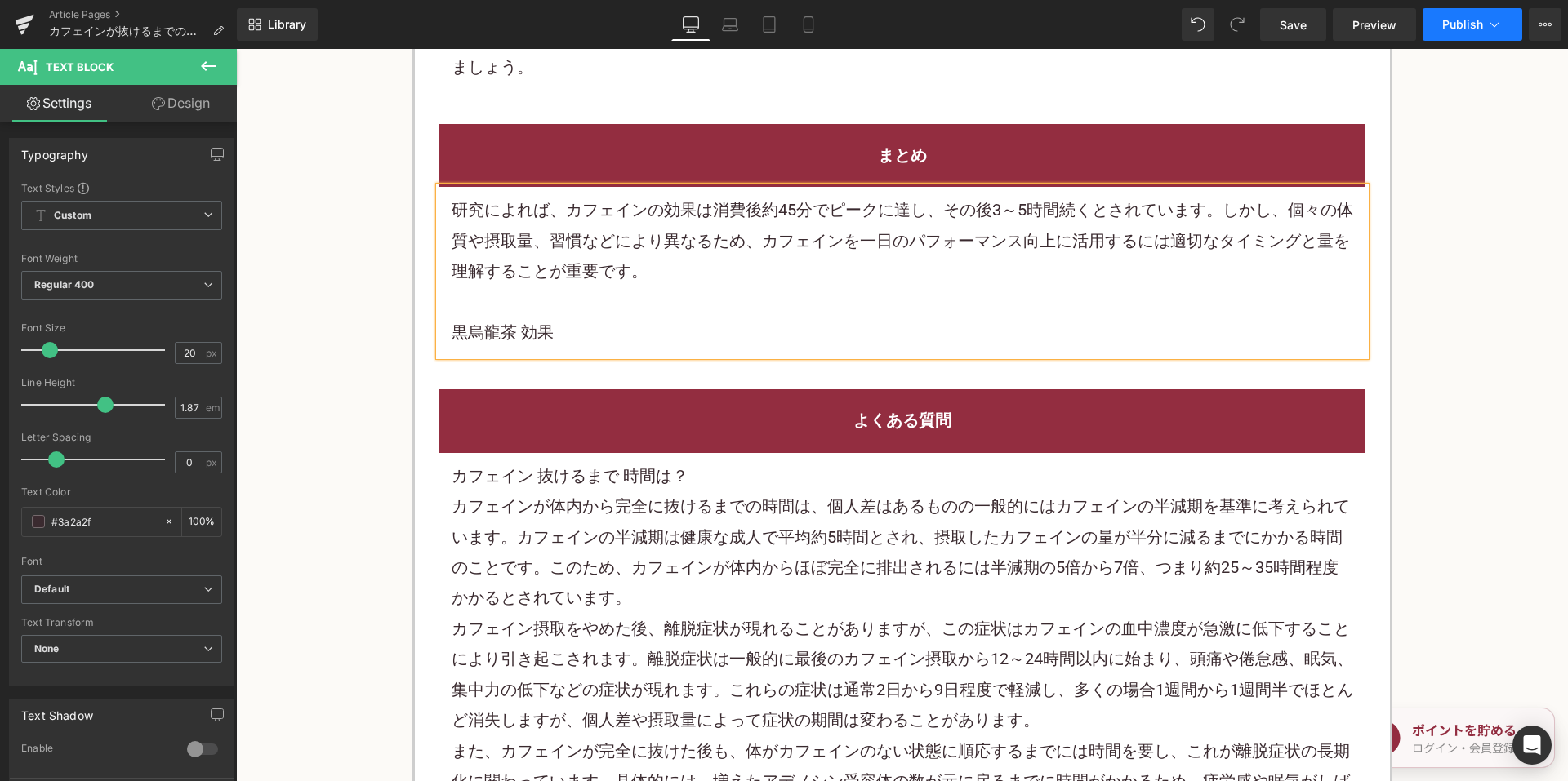
click at [1459, 23] on span "Publish" at bounding box center [1463, 24] width 41 height 13
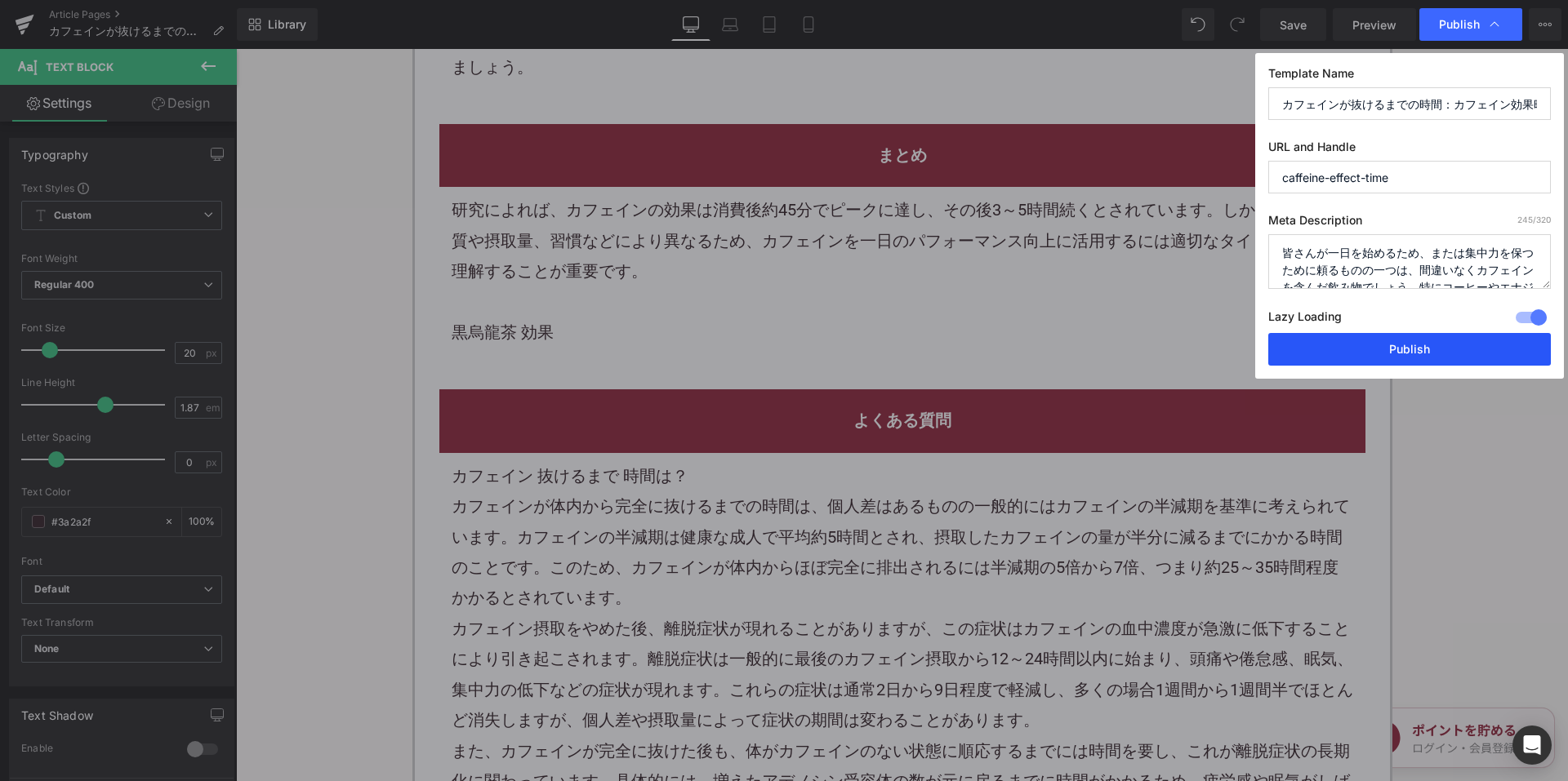
click at [1312, 347] on button "Publish" at bounding box center [1409, 349] width 283 height 32
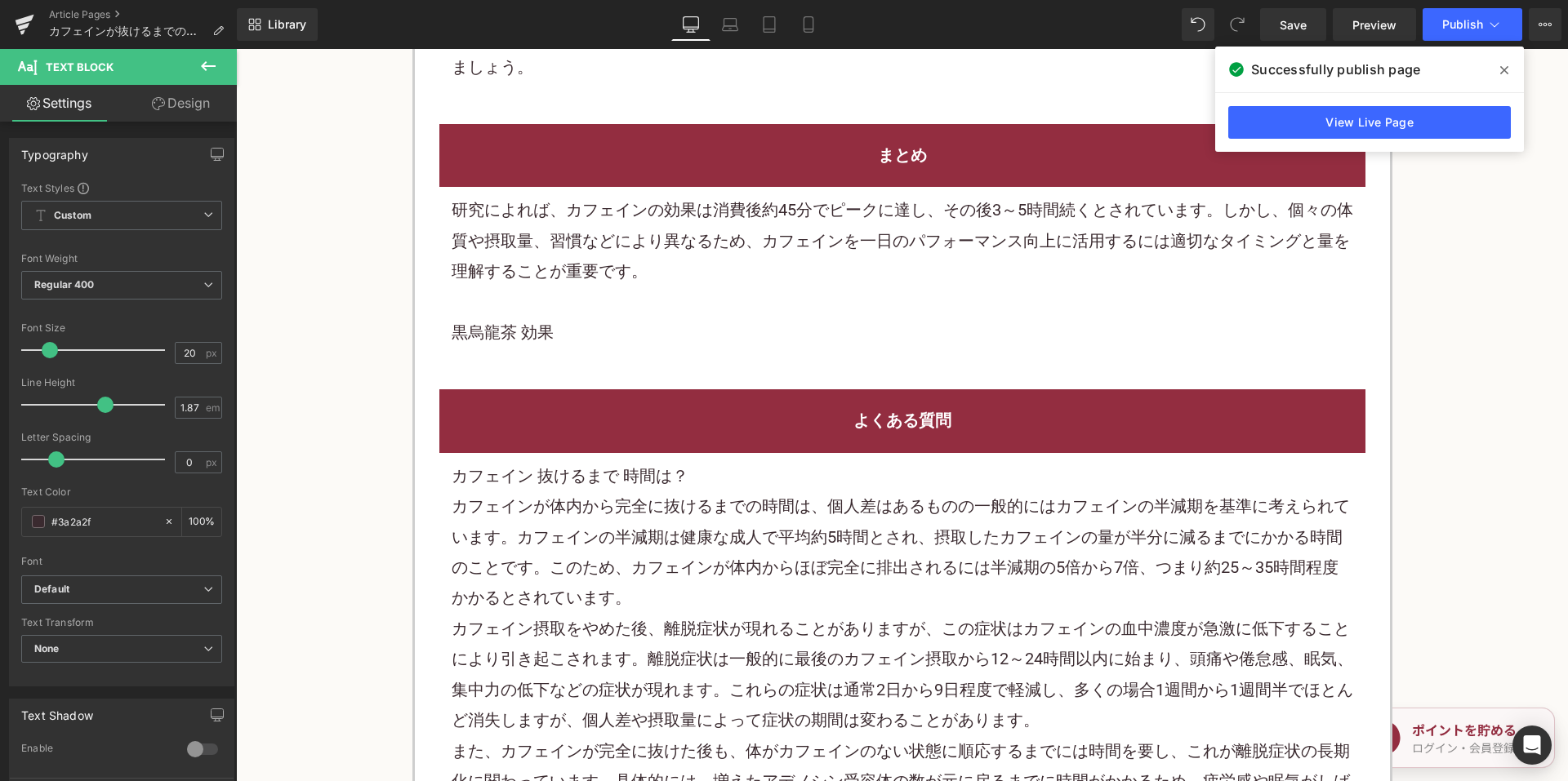
drag, startPoint x: 90, startPoint y: 11, endPoint x: 109, endPoint y: 8, distance: 19.2
click at [90, 11] on link "Article Pages" at bounding box center [143, 14] width 188 height 13
